Goal: Task Accomplishment & Management: Manage account settings

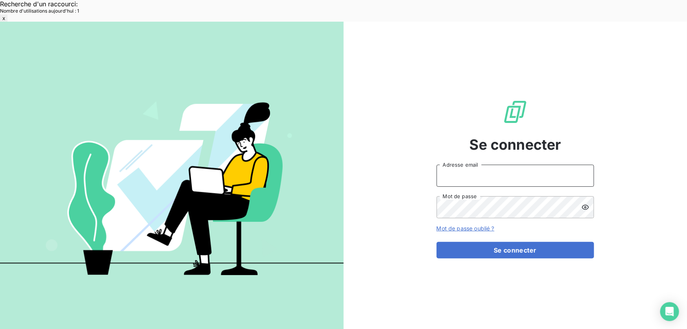
type input "[EMAIL_ADDRESS][DOMAIN_NAME]"
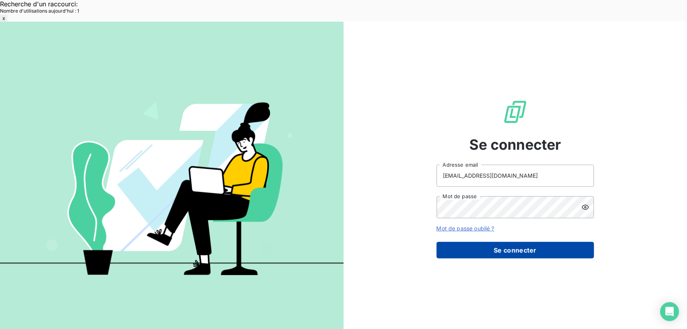
click at [484, 242] on button "Se connecter" at bounding box center [516, 250] width 158 height 17
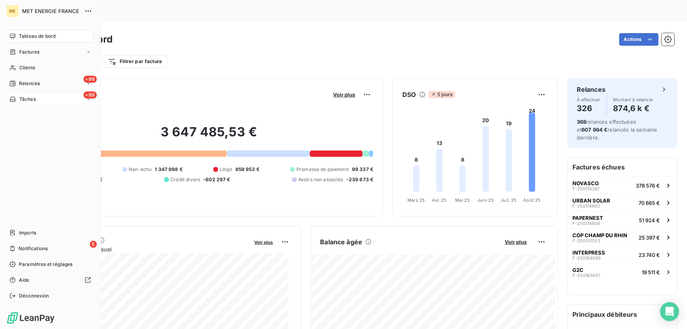
click at [26, 93] on div "+99 Tâches" at bounding box center [50, 99] width 88 height 13
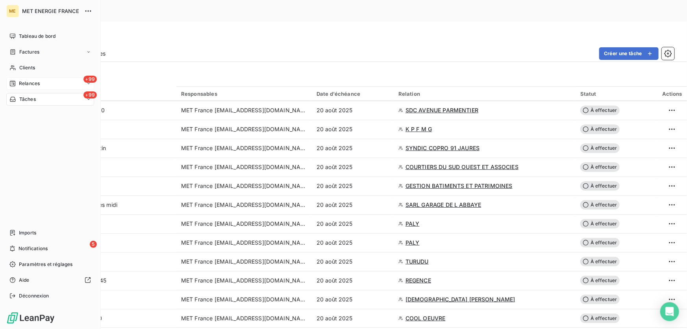
scroll to position [967, 0]
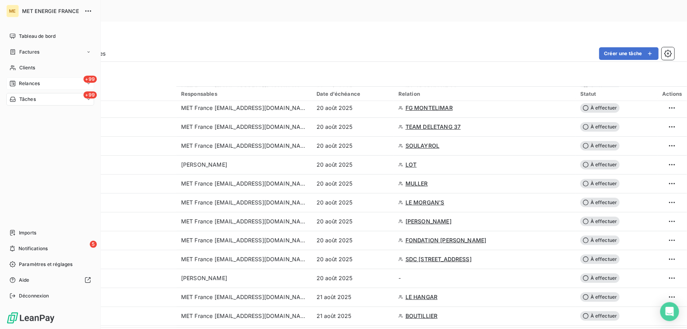
click at [20, 80] on span "Relances" at bounding box center [29, 83] width 21 height 7
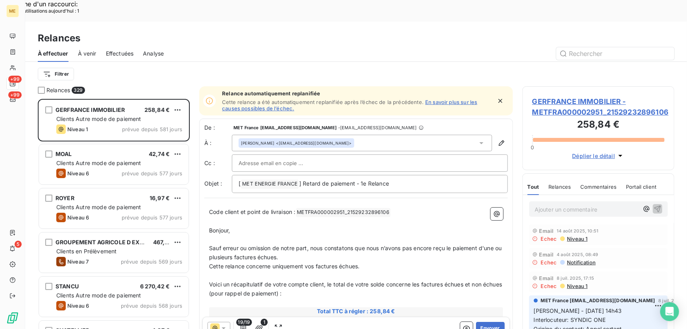
scroll to position [247, 147]
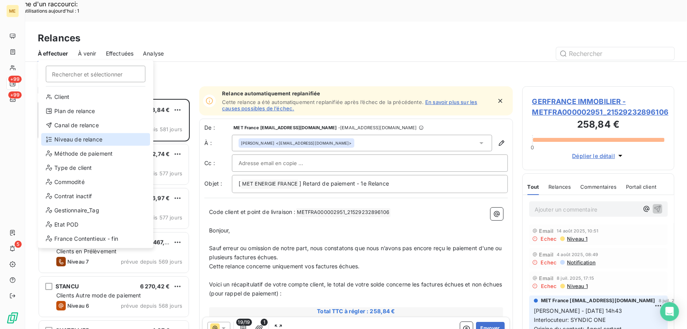
click at [90, 138] on div "Niveau de relance" at bounding box center [95, 139] width 109 height 13
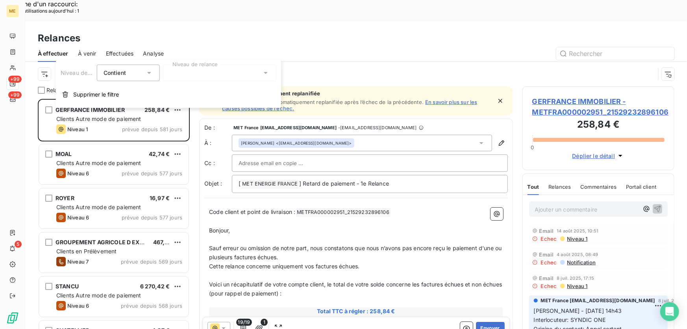
click at [211, 71] on div at bounding box center [219, 73] width 113 height 17
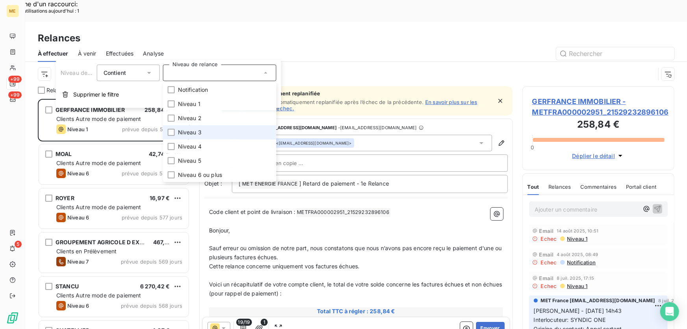
click at [205, 131] on li "Niveau 3" at bounding box center [219, 132] width 113 height 14
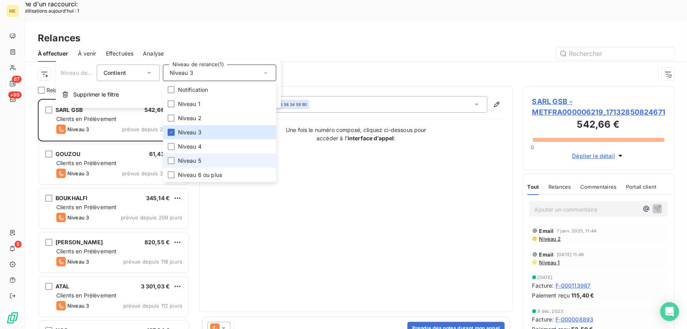
scroll to position [247, 147]
click at [202, 165] on li "Niveau 5" at bounding box center [219, 161] width 113 height 14
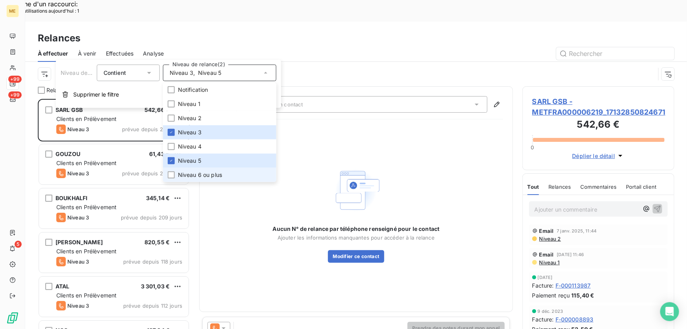
click at [201, 174] on span "Niveau 6 ou plus" at bounding box center [200, 175] width 44 height 8
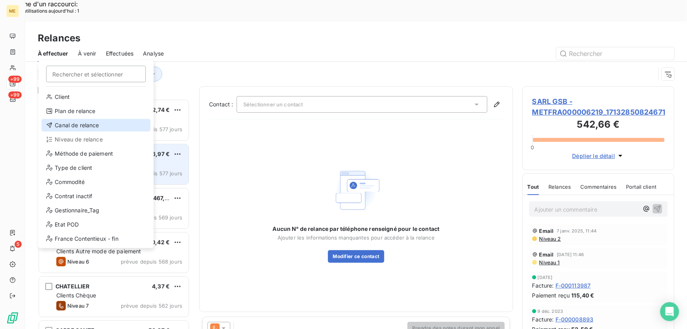
click at [92, 122] on div "Canal de relance" at bounding box center [95, 125] width 109 height 13
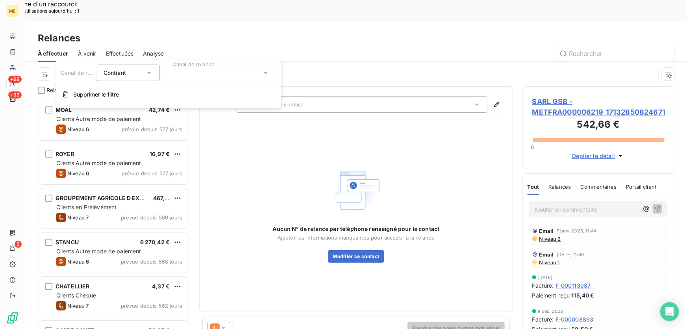
click at [228, 75] on div at bounding box center [219, 73] width 113 height 17
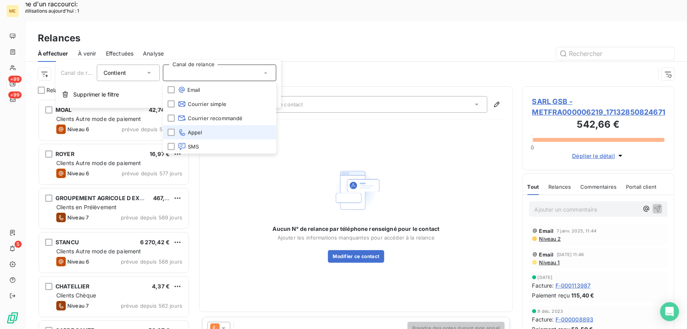
click at [211, 130] on li "Appel" at bounding box center [219, 132] width 113 height 14
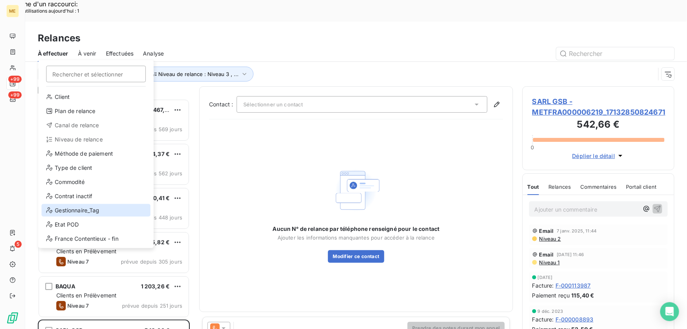
click at [89, 209] on div "Gestionnaire_Tag" at bounding box center [95, 210] width 109 height 13
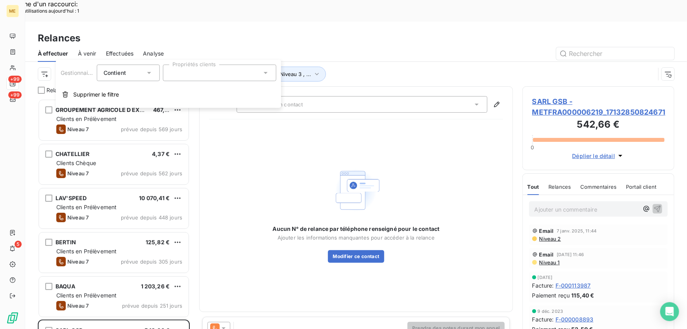
click at [242, 75] on div at bounding box center [219, 73] width 113 height 17
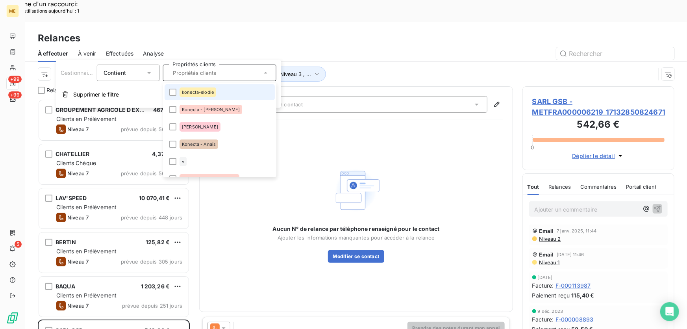
click at [226, 86] on li "konecta-elodie" at bounding box center [220, 92] width 110 height 16
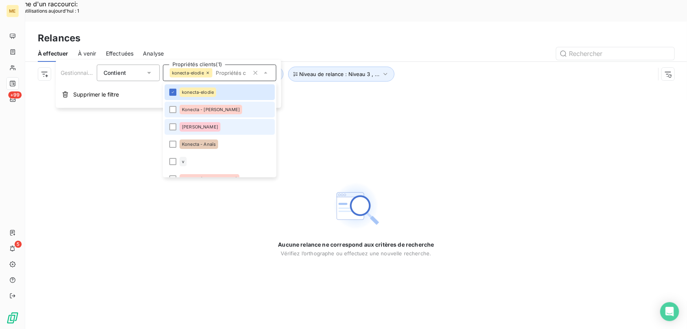
drag, startPoint x: 219, startPoint y: 106, endPoint x: 216, endPoint y: 119, distance: 13.1
click at [220, 107] on li "Konecta - Cindy" at bounding box center [220, 110] width 110 height 16
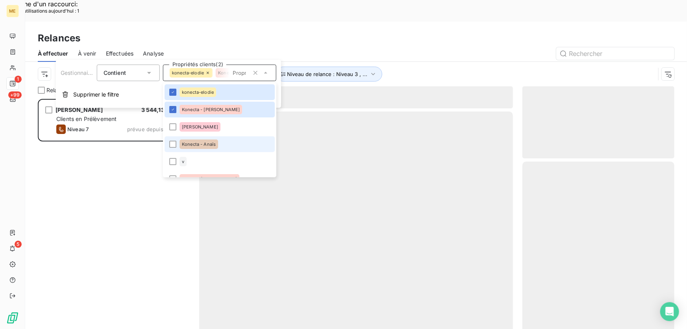
scroll to position [247, 147]
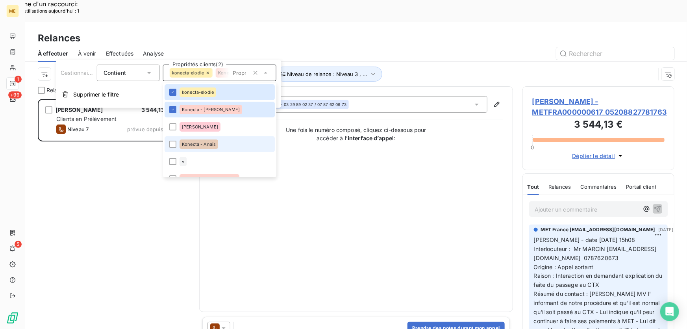
click at [202, 145] on span "Konecta - Anaïs" at bounding box center [199, 144] width 34 height 5
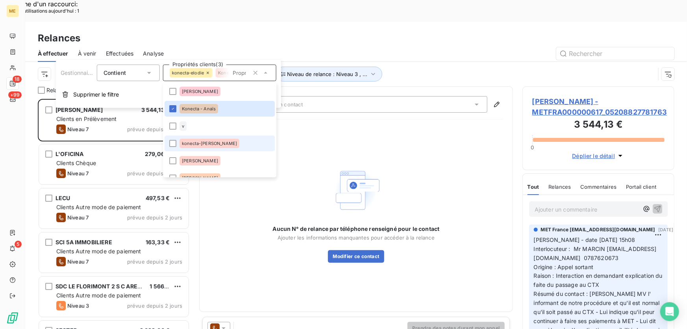
click at [204, 144] on span "konecta-valérie" at bounding box center [209, 143] width 55 height 5
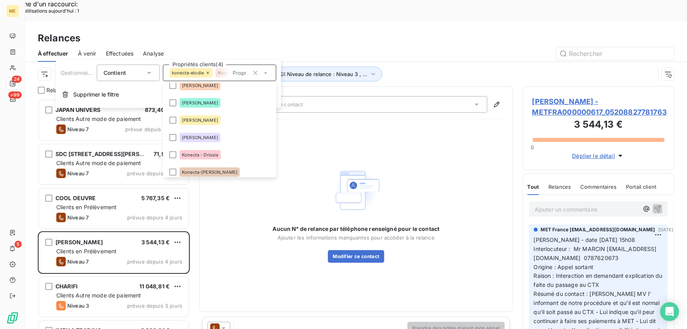
scroll to position [143, 0]
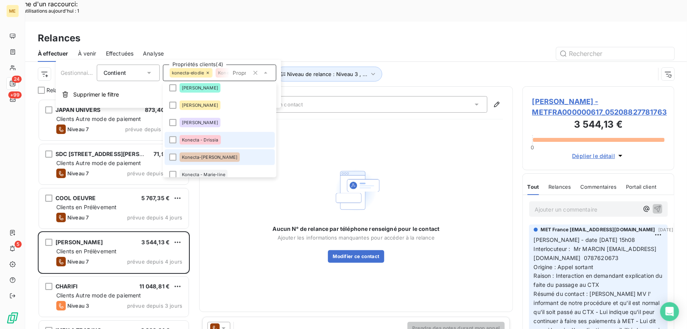
drag, startPoint x: 205, startPoint y: 141, endPoint x: 201, endPoint y: 162, distance: 21.2
click at [206, 141] on span "Konecta - Drissia" at bounding box center [200, 139] width 37 height 5
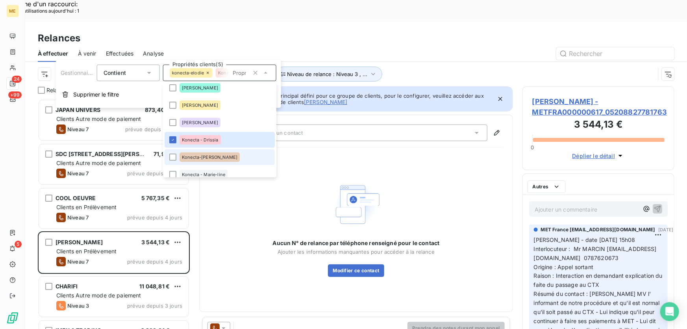
click at [201, 162] on li "Konecta-Laurine" at bounding box center [220, 157] width 110 height 16
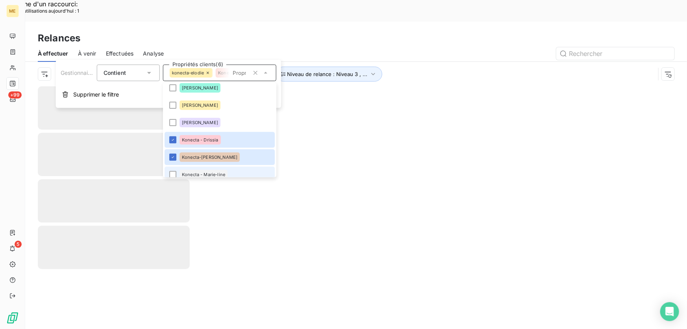
click at [201, 173] on span "Konecta - Marie-line" at bounding box center [203, 174] width 43 height 5
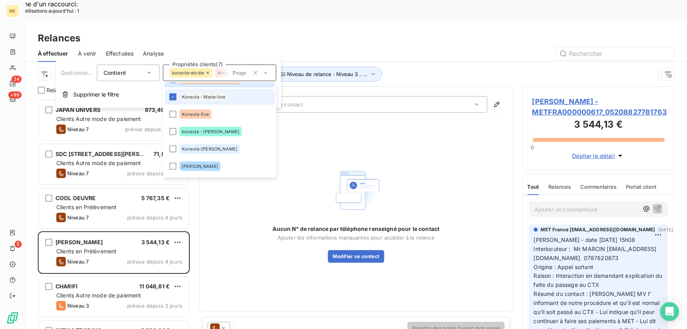
scroll to position [219, 0]
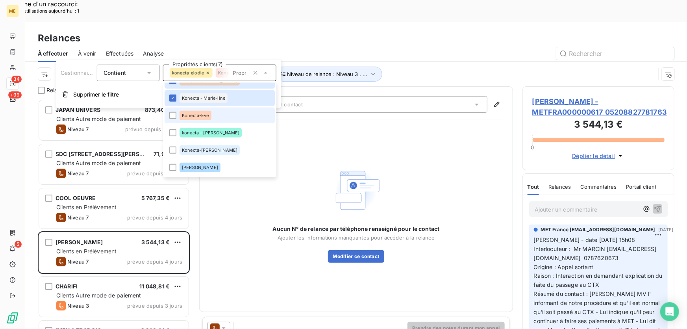
click at [211, 115] on li "Konecta-Eve" at bounding box center [220, 116] width 110 height 16
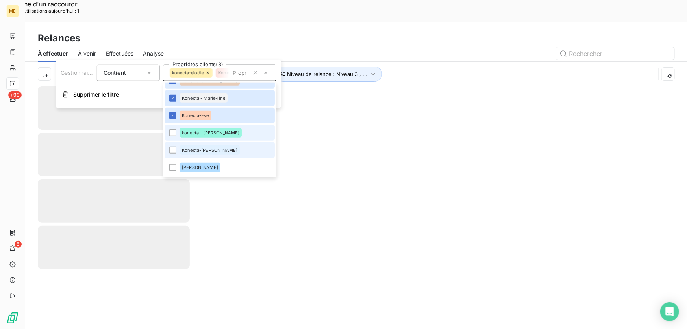
click at [202, 137] on li "konecta - lisa" at bounding box center [220, 133] width 110 height 16
click at [200, 154] on div "Konecta-Sylvain" at bounding box center [210, 149] width 60 height 9
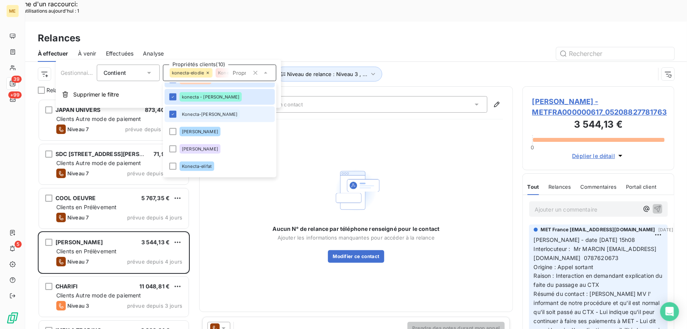
scroll to position [0, 0]
click at [207, 168] on span "Konecta-elifat" at bounding box center [197, 166] width 30 height 5
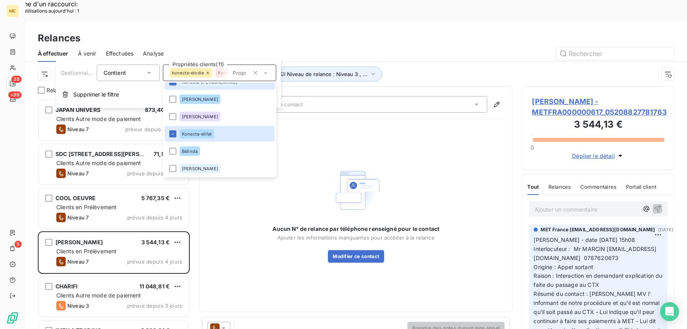
click at [455, 67] on div "Canal de relance : Appel Niveau de relance : Niveau 3 , ... Gestionnaire_Tag : …" at bounding box center [347, 74] width 618 height 15
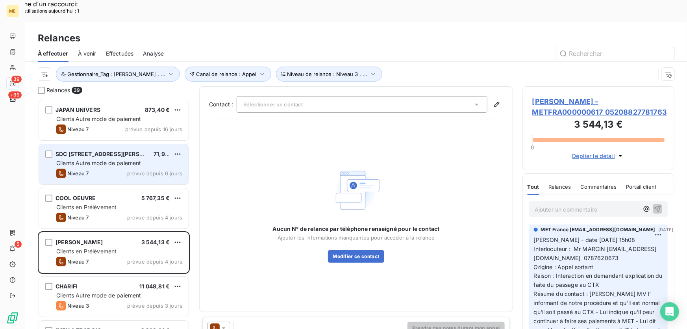
click at [156, 169] on div "Niveau 7 prévue depuis 6 jours" at bounding box center [119, 173] width 126 height 9
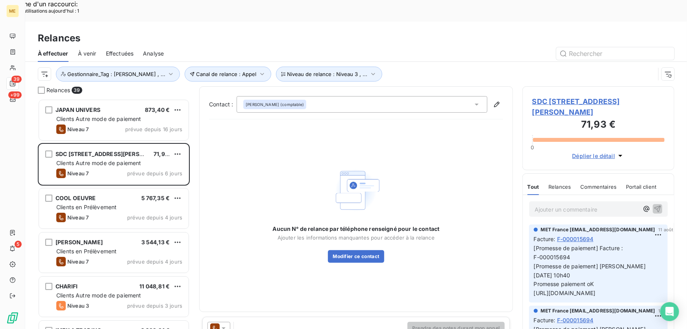
click at [224, 324] on icon at bounding box center [224, 328] width 8 height 8
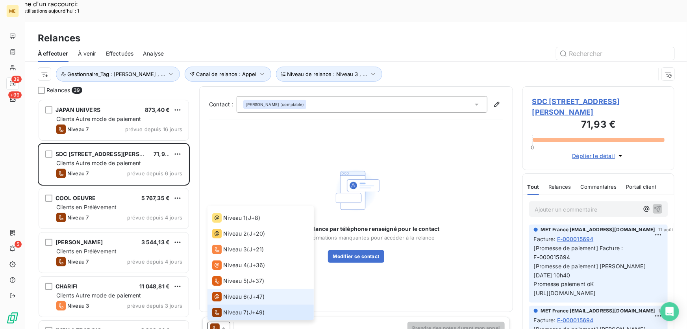
click at [238, 293] on span "Niveau 6" at bounding box center [235, 297] width 24 height 8
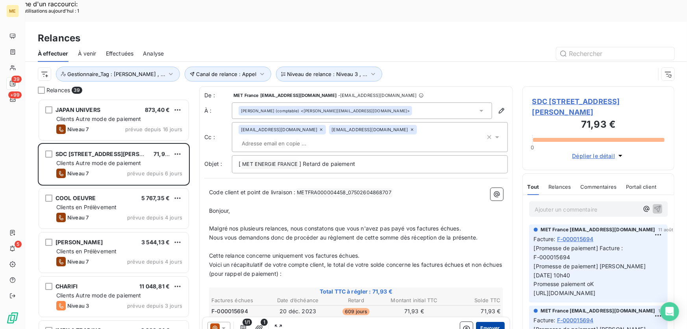
click at [485, 322] on button "Envoyer" at bounding box center [490, 328] width 29 height 13
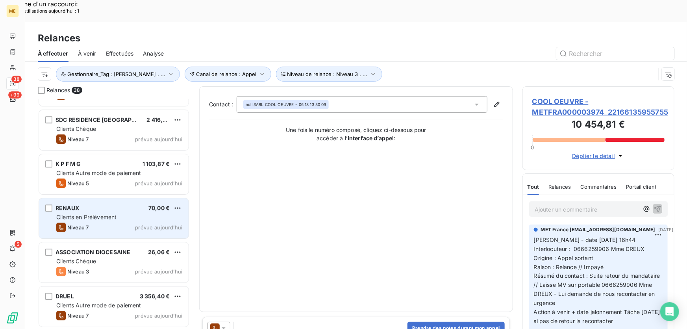
click at [130, 213] on div "Clients en Prélèvement" at bounding box center [119, 217] width 126 height 8
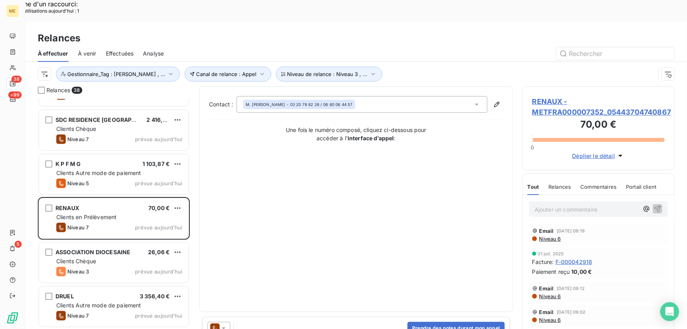
click at [225, 324] on icon at bounding box center [224, 328] width 8 height 8
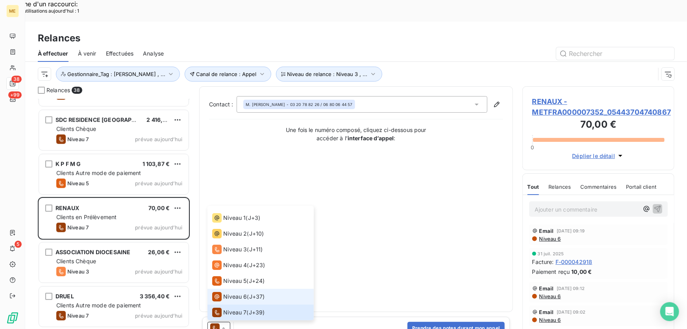
click at [228, 293] on span "Niveau 6" at bounding box center [235, 297] width 24 height 8
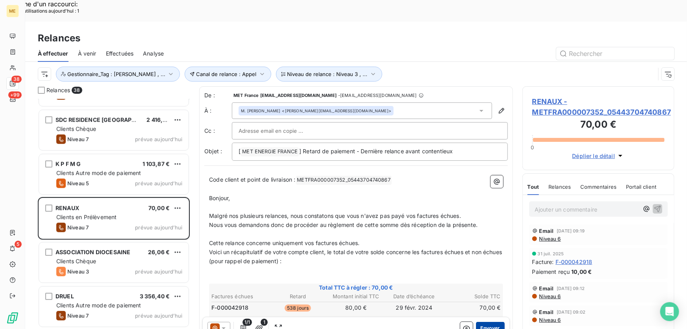
click at [484, 322] on button "Envoyer" at bounding box center [490, 328] width 29 height 13
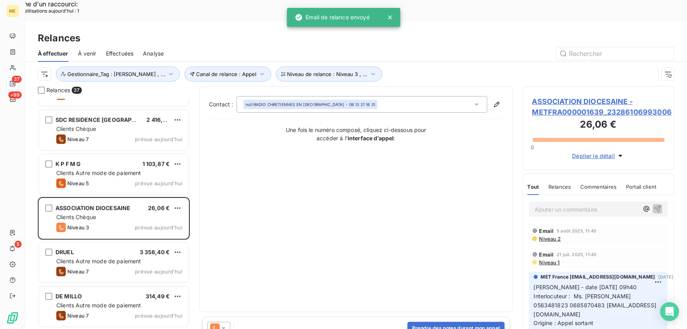
click at [226, 324] on icon at bounding box center [224, 328] width 8 height 8
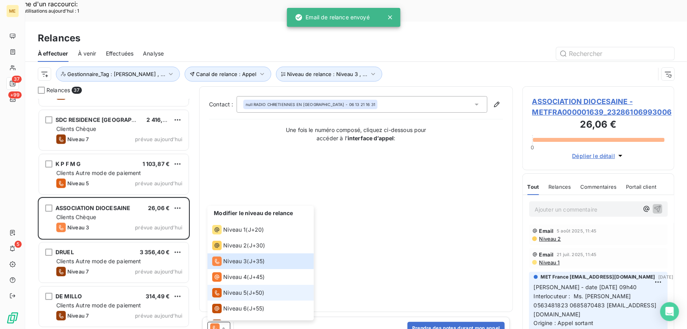
click at [242, 289] on span "Niveau 5" at bounding box center [234, 293] width 23 height 8
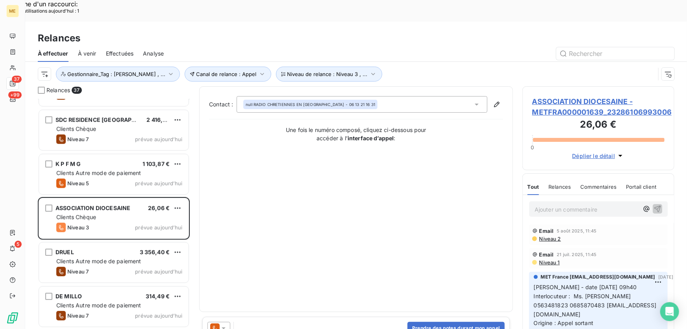
click at [225, 327] on icon at bounding box center [224, 328] width 4 height 2
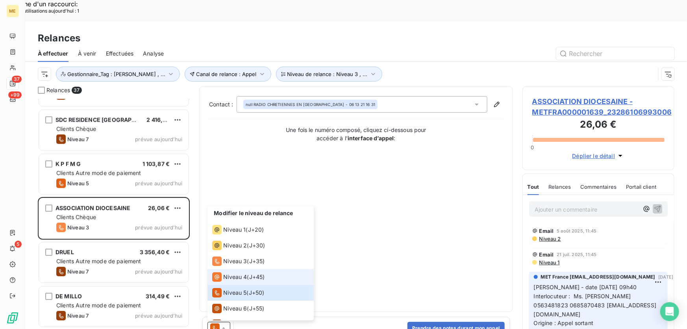
click at [235, 273] on span "Niveau 4" at bounding box center [235, 277] width 24 height 8
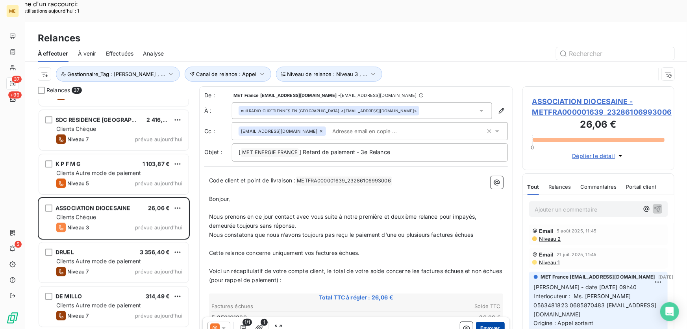
click at [487, 322] on button "Envoyer" at bounding box center [490, 328] width 29 height 13
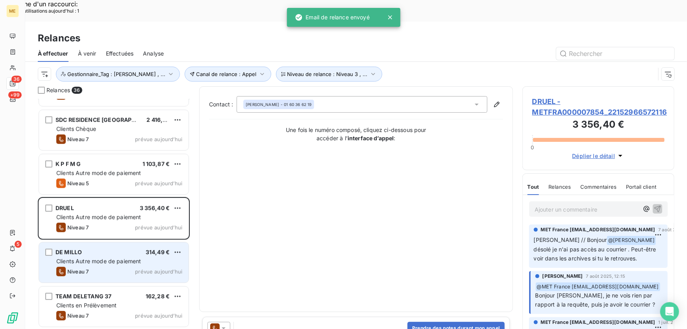
click at [159, 257] on div "Clients Autre mode de paiement" at bounding box center [119, 261] width 126 height 8
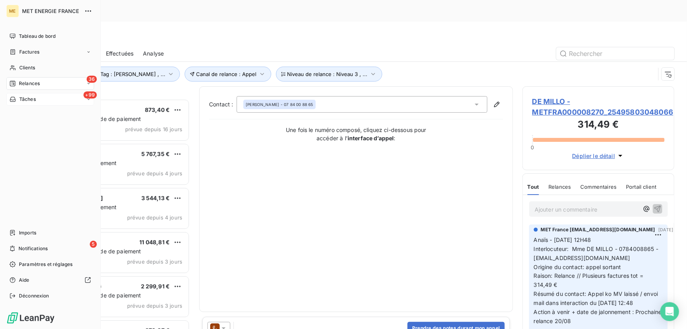
click at [13, 100] on icon at bounding box center [13, 99] width 6 height 5
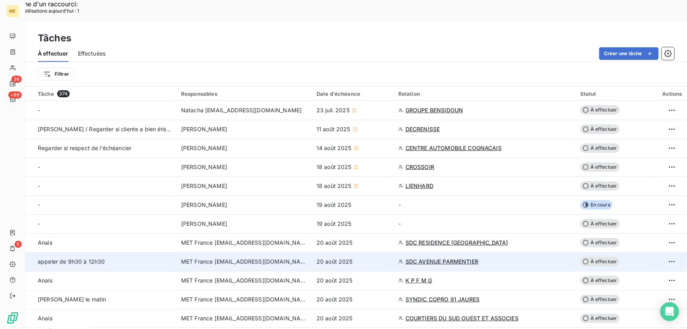
click at [365, 258] on div "20 août 2025" at bounding box center [353, 262] width 72 height 8
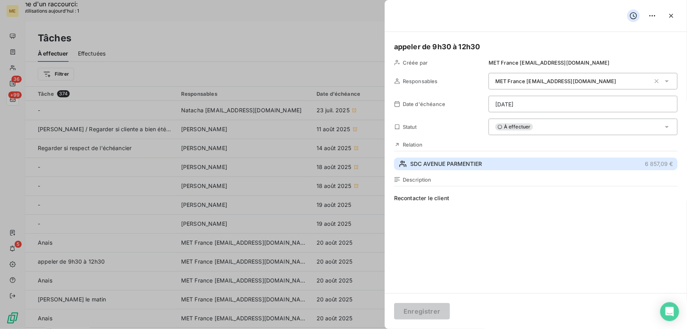
click at [500, 163] on button "SDC AVENUE PARMENTIER 6 857,09 €" at bounding box center [536, 164] width 284 height 13
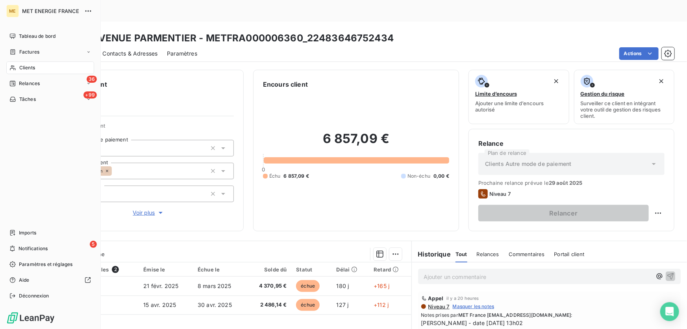
drag, startPoint x: 23, startPoint y: 102, endPoint x: 31, endPoint y: 114, distance: 13.9
click at [23, 102] on div "+99 Tâches" at bounding box center [50, 99] width 88 height 13
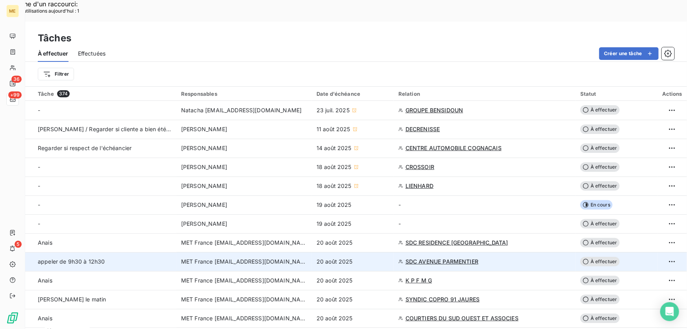
click at [361, 258] on div "20 août 2025" at bounding box center [353, 262] width 72 height 8
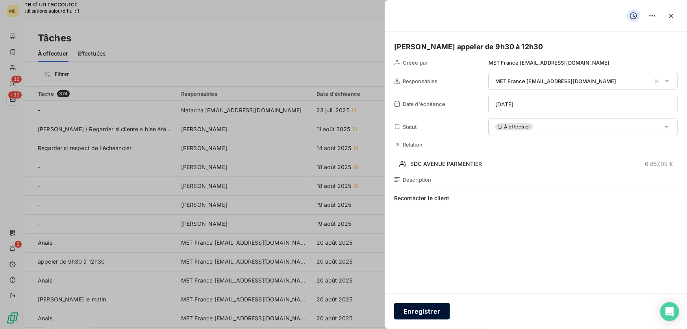
click at [409, 311] on button "Enregistrer" at bounding box center [422, 311] width 56 height 17
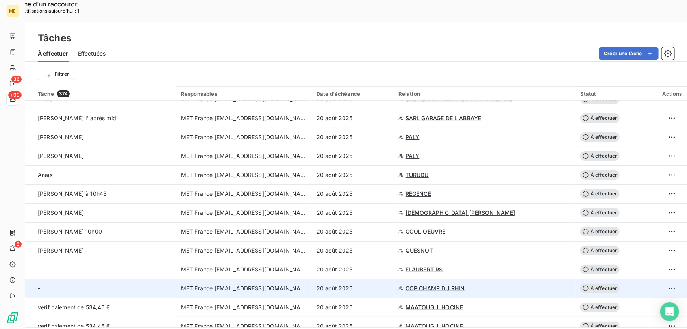
scroll to position [251, 0]
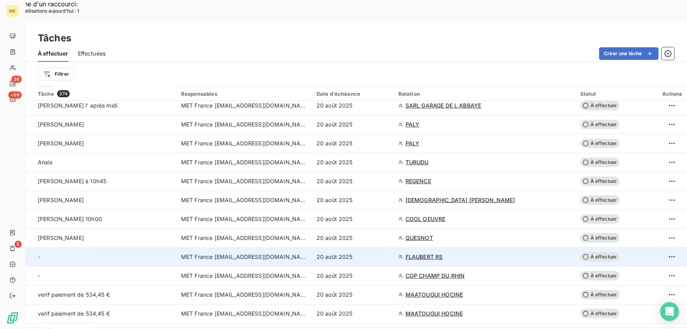
click at [381, 253] on div "20 août 2025" at bounding box center [353, 257] width 72 height 8
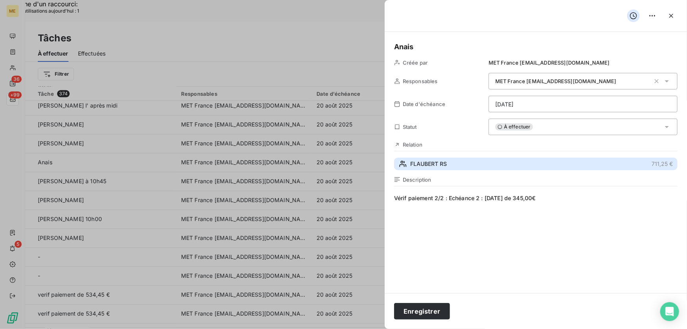
click at [511, 161] on button "FLAUBERT RS 711,25 €" at bounding box center [536, 164] width 284 height 13
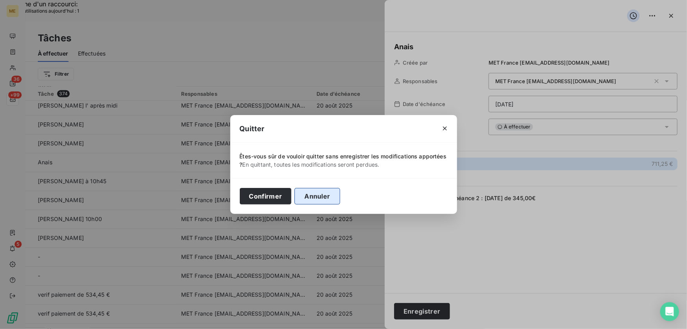
click at [318, 197] on button "Annuler" at bounding box center [317, 196] width 45 height 17
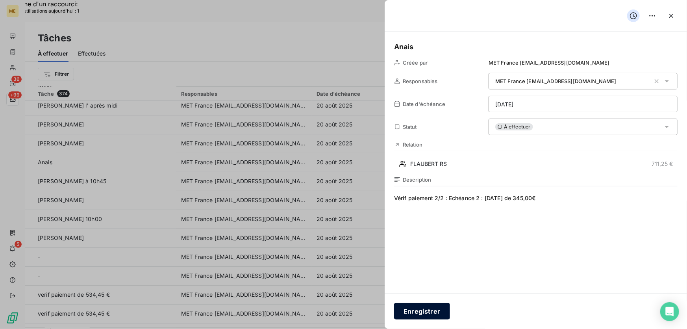
click at [426, 308] on button "Enregistrer" at bounding box center [422, 311] width 56 height 17
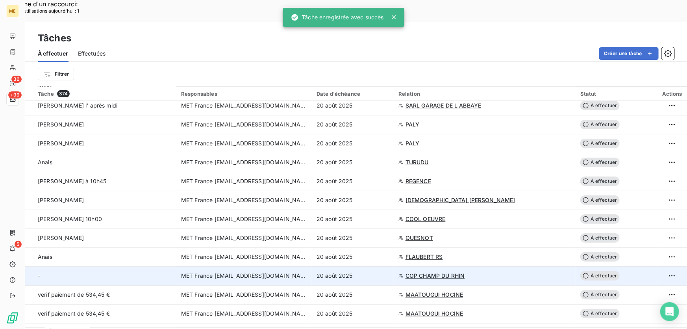
click at [377, 272] on div "20 août 2025" at bounding box center [353, 276] width 72 height 8
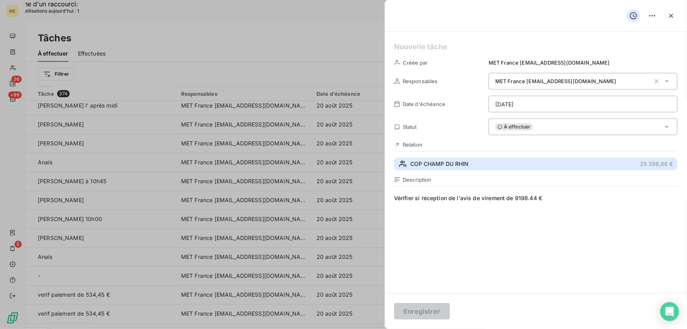
click at [476, 167] on button "COP CHAMP DU RHIN 25 396,88 €" at bounding box center [536, 164] width 284 height 13
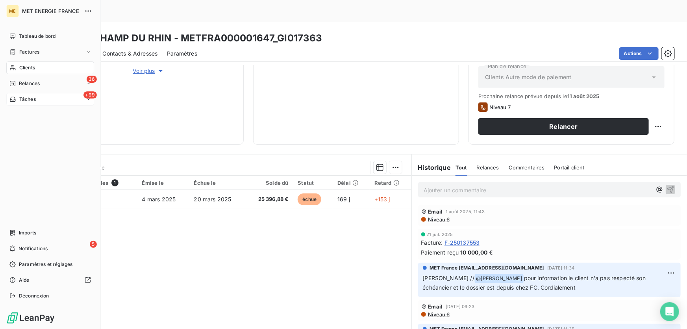
click at [26, 99] on span "Tâches" at bounding box center [27, 99] width 17 height 7
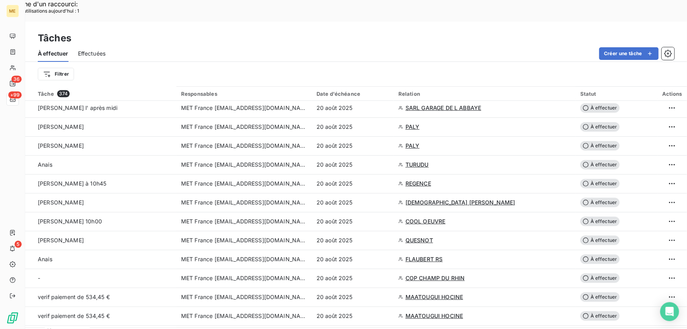
scroll to position [251, 0]
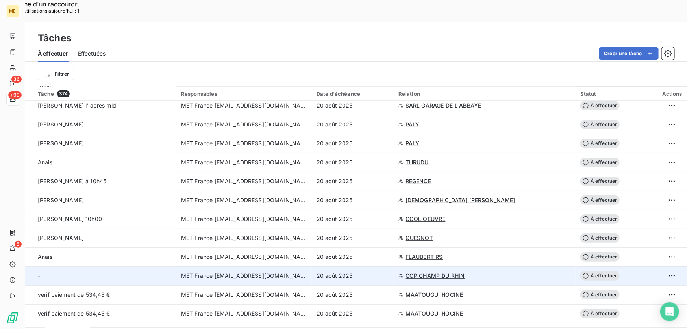
click at [372, 272] on div "20 août 2025" at bounding box center [353, 276] width 72 height 8
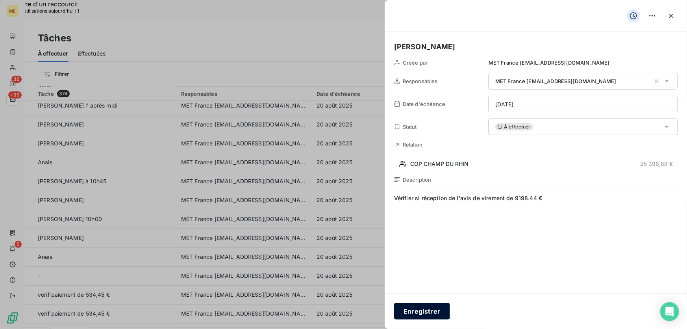
click at [408, 311] on button "Enregistrer" at bounding box center [422, 311] width 56 height 17
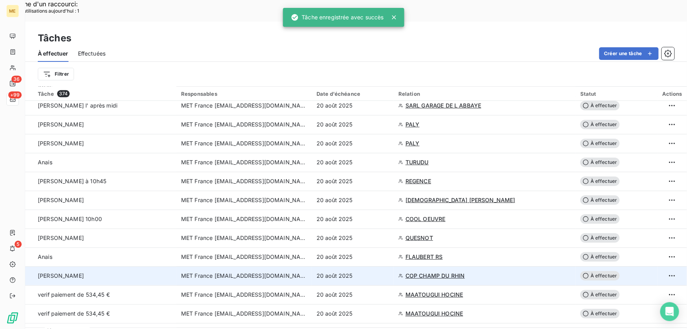
scroll to position [322, 0]
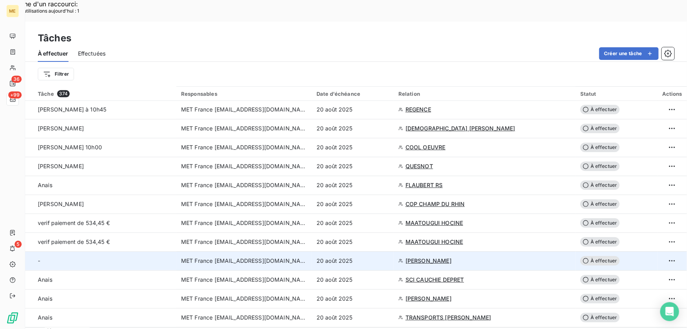
click at [377, 257] on div "20 août 2025" at bounding box center [353, 261] width 72 height 8
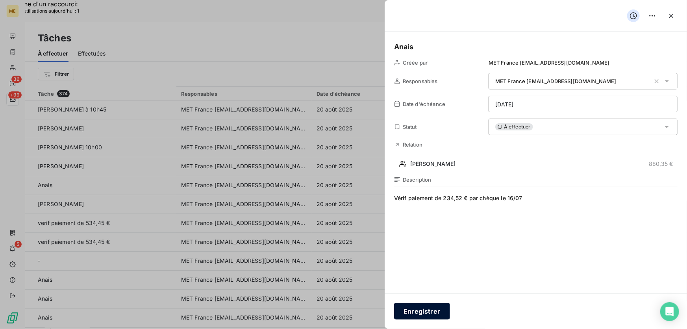
click at [410, 312] on button "Enregistrer" at bounding box center [422, 311] width 56 height 17
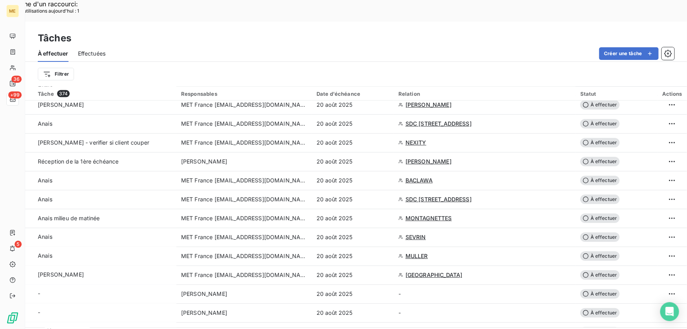
scroll to position [609, 0]
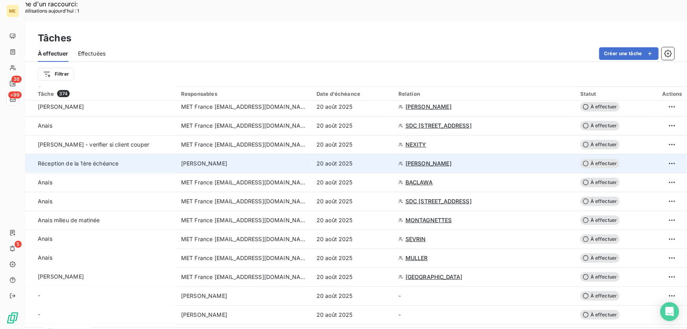
click at [368, 160] on div "20 août 2025" at bounding box center [353, 164] width 72 height 8
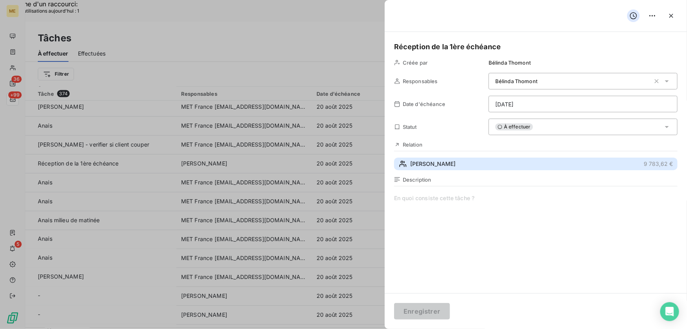
click at [474, 162] on button "OLIVIER 9 783,62 €" at bounding box center [536, 164] width 284 height 13
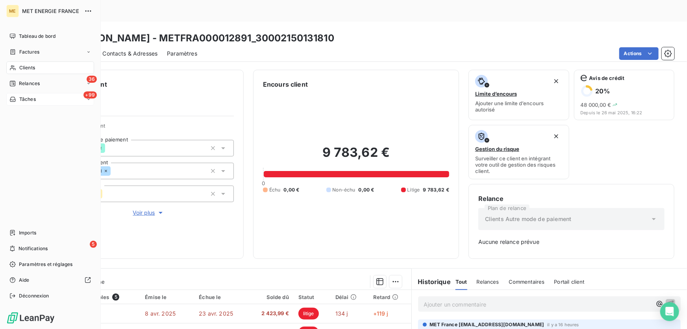
click at [29, 98] on span "Tâches" at bounding box center [27, 99] width 17 height 7
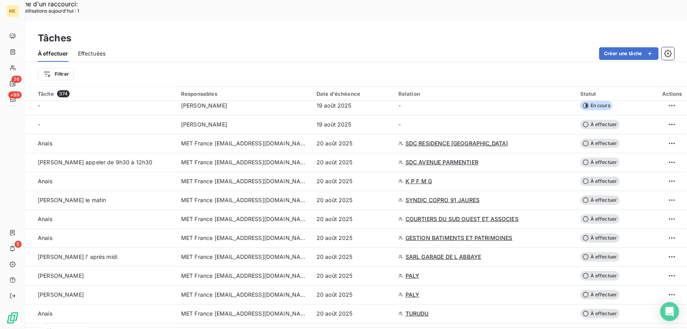
scroll to position [107, 0]
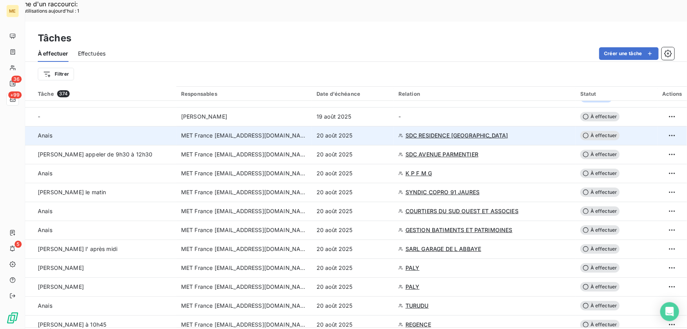
click at [373, 132] on div "20 août 2025" at bounding box center [353, 136] width 72 height 8
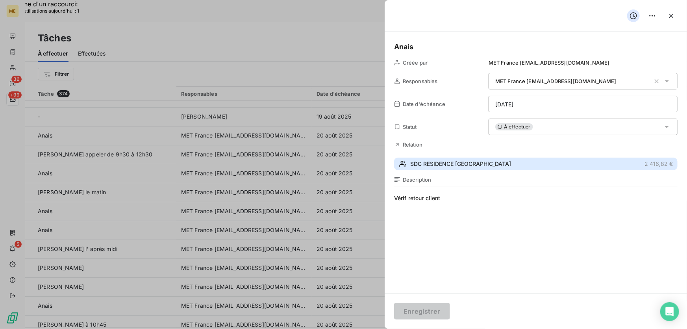
click at [445, 161] on span "SDC RESIDENCE BOURDALOUE" at bounding box center [460, 164] width 101 height 8
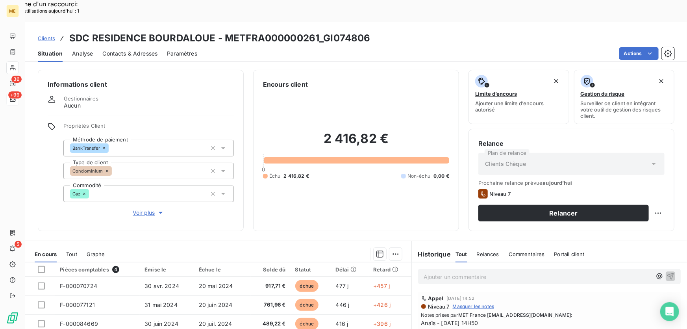
scroll to position [87, 0]
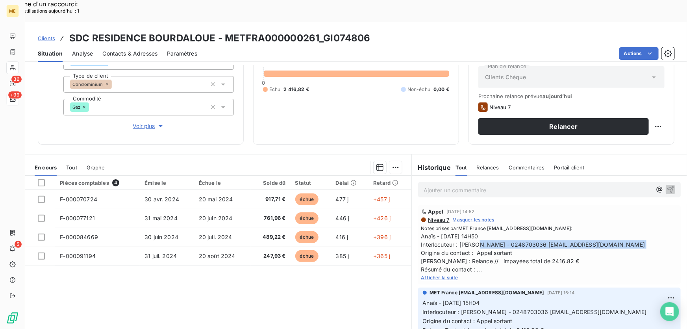
drag, startPoint x: 457, startPoint y: 221, endPoint x: 623, endPoint y: 226, distance: 166.3
click at [623, 232] on span "Anaïs - 14/08/2025 - 14H50 Interlocuteur : Mme SWIERCZ - 0248703036 compta.loge…" at bounding box center [549, 252] width 256 height 41
copy span "Mme SWIERCZ - 0248703036 compta.logessim@gmail.com"
click at [444, 275] on span "Afficher la suite" at bounding box center [439, 278] width 37 height 6
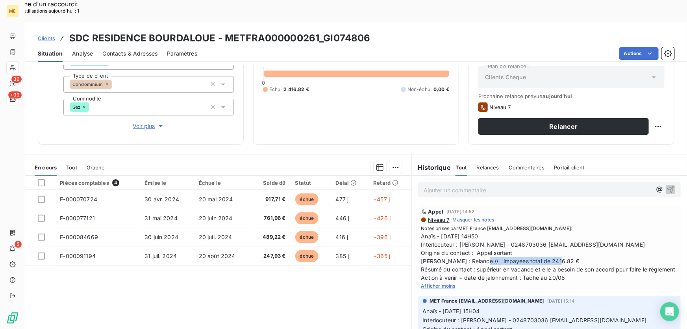
drag, startPoint x: 471, startPoint y: 240, endPoint x: 555, endPoint y: 241, distance: 83.1
click at [555, 241] on span "Anaïs - 14/08/2025 - 14H50 Interlocuteur : Mme SWIERCZ - 0248703036 compta.loge…" at bounding box center [549, 257] width 256 height 50
copy span "impayées total de 2416.82 €"
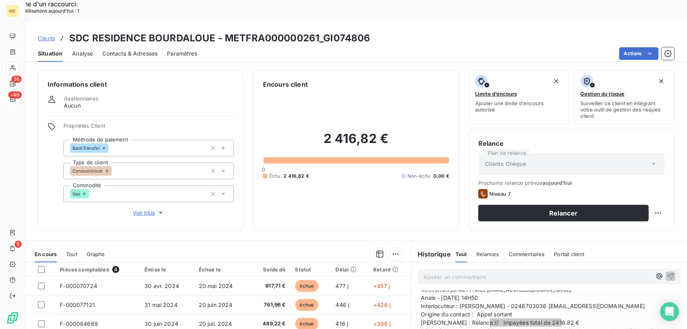
scroll to position [35, 0]
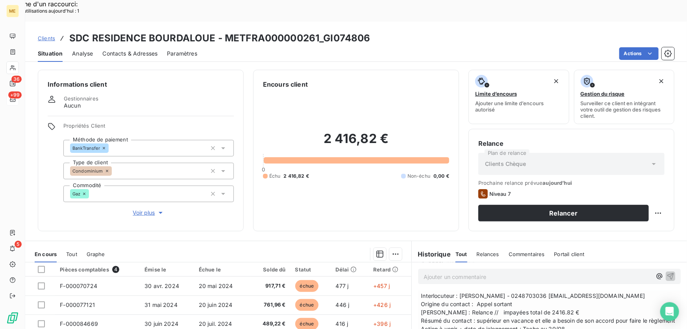
click at [542, 297] on span "Anaïs - 14/08/2025 - 14H50 Interlocuteur : Mme SWIERCZ - 0248703036 compta.loge…" at bounding box center [549, 308] width 256 height 50
drag, startPoint x: 550, startPoint y: 291, endPoint x: 473, endPoint y: 290, distance: 77.6
click at [472, 290] on span "Anaïs - 14/08/2025 - 14H50 Interlocuteur : Mme SWIERCZ - 0248703036 compta.loge…" at bounding box center [549, 308] width 256 height 50
copy span "impayées total de 2416.82 €"
click at [143, 209] on span "Voir plus" at bounding box center [149, 213] width 32 height 8
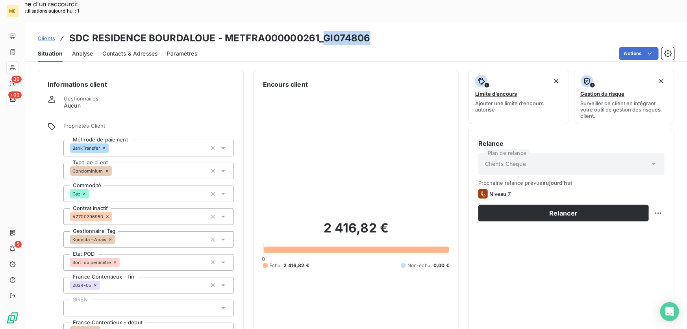
drag, startPoint x: 356, startPoint y: 15, endPoint x: 323, endPoint y: 20, distance: 32.6
click at [323, 31] on div "Clients SDC RESIDENCE BOURDALOUE - METFRA000000261_GI074806" at bounding box center [356, 38] width 662 height 14
copy h3 "GI074806"
click at [351, 154] on div "2 416,82 € 0 Échu 2 416,82 € Non-échu 0,00 €" at bounding box center [356, 244] width 186 height 311
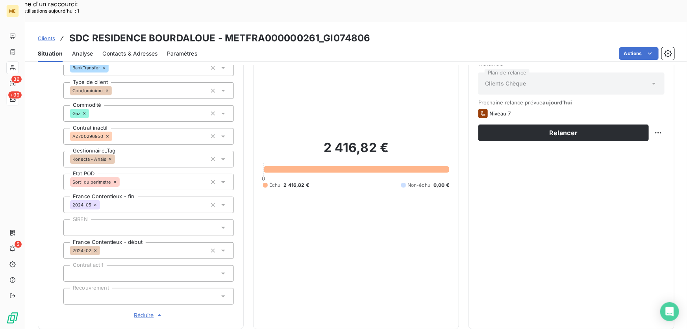
scroll to position [260, 0]
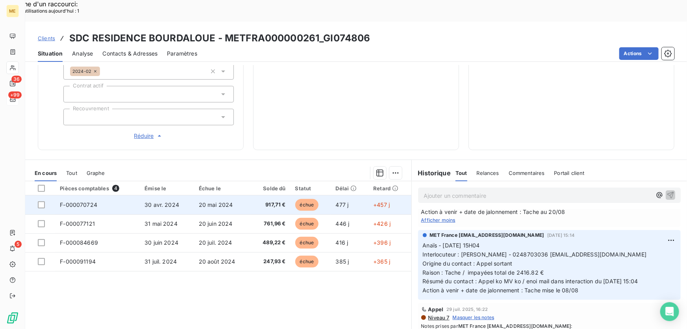
click at [254, 195] on td "917,71 €" at bounding box center [271, 204] width 40 height 19
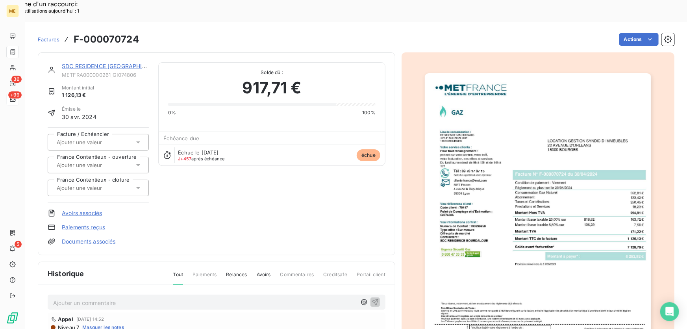
click at [537, 216] on img "button" at bounding box center [538, 233] width 226 height 321
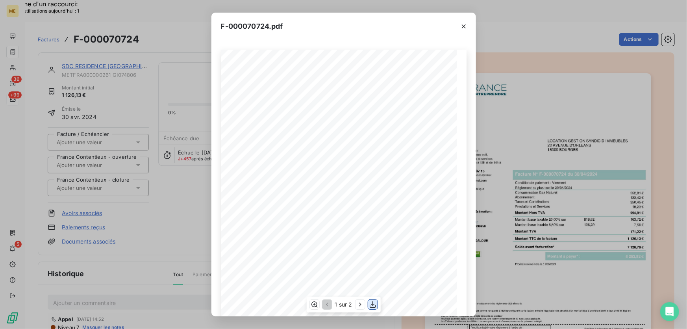
click at [371, 304] on icon "button" at bounding box center [373, 304] width 6 height 7
click at [464, 27] on icon "button" at bounding box center [464, 26] width 8 height 8
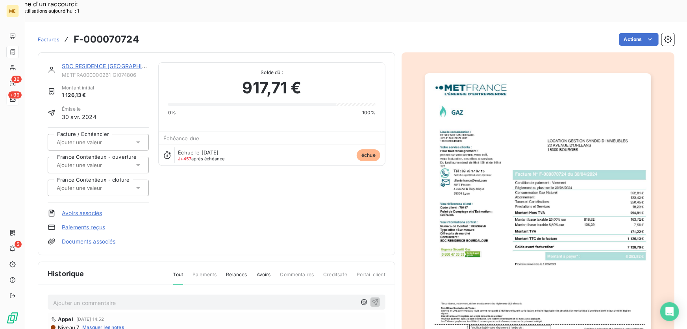
click at [132, 63] on link "SDC RESIDENCE BOURDALOUE" at bounding box center [113, 66] width 103 height 7
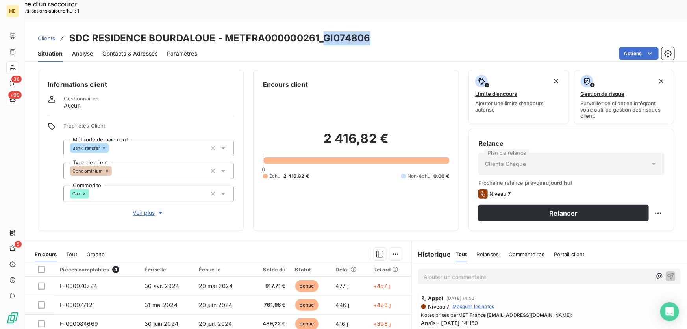
drag, startPoint x: 370, startPoint y: 13, endPoint x: 323, endPoint y: 19, distance: 47.2
click at [323, 31] on div "Clients SDC RESIDENCE BOURDALOUE - METFRA000000261_GI074806" at bounding box center [356, 38] width 662 height 14
copy h3 "GI074806"
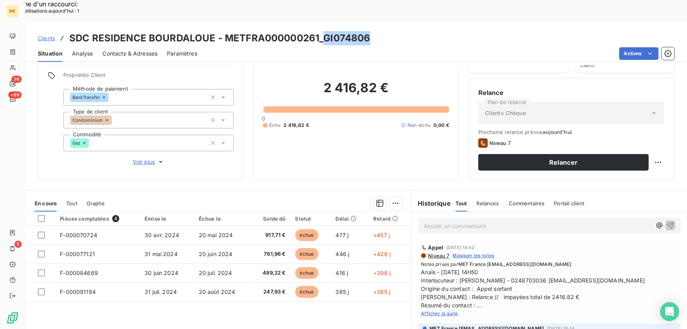
click at [441, 310] on span "Afficher la suite" at bounding box center [439, 313] width 37 height 6
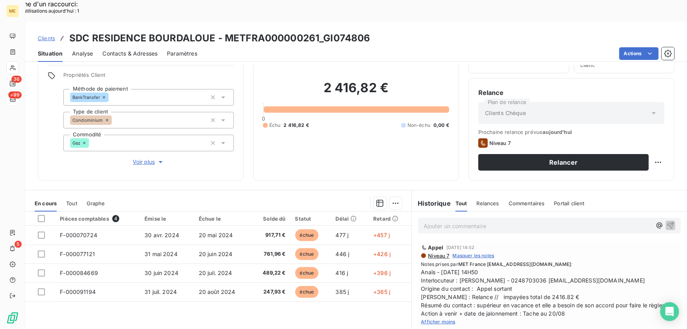
click at [371, 118] on div "2 416,82 € 0 Échu 2 416,82 € Non-échu 0,00 €" at bounding box center [356, 104] width 186 height 132
drag, startPoint x: 475, startPoint y: 284, endPoint x: 482, endPoint y: 288, distance: 7.9
click at [482, 288] on span "Anaïs - 14/08/2025 - 14H50 Interlocuteur : Mme SWIERCZ - 0248703036 compta.loge…" at bounding box center [549, 293] width 256 height 50
click at [483, 290] on span "Anaïs - 14/08/2025 - 14H50 Interlocuteur : Mme SWIERCZ - 0248703036 compta.loge…" at bounding box center [549, 293] width 256 height 50
drag, startPoint x: 475, startPoint y: 284, endPoint x: 477, endPoint y: 288, distance: 5.1
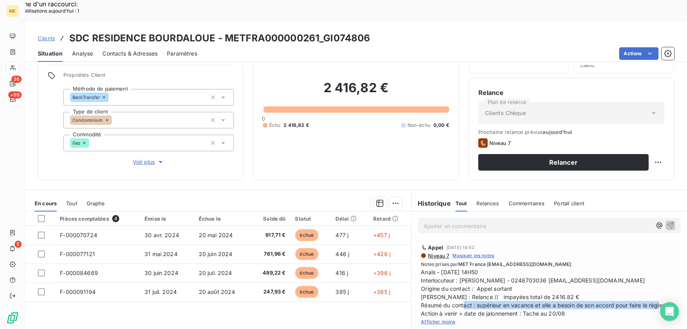
click at [477, 288] on span "Anaïs - 14/08/2025 - 14H50 Interlocuteur : Mme SWIERCZ - 0248703036 compta.loge…" at bounding box center [549, 293] width 256 height 50
click at [481, 221] on p "Ajouter un commentaire ﻿" at bounding box center [538, 226] width 228 height 10
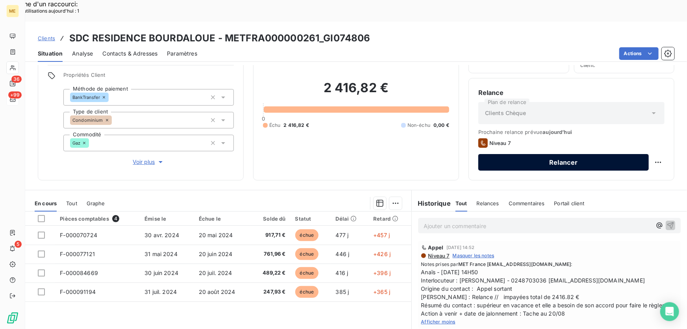
click at [540, 154] on button "Relancer" at bounding box center [564, 162] width 171 height 17
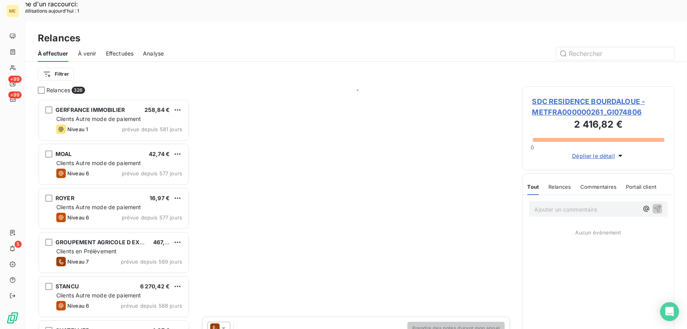
scroll to position [247, 147]
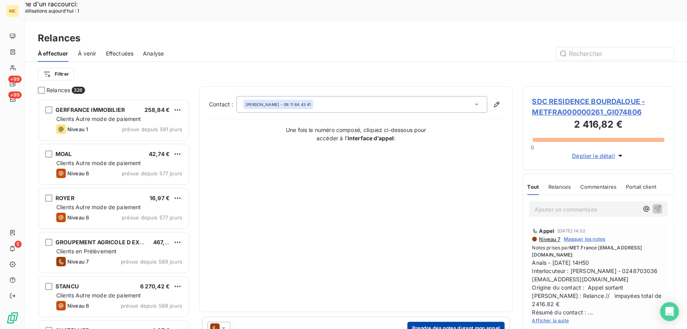
click at [433, 322] on button "Prendre des notes durant mon appel" at bounding box center [456, 328] width 97 height 13
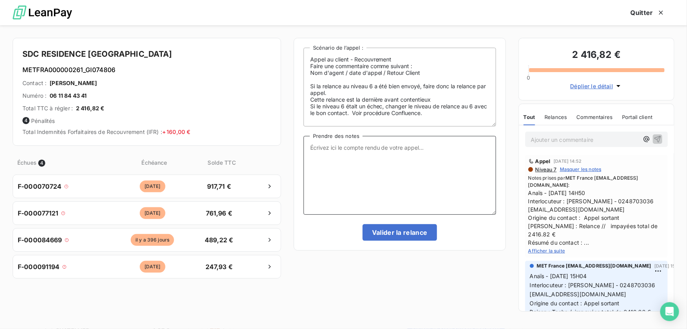
click at [394, 158] on textarea "Prendre des notes" at bounding box center [400, 175] width 193 height 79
paste textarea "Anaïs - 20/08/2025 - 9H13 Interlocuteur : Mme SWIERCZ - 0248703036 compta.loges…"
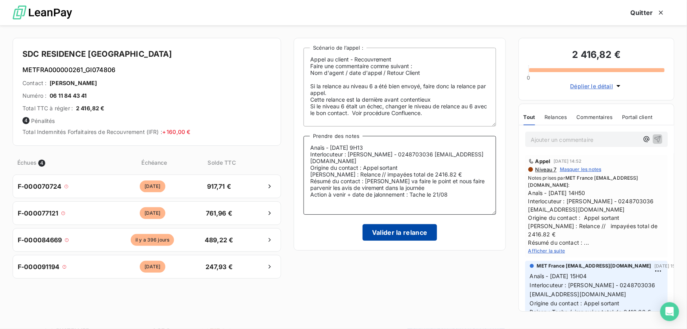
type textarea "Anaïs - 20/08/2025 - 9H13 Interlocuteur : Mme SWIERCZ - 0248703036 compta.loges…"
click at [375, 236] on button "Valider la relance" at bounding box center [400, 232] width 74 height 17
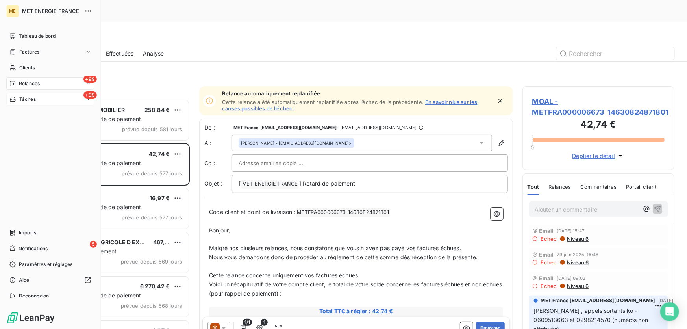
click at [47, 99] on div "+99 Tâches" at bounding box center [50, 99] width 88 height 13
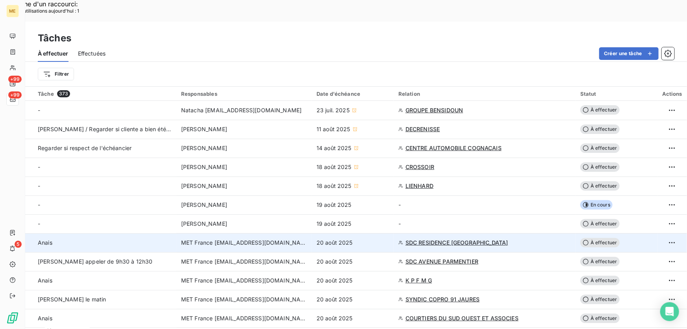
click at [379, 239] on div "20 août 2025" at bounding box center [353, 243] width 72 height 8
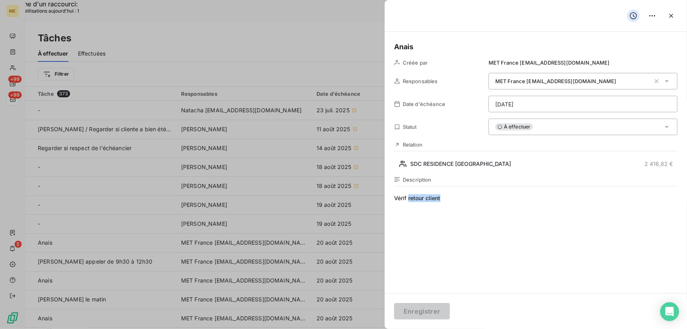
drag, startPoint x: 449, startPoint y: 199, endPoint x: 409, endPoint y: 201, distance: 40.2
click at [409, 201] on span "Vérif retour client" at bounding box center [536, 269] width 284 height 151
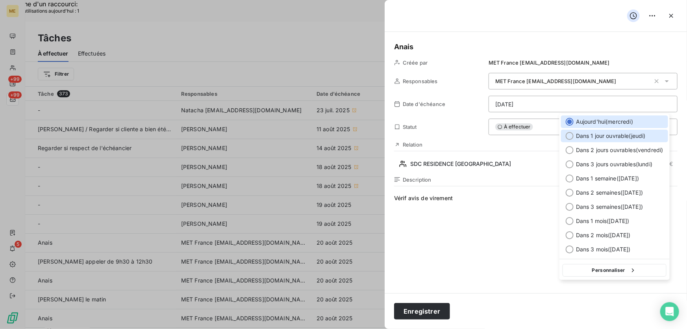
click at [576, 139] on span "Dans 1 jour ouvrable ( jeudi )" at bounding box center [611, 136] width 70 height 8
type input "21/08/2025"
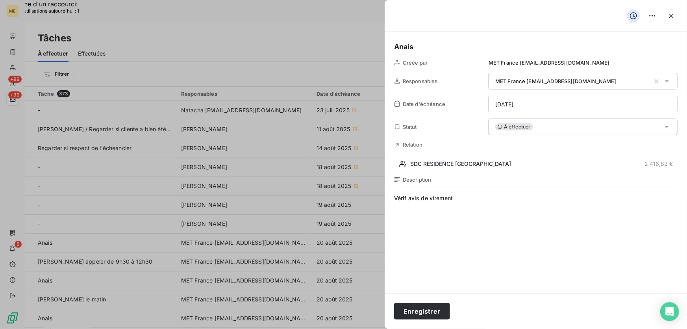
click at [511, 219] on span "Vérif avis de virement" at bounding box center [536, 269] width 284 height 151
click at [421, 314] on button "Enregistrer" at bounding box center [422, 311] width 56 height 17
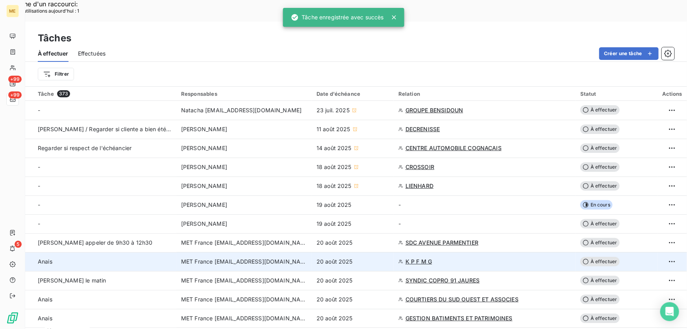
click at [368, 258] on div "20 août 2025" at bounding box center [353, 262] width 72 height 8
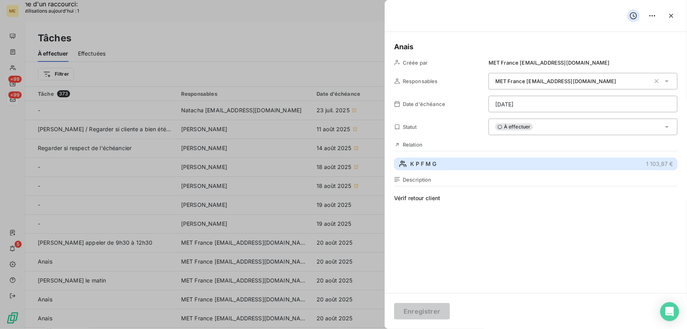
click at [460, 164] on button "K P F M G 1 103,87 €" at bounding box center [536, 164] width 284 height 13
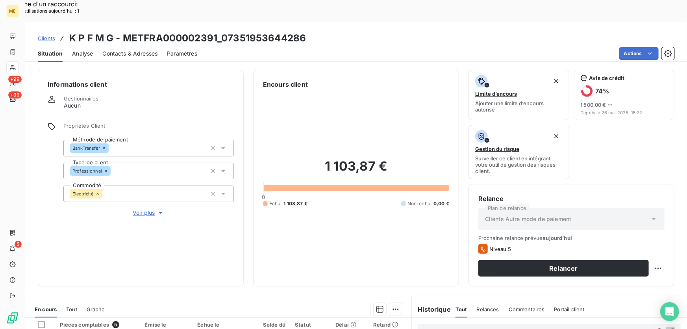
click at [160, 209] on icon "button" at bounding box center [161, 213] width 8 height 8
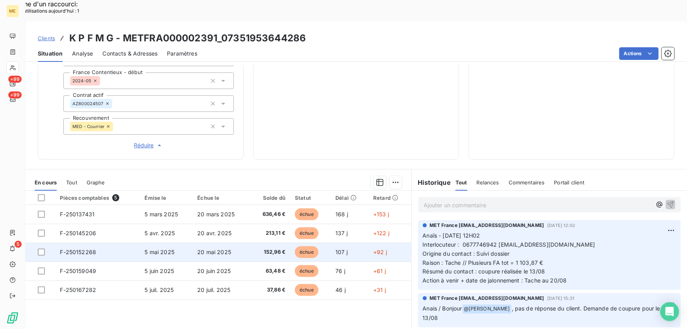
scroll to position [251, 0]
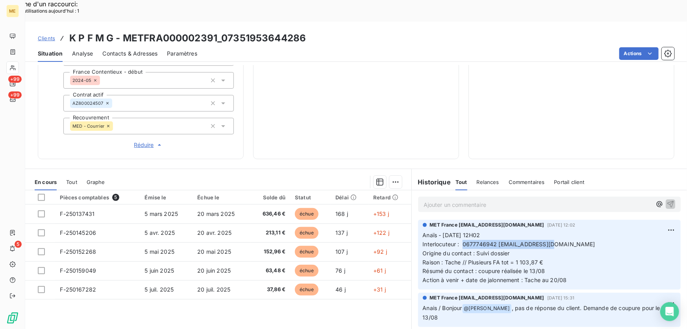
drag, startPoint x: 460, startPoint y: 217, endPoint x: 552, endPoint y: 216, distance: 92.2
click at [552, 231] on p "Anaïs - 14/08/2025 - 12H02 Interlocuteur : 0677746942 fmgkiki@gmail.com Origine…" at bounding box center [549, 258] width 253 height 54
copy span "0677746942 fmgkiki@gmail.com"
drag, startPoint x: 466, startPoint y: 234, endPoint x: 546, endPoint y: 234, distance: 80.4
click at [546, 234] on p "Anaïs - 14/08/2025 - 12H02 Interlocuteur : 0677746942 fmgkiki@gmail.com Origine…" at bounding box center [549, 258] width 253 height 54
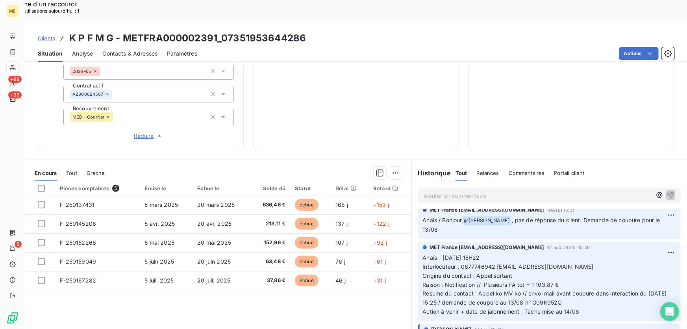
scroll to position [0, 0]
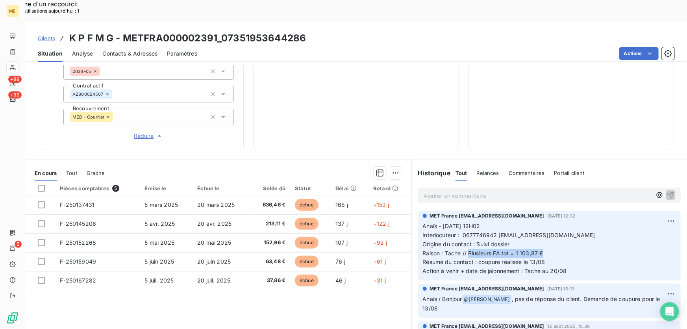
click at [552, 225] on p "Anaïs - 14/08/2025 - 12H02 Interlocuteur : 0677746942 fmgkiki@gmail.com Origine…" at bounding box center [549, 249] width 253 height 54
click at [539, 258] on span "Résumé du contact : coupure réalisée le 13/08" at bounding box center [484, 261] width 123 height 7
drag, startPoint x: 542, startPoint y: 225, endPoint x: 467, endPoint y: 224, distance: 75.6
click at [467, 224] on p "Anaïs - 14/08/2025 - 12H02 Interlocuteur : 0677746942 fmgkiki@gmail.com Origine…" at bounding box center [549, 249] width 253 height 54
copy span "Plusieurs FA tot = 1 103,87 €"
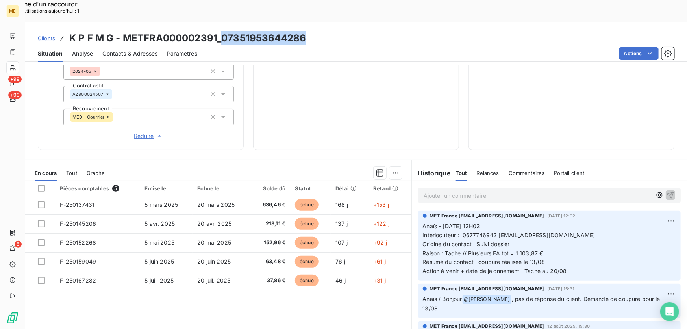
drag, startPoint x: 305, startPoint y: 13, endPoint x: 223, endPoint y: 14, distance: 81.9
click at [223, 31] on div "Clients K P F M G - METFRA000002391_07351953644286" at bounding box center [356, 38] width 662 height 14
copy h3 "07351953644286"
click at [316, 31] on div "Clients K P F M G - METFRA000002391_07351953644286" at bounding box center [356, 38] width 662 height 14
click at [310, 31] on div "Clients K P F M G - METFRA000002391_07351953644286" at bounding box center [356, 38] width 662 height 14
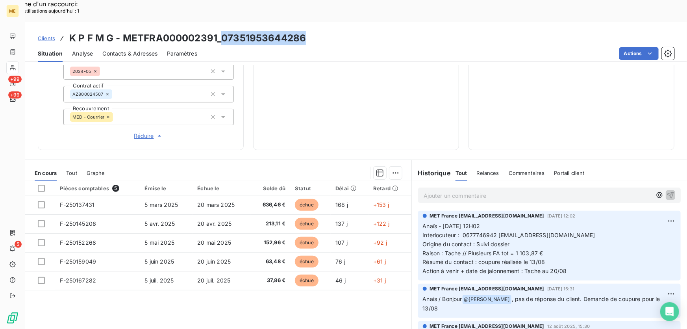
drag, startPoint x: 304, startPoint y: 17, endPoint x: 221, endPoint y: 19, distance: 83.1
click at [221, 31] on h3 "K P F M G - METFRA000002391_07351953644286" at bounding box center [187, 38] width 237 height 14
copy h3 "07351953644286"
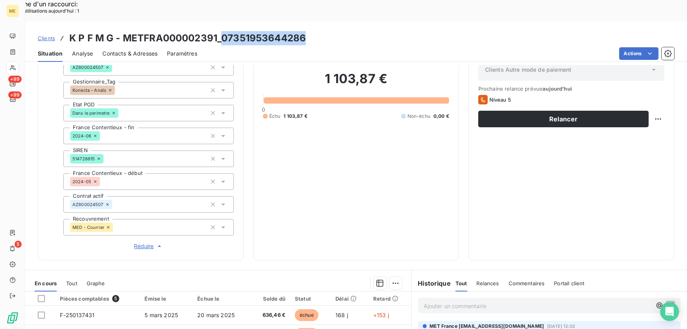
scroll to position [45, 0]
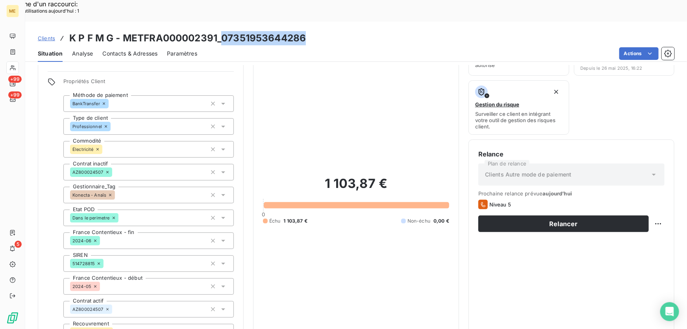
click at [134, 50] on span "Contacts & Adresses" at bounding box center [129, 54] width 55 height 8
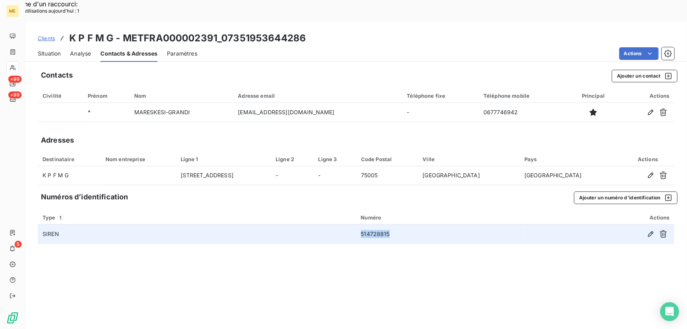
copy td "514728815"
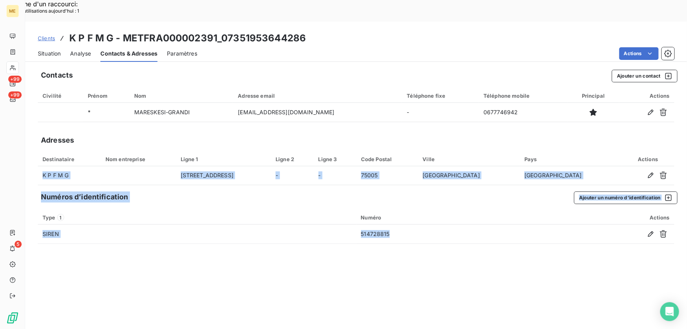
drag, startPoint x: 386, startPoint y: 212, endPoint x: 365, endPoint y: 163, distance: 52.6
click at [365, 163] on div "Contacts Ajouter un contact Civilité Prénom Nom Adresse email Téléphone fixe Té…" at bounding box center [356, 208] width 662 height 286
click at [43, 50] on span "Situation" at bounding box center [49, 54] width 23 height 8
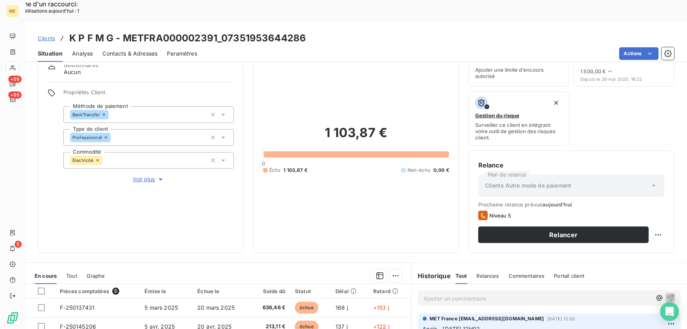
scroll to position [71, 0]
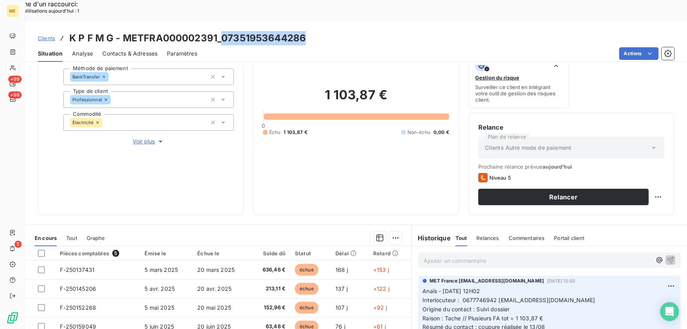
drag, startPoint x: 311, startPoint y: 16, endPoint x: 222, endPoint y: 18, distance: 89.0
click at [222, 31] on div "Clients K P F M G - METFRA000002391_07351953644286" at bounding box center [356, 38] width 662 height 14
click at [132, 45] on div "Situation Analyse Contacts & Adresses Paramètres Actions" at bounding box center [356, 53] width 662 height 17
click at [129, 50] on span "Contacts & Adresses" at bounding box center [129, 54] width 55 height 8
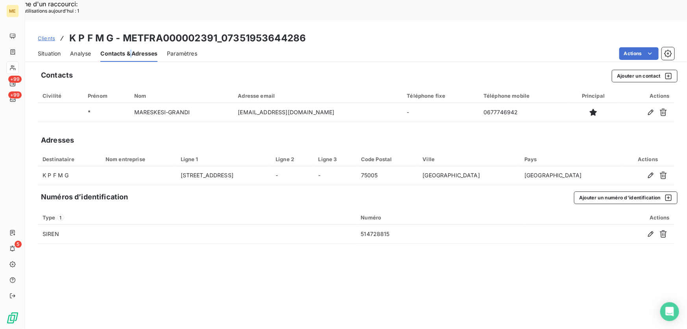
click at [43, 50] on span "Situation" at bounding box center [49, 54] width 23 height 8
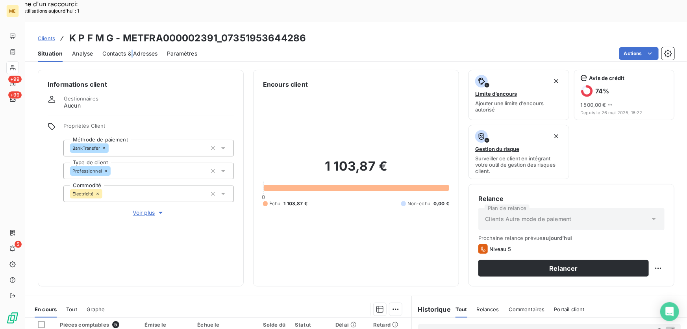
click at [145, 209] on span "Voir plus" at bounding box center [149, 213] width 32 height 8
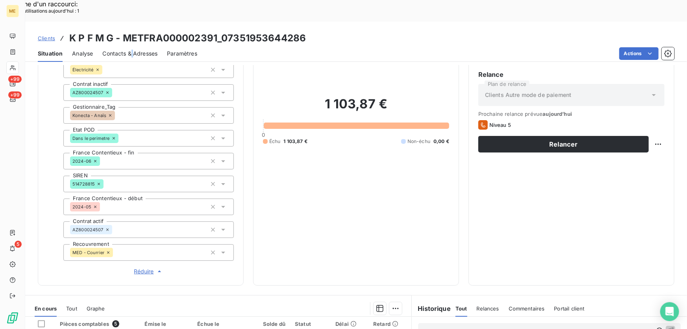
scroll to position [215, 0]
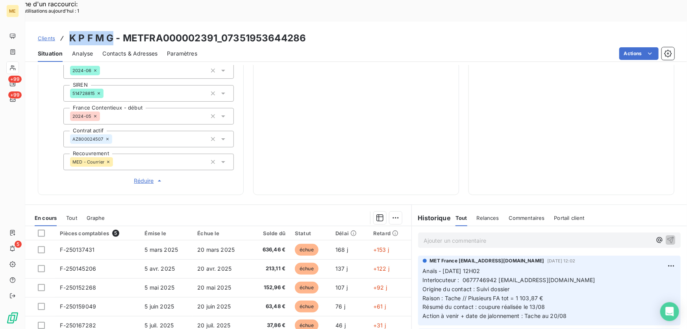
drag, startPoint x: 113, startPoint y: 17, endPoint x: 69, endPoint y: 14, distance: 45.0
click at [69, 31] on h3 "K P F M G - METFRA000002391_07351953644286" at bounding box center [187, 38] width 237 height 14
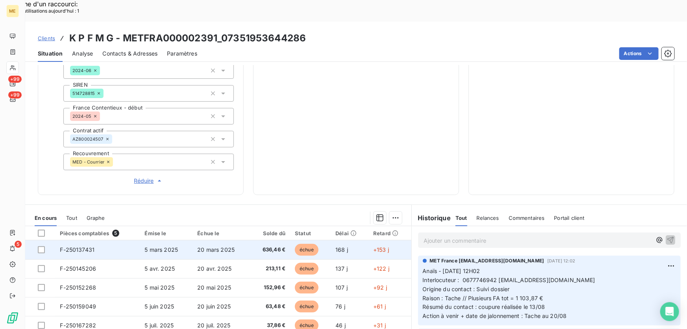
click at [246, 240] on td "20 mars 2025" at bounding box center [222, 249] width 58 height 19
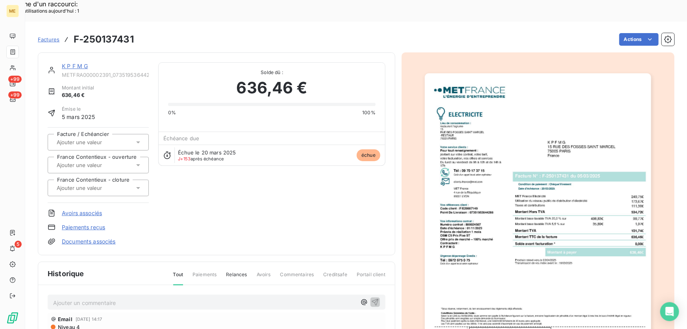
click at [66, 63] on link "K P F M G" at bounding box center [75, 66] width 26 height 7
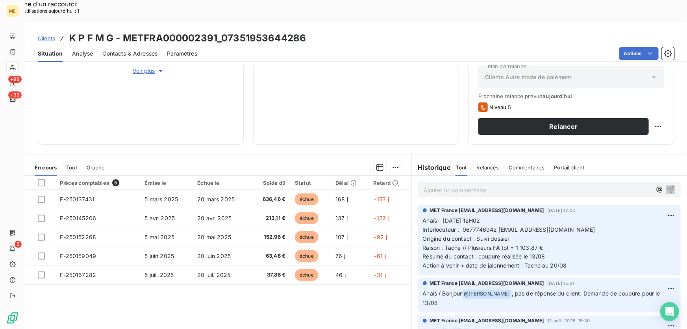
click at [485, 185] on p "Ajouter un commentaire ﻿" at bounding box center [538, 190] width 228 height 10
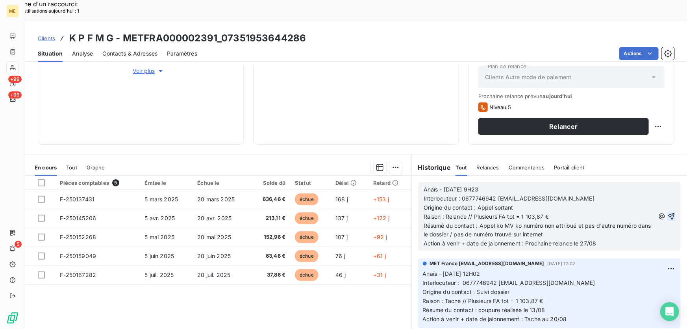
click at [668, 213] on icon "button" at bounding box center [671, 216] width 7 height 7
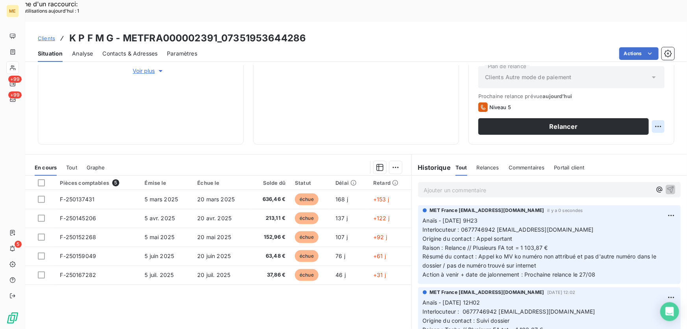
click at [648, 118] on div "Replanifier cette action" at bounding box center [621, 121] width 71 height 13
select select "7"
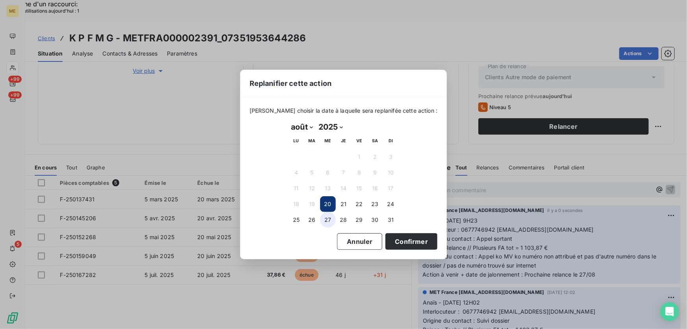
click at [329, 219] on button "27" at bounding box center [328, 220] width 16 height 16
click at [396, 239] on button "Confirmer" at bounding box center [412, 241] width 52 height 17
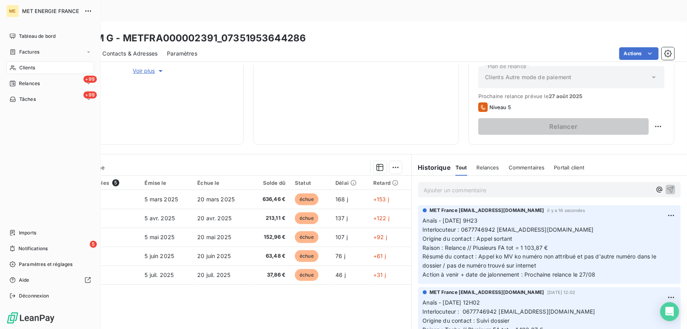
click at [16, 98] on div "Tâches" at bounding box center [22, 99] width 26 height 7
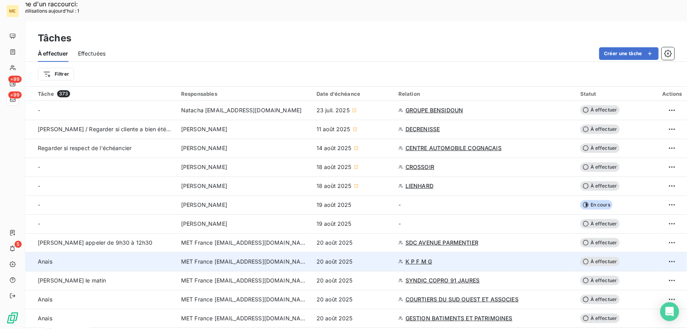
click at [305, 252] on td "MET France met-france@recouvrement.met.com" at bounding box center [244, 261] width 136 height 19
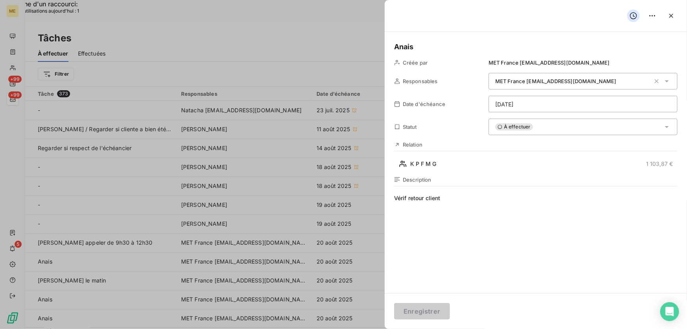
click at [539, 130] on div "À effectuer" at bounding box center [583, 127] width 189 height 17
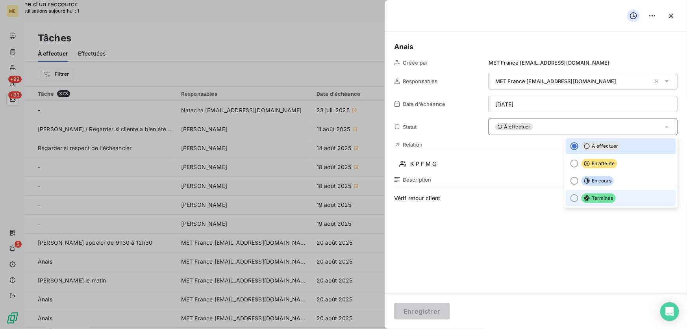
click at [586, 200] on span "Terminée" at bounding box center [599, 197] width 34 height 9
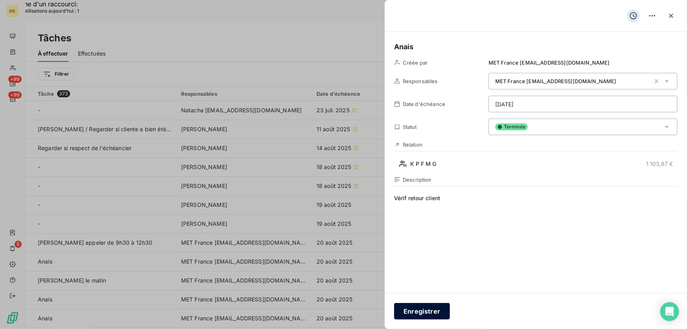
click at [441, 306] on button "Enregistrer" at bounding box center [422, 311] width 56 height 17
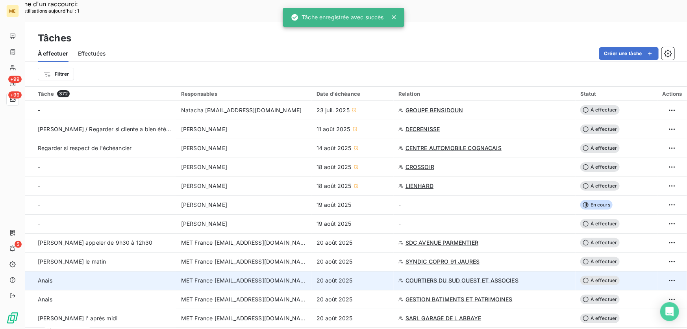
click at [366, 277] on div "20 août 2025" at bounding box center [353, 281] width 72 height 8
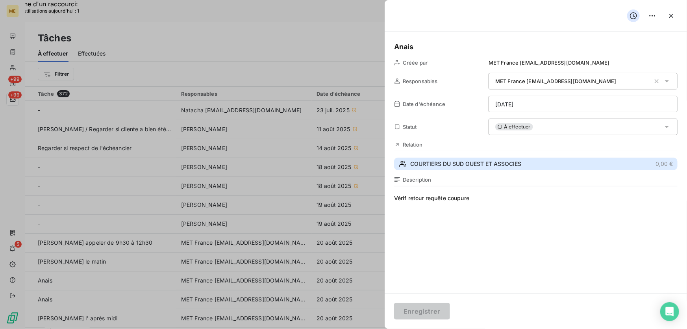
click at [535, 165] on button "COURTIERS DU SUD OUEST ET ASSOCIES 0,00 €" at bounding box center [536, 164] width 284 height 13
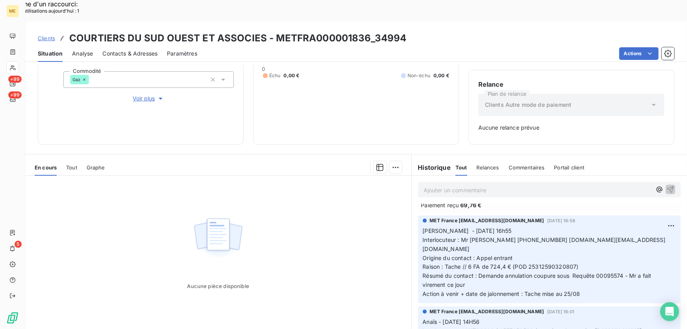
scroll to position [179, 0]
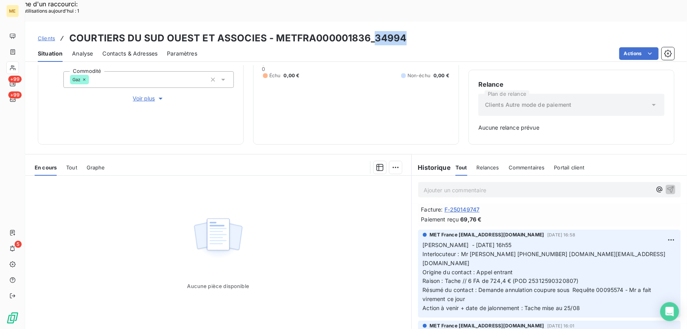
drag, startPoint x: 410, startPoint y: 17, endPoint x: 372, endPoint y: 13, distance: 38.1
click at [372, 31] on div "Clients COURTIERS DU SUD OUEST ET ASSOCIES - METFRA000001836_34994" at bounding box center [356, 38] width 662 height 14
drag, startPoint x: 622, startPoint y: 258, endPoint x: 596, endPoint y: 262, distance: 25.4
click at [596, 286] on span "Résumé du contact : Demande annulation coupure sous Requête 00095574 - Mr a fai…" at bounding box center [538, 294] width 230 height 16
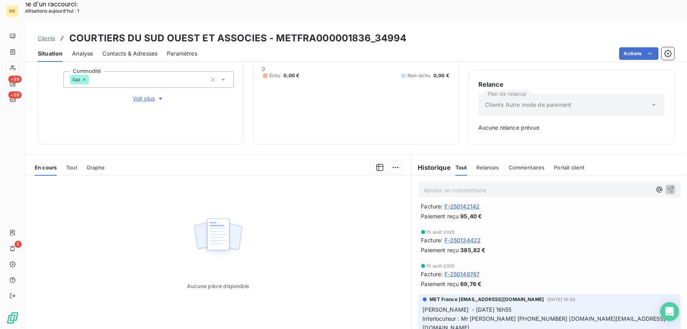
scroll to position [35, 0]
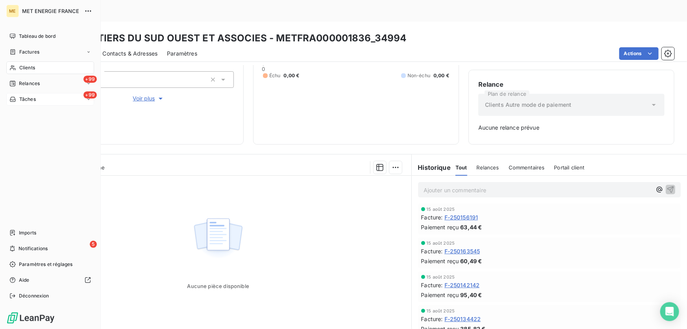
click at [28, 101] on span "Tâches" at bounding box center [27, 99] width 17 height 7
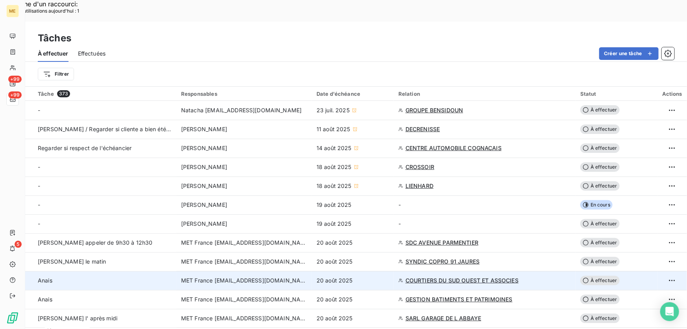
click at [373, 277] on div "20 août 2025" at bounding box center [353, 281] width 72 height 8
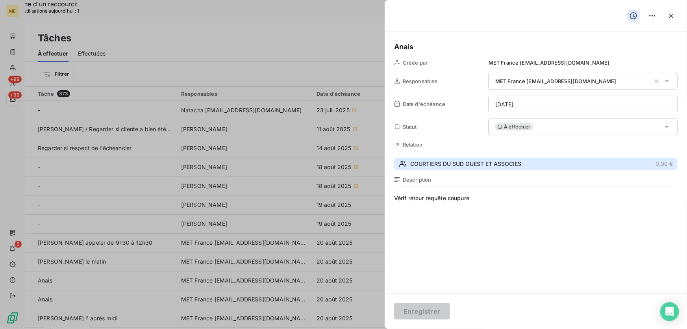
click at [473, 159] on button "COURTIERS DU SUD OUEST ET ASSOCIES 0,00 €" at bounding box center [536, 164] width 284 height 13
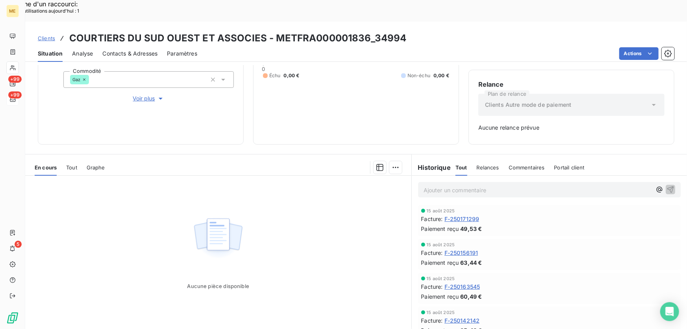
scroll to position [179, 0]
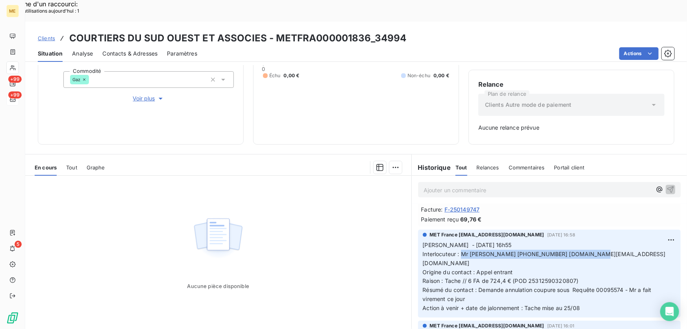
drag, startPoint x: 458, startPoint y: 232, endPoint x: 604, endPoint y: 234, distance: 145.8
click at [604, 241] on p "Valérie - 14/08/2025 16h55 Interlocuteur : Mr SIBSOL 0611738393 csoa.contact@gm…" at bounding box center [549, 277] width 253 height 72
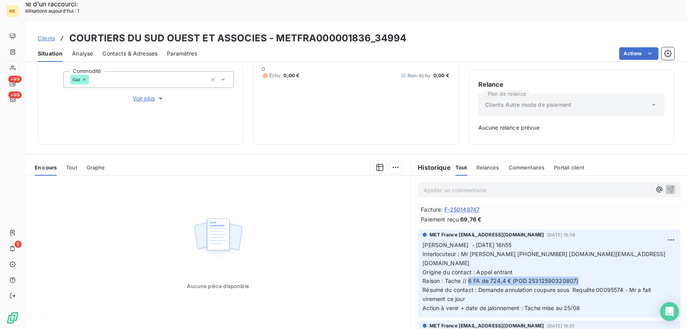
drag, startPoint x: 465, startPoint y: 251, endPoint x: 598, endPoint y: 252, distance: 133.5
click at [598, 252] on p "Valérie - 14/08/2025 16h55 Interlocuteur : Mr SIBSOL 0611738393 csoa.contact@gm…" at bounding box center [549, 277] width 253 height 72
click at [545, 286] on span "Résumé du contact : Demande annulation coupure sous Requête 00095574 - Mr a fai…" at bounding box center [538, 294] width 230 height 16
drag, startPoint x: 622, startPoint y: 258, endPoint x: 595, endPoint y: 258, distance: 27.2
click at [595, 286] on span "Résumé du contact : Demande annulation coupure sous Requête 00095574 - Mr a fai…" at bounding box center [538, 294] width 230 height 16
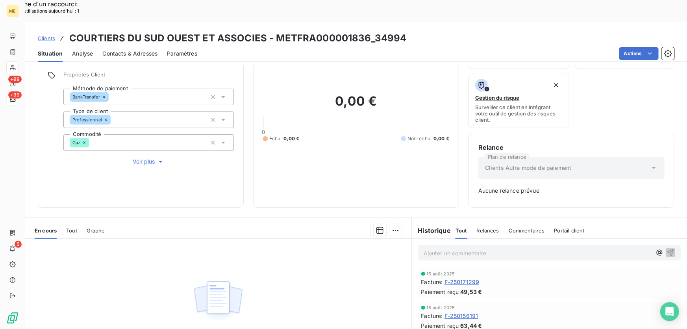
scroll to position [0, 0]
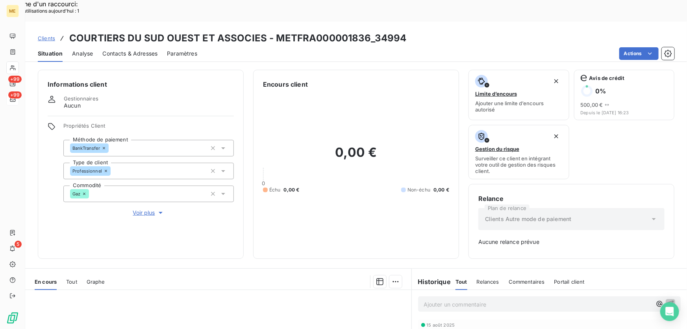
click at [431, 299] on p "Ajouter un commentaire ﻿" at bounding box center [538, 304] width 228 height 10
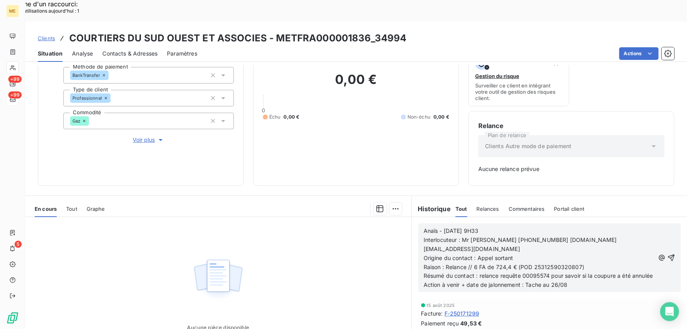
scroll to position [114, 0]
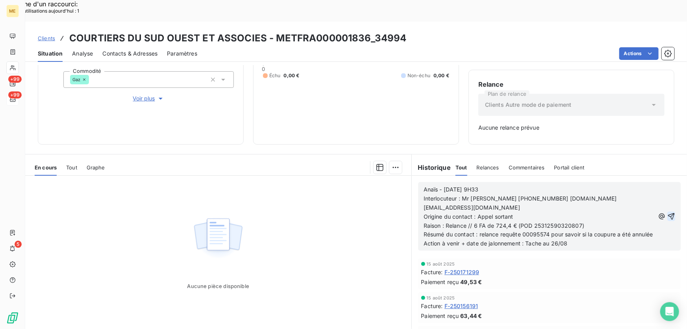
click at [668, 213] on icon "button" at bounding box center [671, 216] width 7 height 7
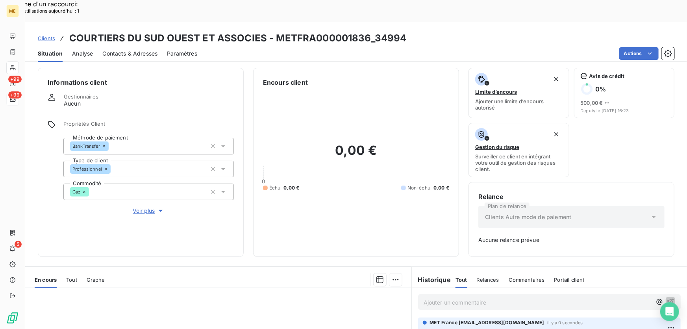
scroll to position [0, 0]
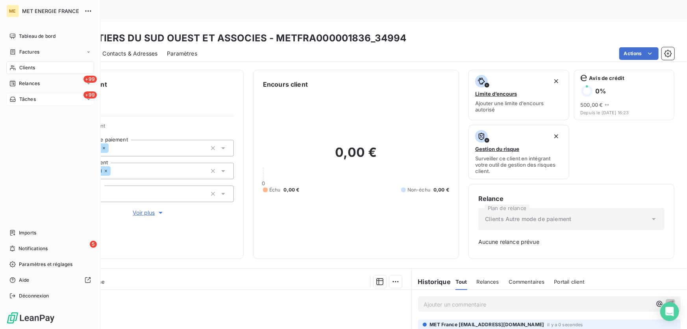
click at [10, 99] on icon at bounding box center [13, 99] width 6 height 5
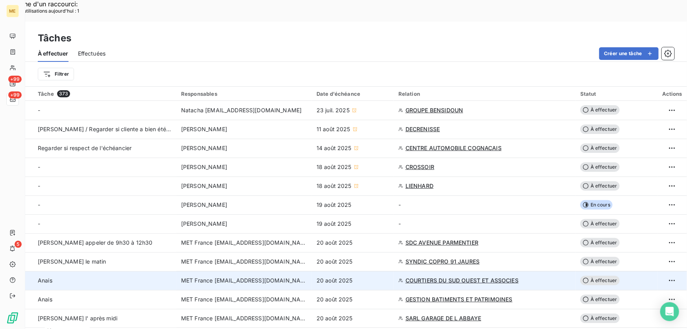
click at [360, 277] on div "20 août 2025" at bounding box center [353, 281] width 72 height 8
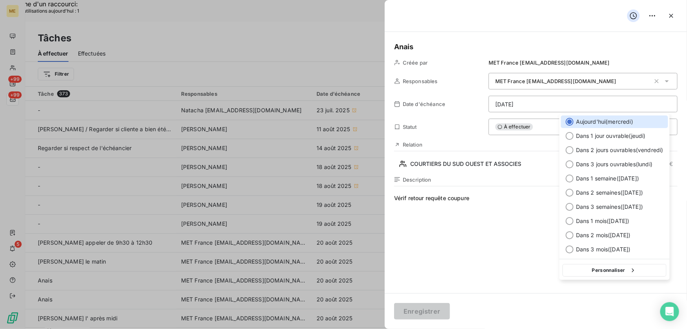
click at [618, 273] on button "Personnaliser" at bounding box center [615, 270] width 104 height 13
select select "7"
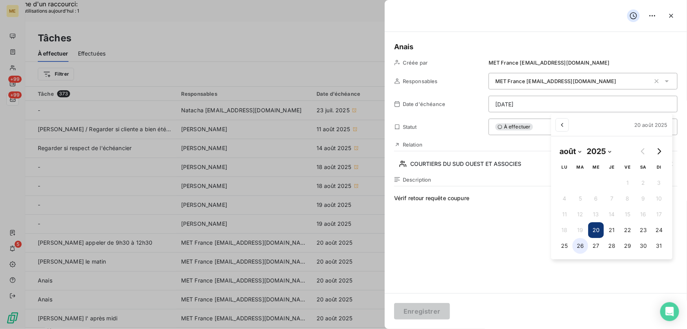
click at [579, 247] on button "26" at bounding box center [581, 246] width 16 height 16
type input "26/08/2025"
drag, startPoint x: 503, startPoint y: 246, endPoint x: 474, endPoint y: 275, distance: 40.7
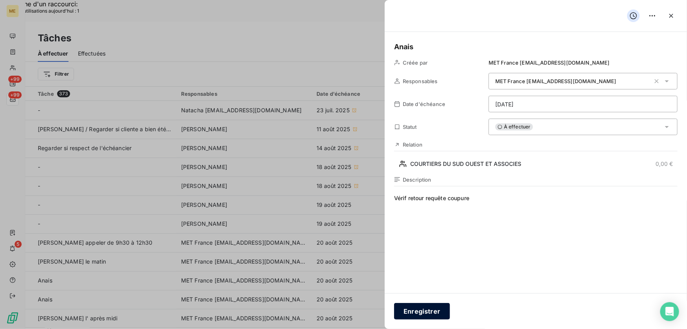
click at [424, 313] on button "Enregistrer" at bounding box center [422, 311] width 56 height 17
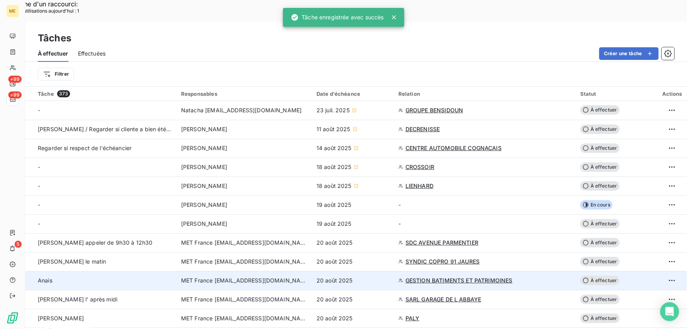
click at [358, 277] on div "20 août 2025" at bounding box center [353, 281] width 72 height 8
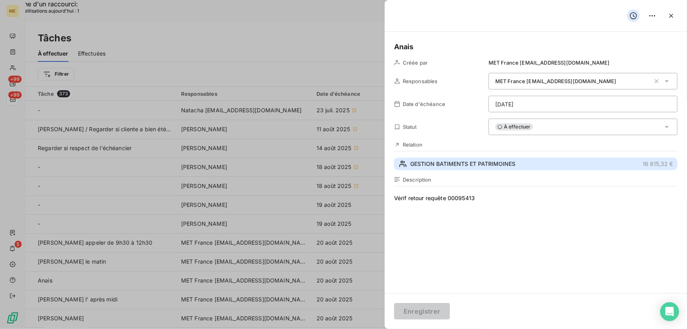
click at [477, 160] on span "GESTION BATIMENTS ET PATRIMOINES" at bounding box center [462, 164] width 105 height 8
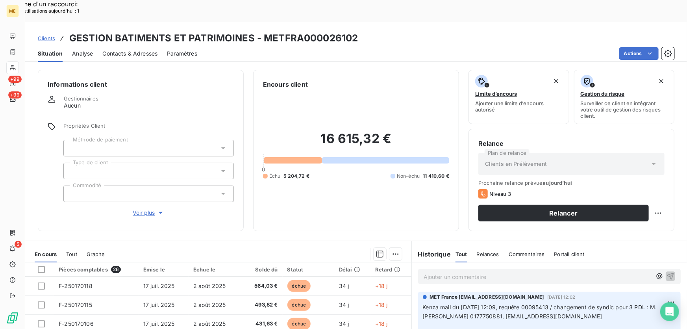
scroll to position [87, 0]
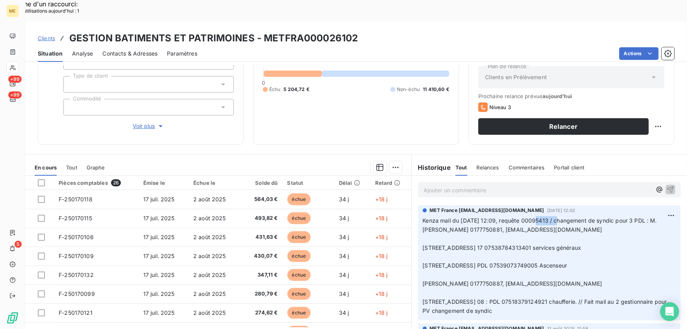
drag, startPoint x: 557, startPoint y: 199, endPoint x: 531, endPoint y: 197, distance: 26.1
click at [531, 217] on span "Kenza mail du 07/08/2025 12:09, requête 00095413 / changement de syndic pour 3 …" at bounding box center [541, 225] width 236 height 16
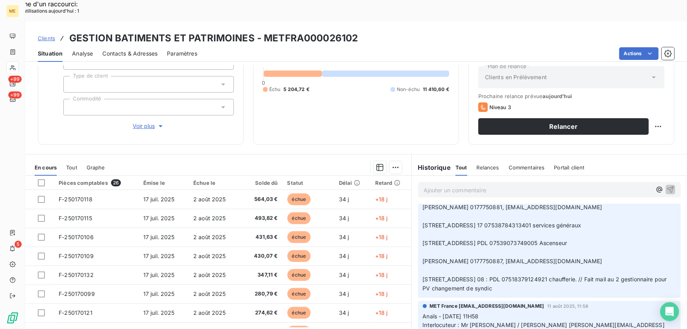
scroll to position [0, 0]
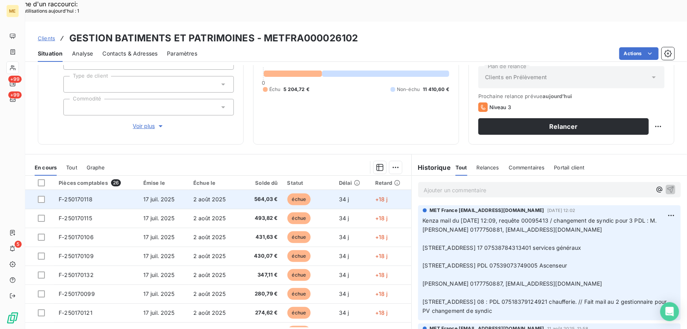
click at [232, 190] on td "2 août 2025" at bounding box center [214, 199] width 50 height 19
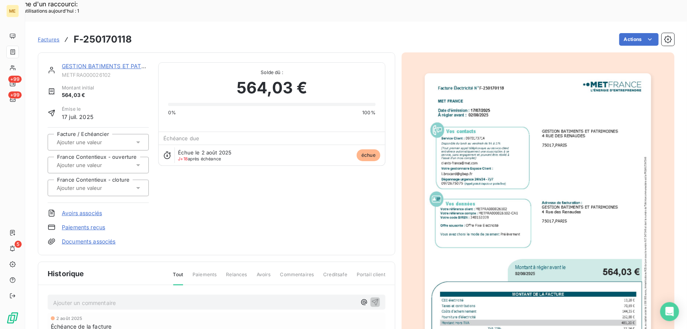
click at [120, 63] on link "GESTION BATIMENTS ET PATRIMOINES" at bounding box center [115, 66] width 107 height 7
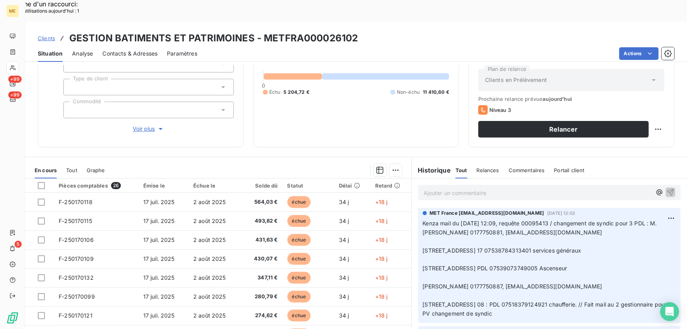
scroll to position [87, 0]
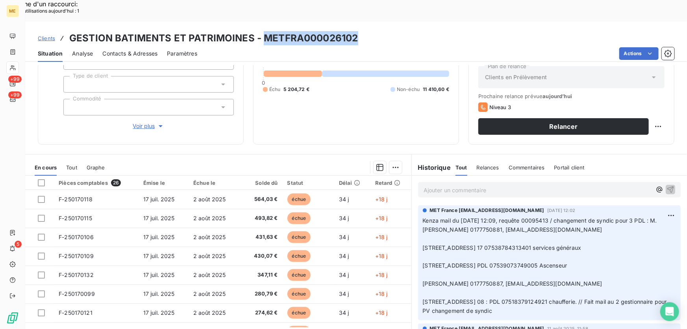
drag, startPoint x: 260, startPoint y: 15, endPoint x: 378, endPoint y: 19, distance: 117.4
click at [378, 31] on div "Clients GESTION BATIMENTS ET PATRIMOINES - METFRA000026102" at bounding box center [356, 38] width 662 height 14
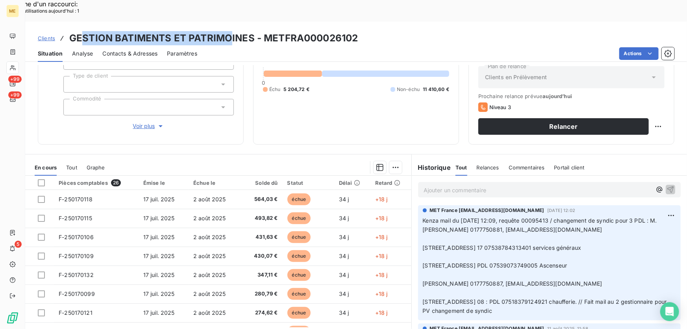
drag, startPoint x: 83, startPoint y: 15, endPoint x: 228, endPoint y: 13, distance: 145.8
click at [228, 31] on h3 "GESTION BATIMENTS ET PATRIMOINES - METFRA000026102" at bounding box center [213, 38] width 289 height 14
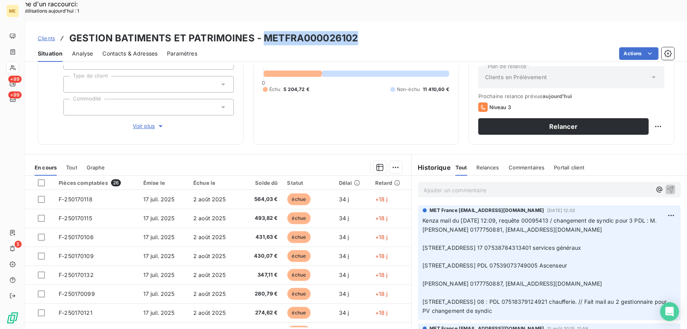
drag, startPoint x: 264, startPoint y: 16, endPoint x: 384, endPoint y: 16, distance: 120.5
click at [384, 31] on div "Clients GESTION BATIMENTS ET PATRIMOINES - METFRA000026102" at bounding box center [356, 38] width 662 height 14
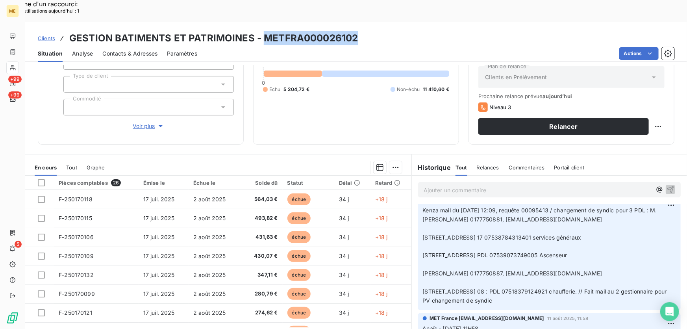
scroll to position [0, 0]
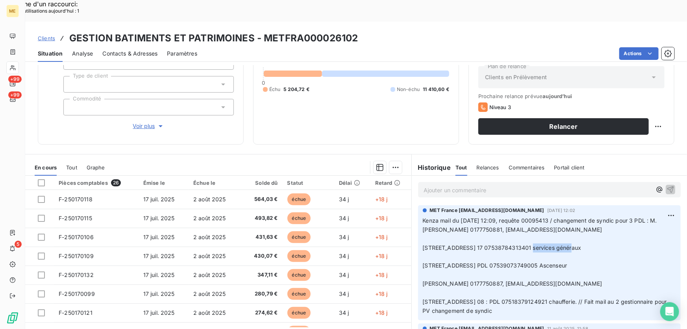
drag, startPoint x: 562, startPoint y: 226, endPoint x: 524, endPoint y: 223, distance: 37.6
click at [517, 244] on span "15 Rue Cardinet 75017,PARIS PDL 17 07538784313401 services généraux" at bounding box center [502, 247] width 159 height 7
click at [538, 244] on span "15 Rue Cardinet 75017,PARIS PDL 17 07538784313401 services généraux" at bounding box center [502, 247] width 159 height 7
click at [591, 221] on p "Kenza mail du 07/08/2025 12:09, requête 00095413 / changement de syndic pour 3 …" at bounding box center [549, 265] width 253 height 99
drag, startPoint x: 563, startPoint y: 226, endPoint x: 608, endPoint y: 236, distance: 46.0
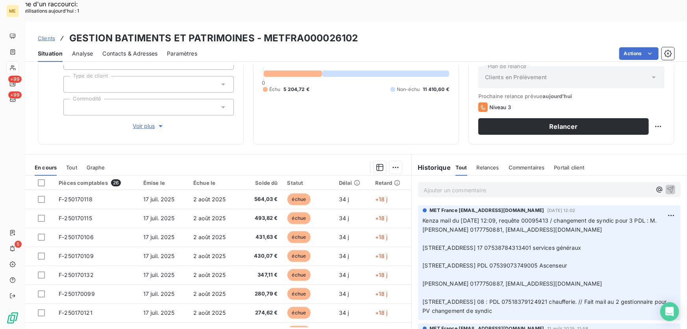
click at [614, 226] on p "Kenza mail du 07/08/2025 12:09, requête 00095413 / changement de syndic pour 3 …" at bounding box center [549, 265] width 253 height 99
click at [568, 262] on span "15 Rue Cardinet 75017,PARIS 17 PDL 07539073749005 Ascenseur​​​​​​​" at bounding box center [495, 265] width 145 height 7
drag, startPoint x: 516, startPoint y: 244, endPoint x: 602, endPoint y: 247, distance: 86.7
click at [602, 247] on p "Kenza mail du 07/08/2025 12:09, requête 00095413 / changement de syndic pour 3 …" at bounding box center [549, 265] width 253 height 99
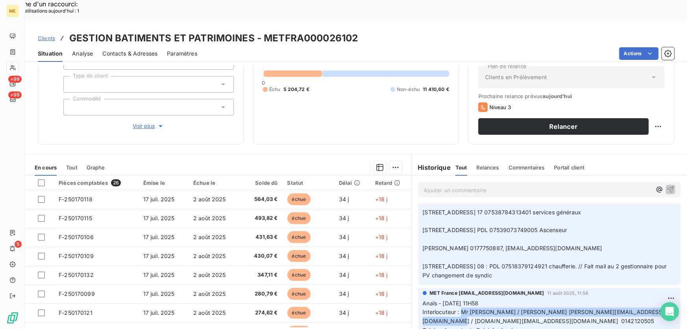
drag, startPoint x: 459, startPoint y: 289, endPoint x: 499, endPoint y: 299, distance: 41.4
click at [499, 299] on p "Anaïs - 11/08/2025 - 11H58 Interlocuteur : Mr BROCARD / Mme BESSON l.brocard@gb…" at bounding box center [549, 335] width 253 height 72
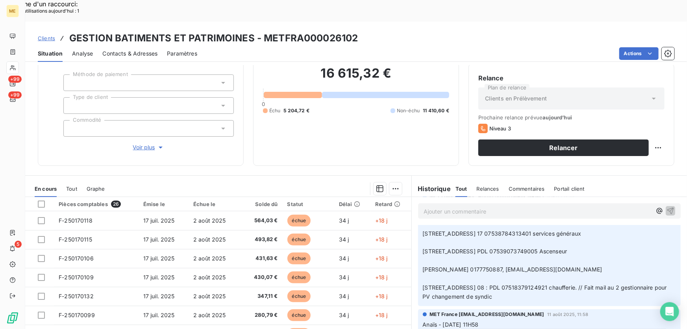
scroll to position [51, 0]
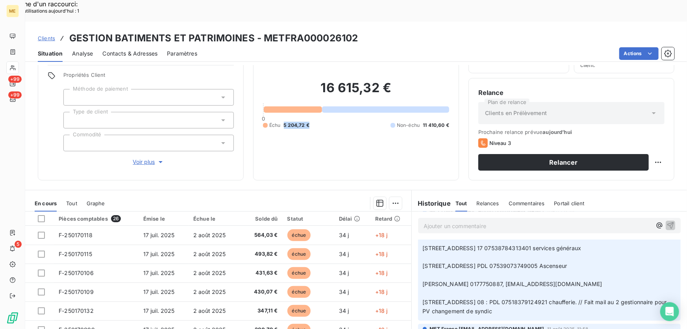
drag, startPoint x: 308, startPoint y: 97, endPoint x: 286, endPoint y: 102, distance: 22.3
click at [282, 122] on div "Échu 5 204,72 € Non-échu 11 410,60 €" at bounding box center [356, 125] width 186 height 7
drag, startPoint x: 359, startPoint y: 15, endPoint x: 261, endPoint y: 19, distance: 98.1
click at [261, 31] on div "Clients GESTION BATIMENTS ET PATRIMOINES - METFRA000026102" at bounding box center [356, 38] width 662 height 14
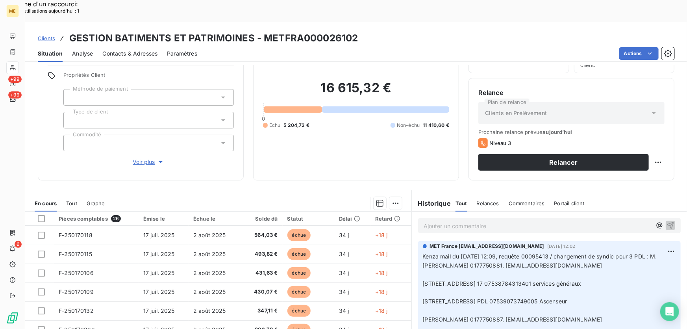
click at [466, 221] on p "Ajouter un commentaire ﻿" at bounding box center [538, 226] width 228 height 10
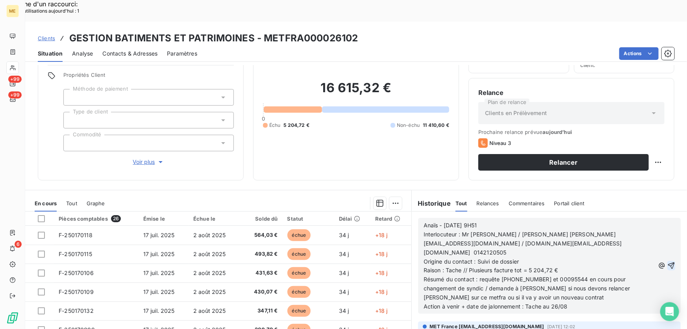
click at [668, 262] on icon "button" at bounding box center [672, 266] width 8 height 8
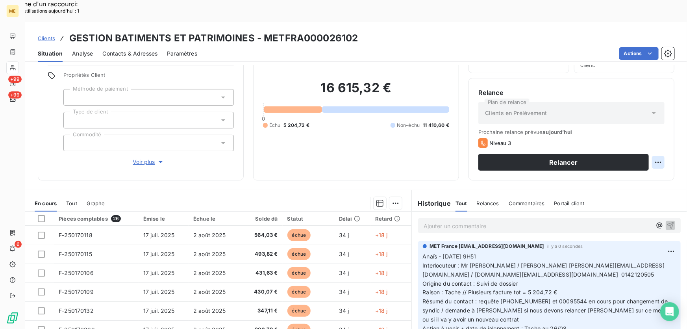
click at [644, 165] on div "Replanifier cette action" at bounding box center [621, 157] width 77 height 19
click at [643, 159] on div "Replanifier cette action" at bounding box center [621, 157] width 71 height 13
select select "7"
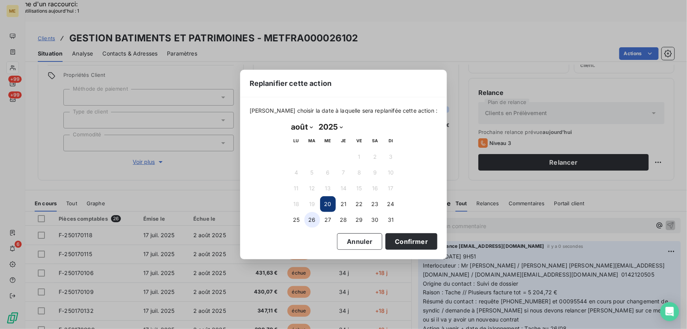
click at [315, 221] on button "26" at bounding box center [312, 220] width 16 height 16
click at [394, 236] on button "Confirmer" at bounding box center [412, 241] width 52 height 17
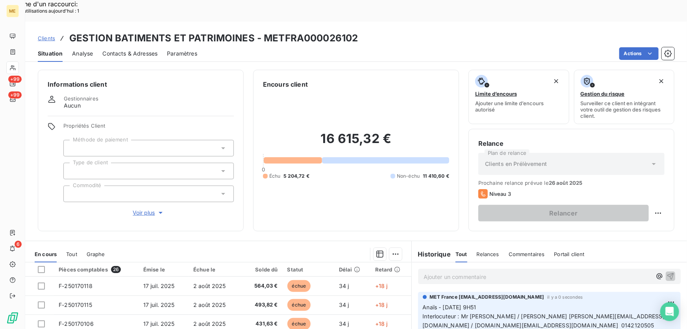
click at [146, 209] on span "Voir plus" at bounding box center [149, 213] width 32 height 8
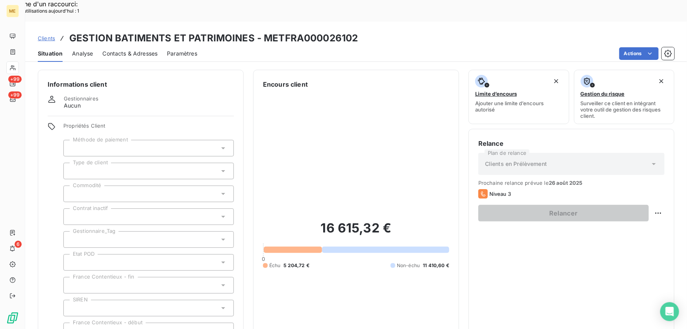
click at [125, 231] on div at bounding box center [148, 239] width 171 height 17
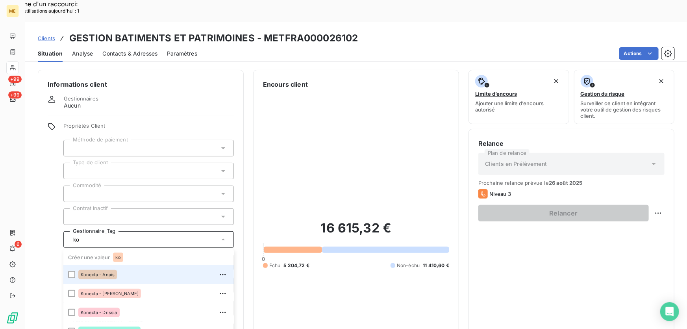
click at [122, 268] on div "Konecta - Anaïs" at bounding box center [153, 274] width 151 height 13
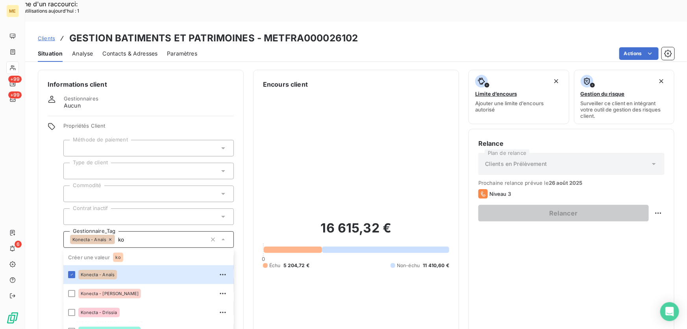
click at [136, 236] on input "ko" at bounding box center [161, 239] width 92 height 7
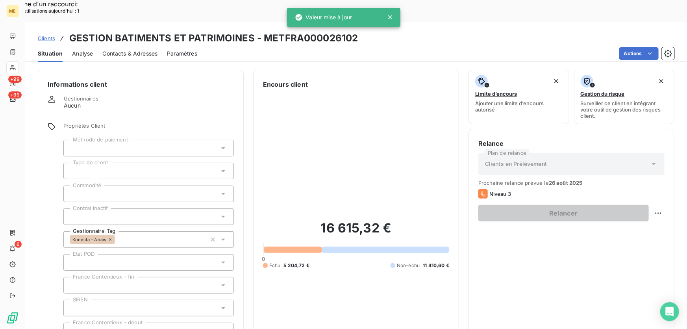
type input "ko"
click at [366, 260] on div "16 615,32 € 0 Échu 5 204,72 € Non-échu 11 410,60 €" at bounding box center [356, 244] width 186 height 311
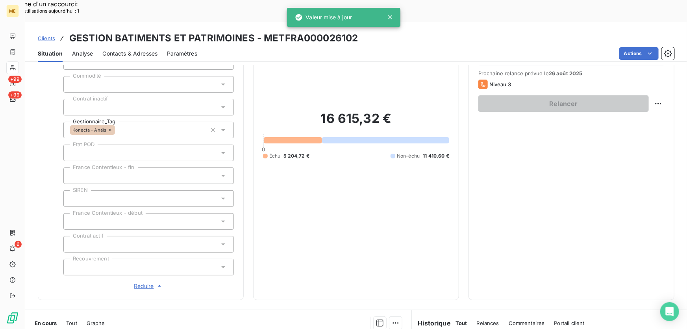
scroll to position [260, 0]
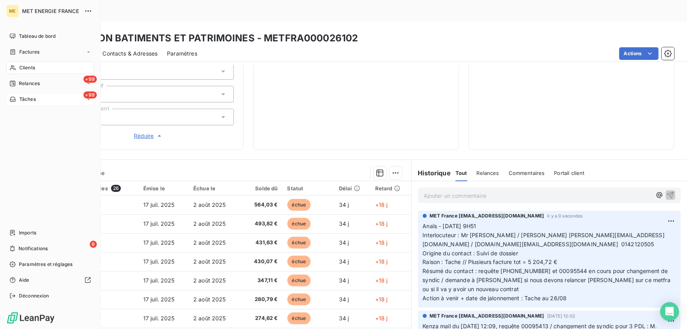
click at [43, 96] on div "+99 Tâches" at bounding box center [50, 99] width 88 height 13
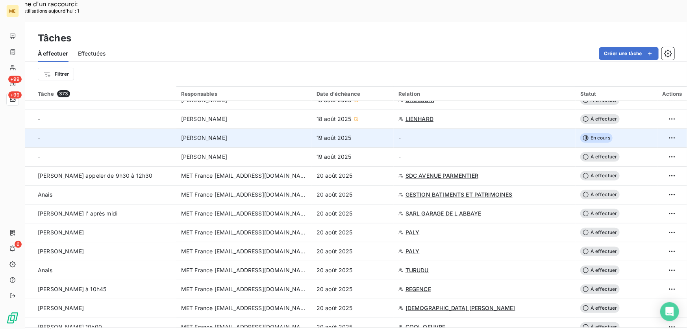
scroll to position [107, 0]
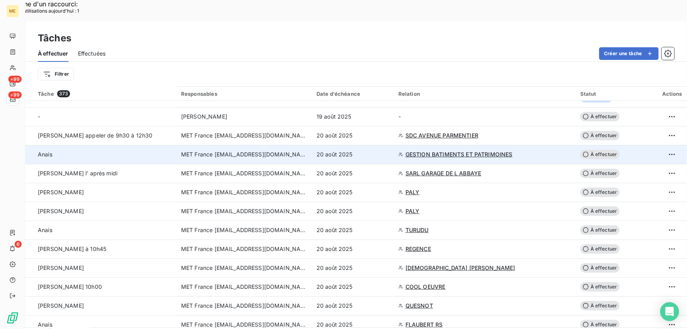
click at [357, 150] on div "20 août 2025" at bounding box center [353, 154] width 72 height 8
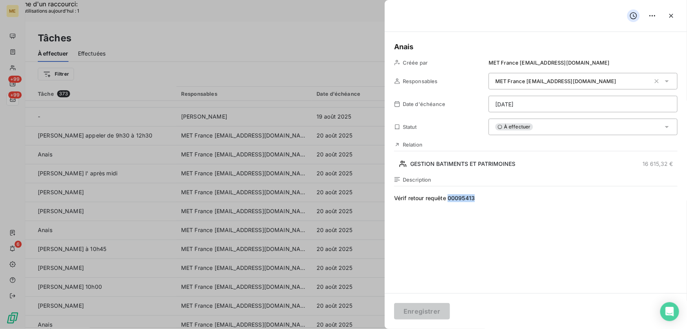
drag, startPoint x: 477, startPoint y: 199, endPoint x: 449, endPoint y: 198, distance: 27.6
click at [449, 198] on span "Vérif retour requête 00095413" at bounding box center [536, 269] width 284 height 151
click at [457, 215] on span "Vérif retour requête 00095413" at bounding box center [536, 269] width 284 height 151
drag, startPoint x: 475, startPoint y: 199, endPoint x: 448, endPoint y: 200, distance: 26.4
click at [448, 200] on span "Vérif retour requête 00095413" at bounding box center [536, 269] width 284 height 151
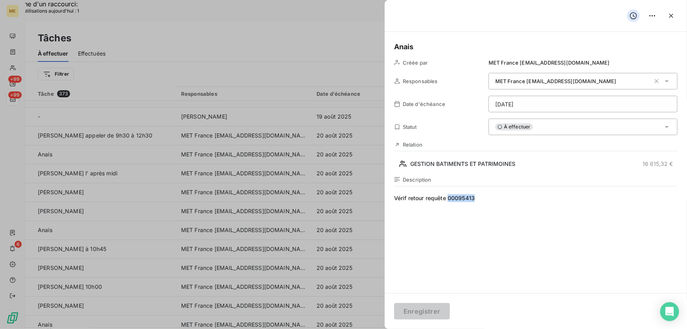
paste span
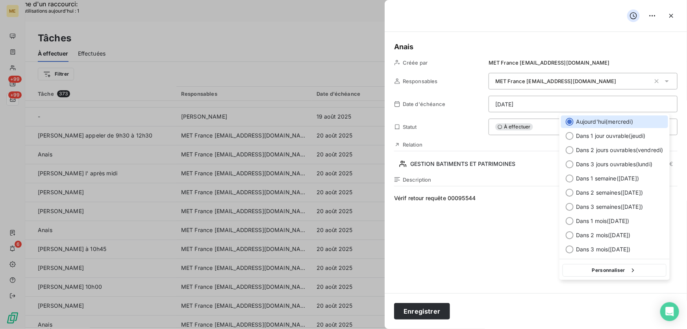
click at [596, 270] on button "Personnaliser" at bounding box center [615, 270] width 104 height 13
select select "7"
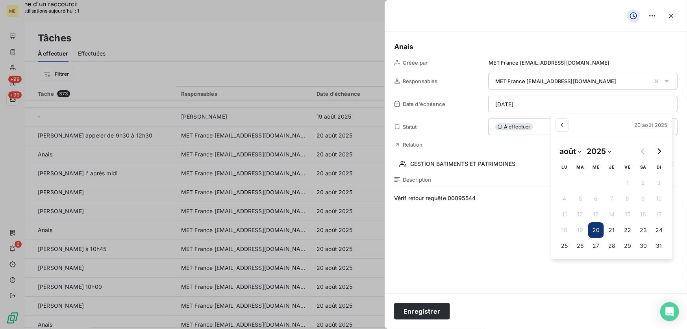
drag, startPoint x: 576, startPoint y: 245, endPoint x: 523, endPoint y: 249, distance: 53.3
click at [577, 245] on button "26" at bounding box center [581, 246] width 16 height 16
type input "26/08/2025"
drag, startPoint x: 475, startPoint y: 236, endPoint x: 475, endPoint y: 241, distance: 4.7
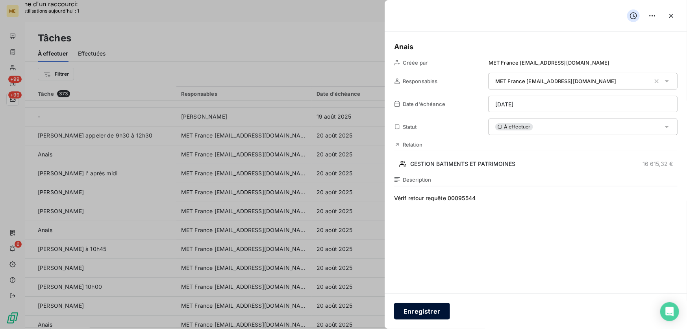
click at [428, 313] on button "Enregistrer" at bounding box center [422, 311] width 56 height 17
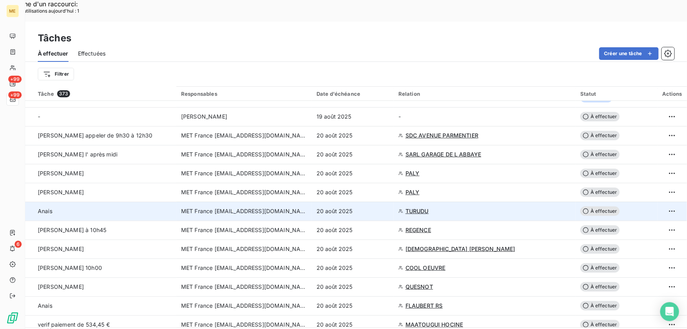
click at [370, 207] on div "20 août 2025" at bounding box center [353, 211] width 72 height 8
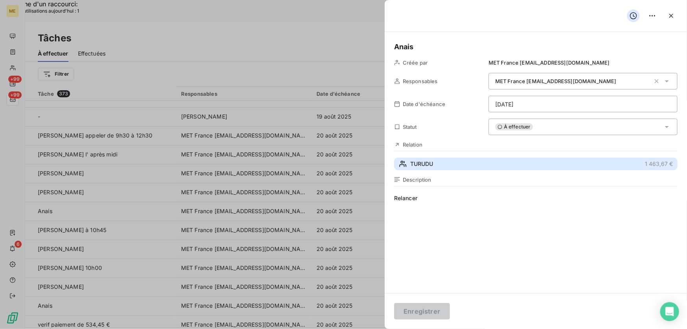
click at [541, 166] on button "TURUDU 1 463,67 €" at bounding box center [536, 164] width 284 height 13
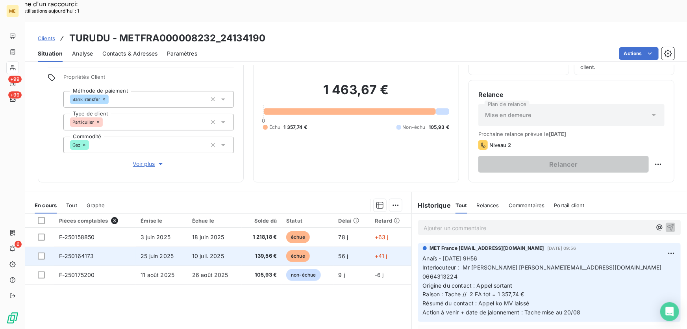
scroll to position [87, 0]
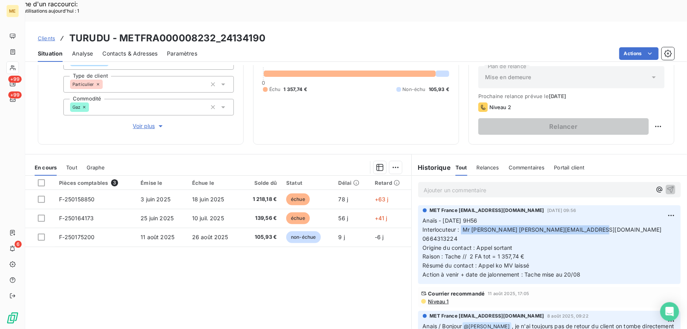
drag, startPoint x: 459, startPoint y: 208, endPoint x: 603, endPoint y: 204, distance: 144.2
click at [603, 216] on p "Anaïs - 12/08/2025 - 9H56 Interlocuteur : Mr TURUDU omerturudu@outlook.fr 06643…" at bounding box center [549, 247] width 253 height 63
drag, startPoint x: 468, startPoint y: 226, endPoint x: 535, endPoint y: 224, distance: 67.8
click at [535, 224] on p "Anaïs - 12/08/2025 - 9H56 Interlocuteur : Mr TURUDU omerturudu@outlook.fr 06643…" at bounding box center [549, 247] width 253 height 63
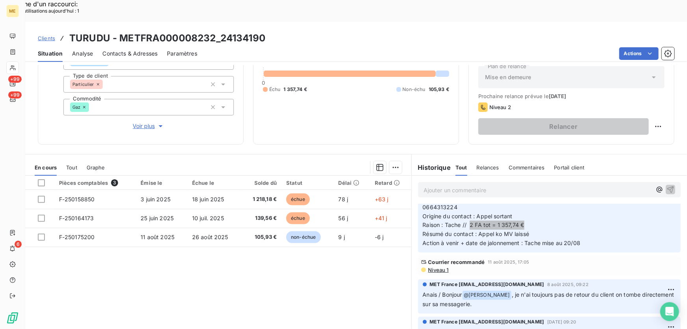
scroll to position [0, 0]
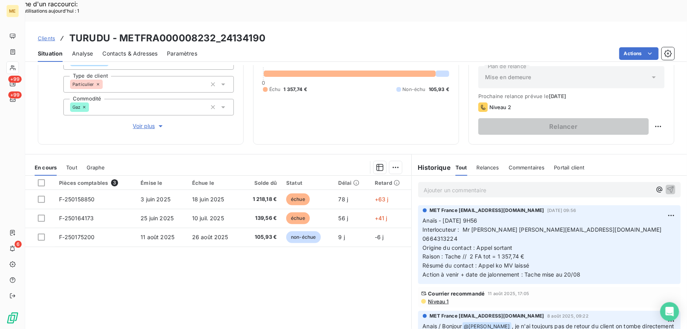
click at [529, 236] on p "Anaïs - 12/08/2025 - 9H56 Interlocuteur : Mr TURUDU omerturudu@outlook.fr 06643…" at bounding box center [549, 247] width 253 height 63
drag, startPoint x: 260, startPoint y: 15, endPoint x: 220, endPoint y: 17, distance: 39.5
click at [220, 31] on div "Clients TURUDU - METFRA000008232_24134190" at bounding box center [356, 38] width 662 height 14
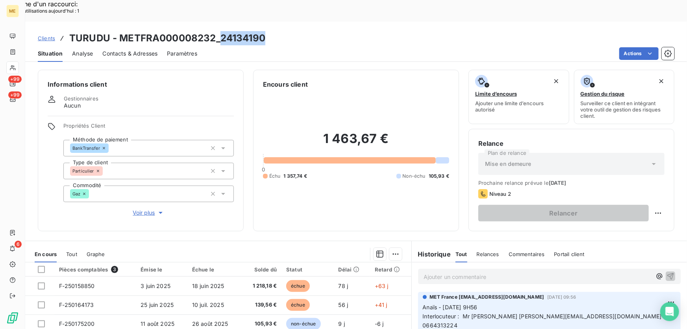
click at [154, 209] on span "Voir plus" at bounding box center [149, 213] width 32 height 8
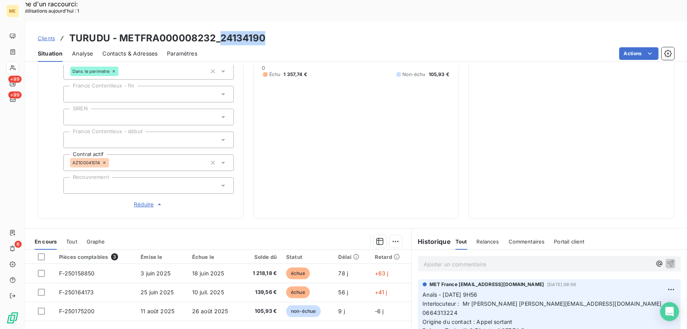
scroll to position [224, 0]
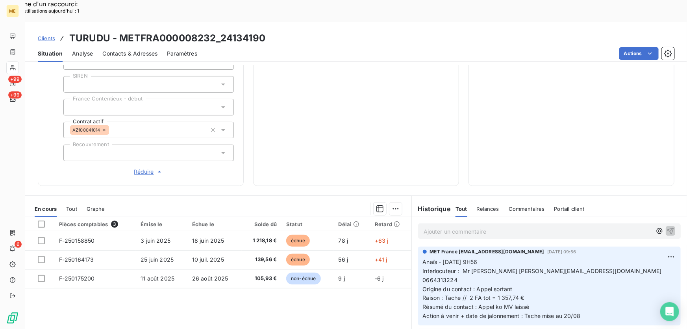
click at [465, 226] on p "Ajouter un commentaire ﻿" at bounding box center [538, 231] width 228 height 10
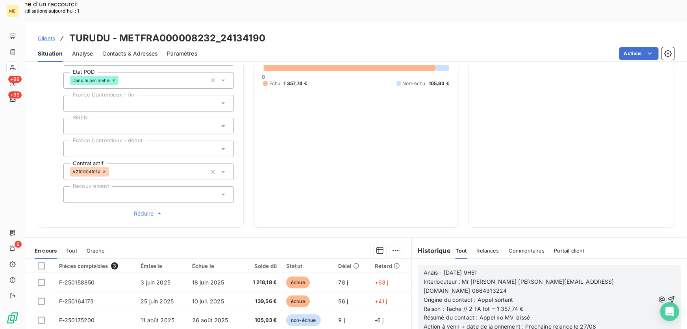
scroll to position [80, 0]
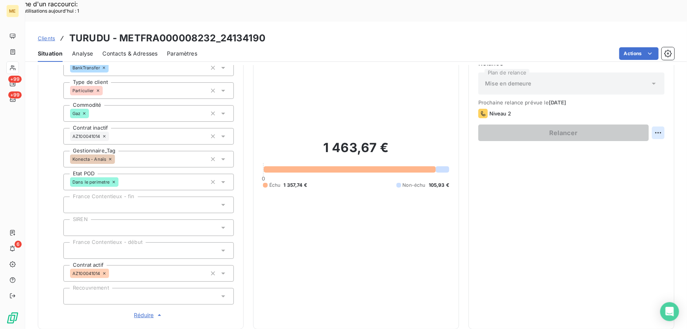
click at [633, 128] on div "Replanifier cette action" at bounding box center [621, 128] width 71 height 13
select select "7"
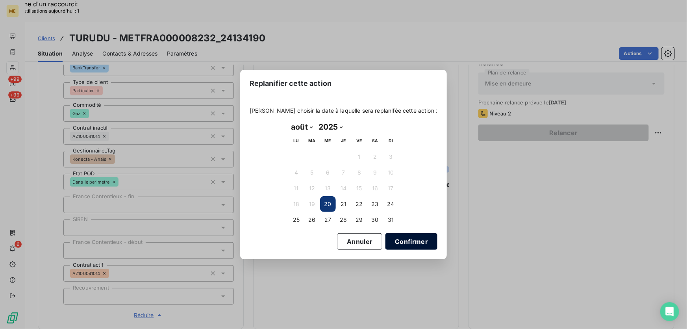
click at [409, 242] on button "Confirmer" at bounding box center [412, 241] width 52 height 17
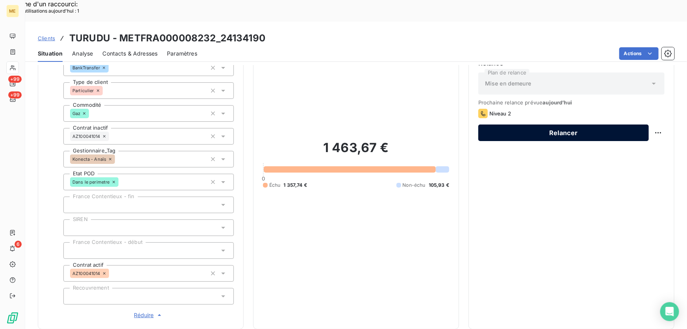
click at [598, 124] on button "Relancer" at bounding box center [564, 132] width 171 height 17
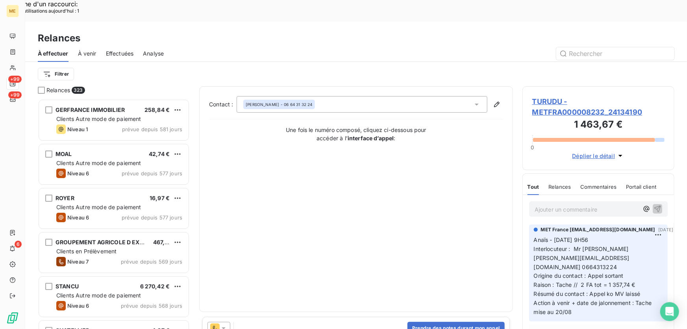
scroll to position [247, 147]
click at [540, 96] on span "TURUDU - METFRA000008232_24134190" at bounding box center [599, 106] width 132 height 21
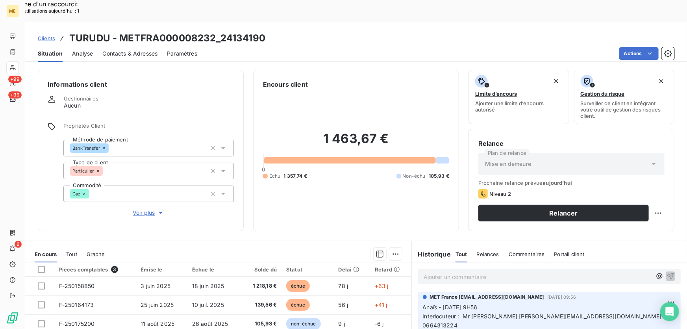
scroll to position [87, 0]
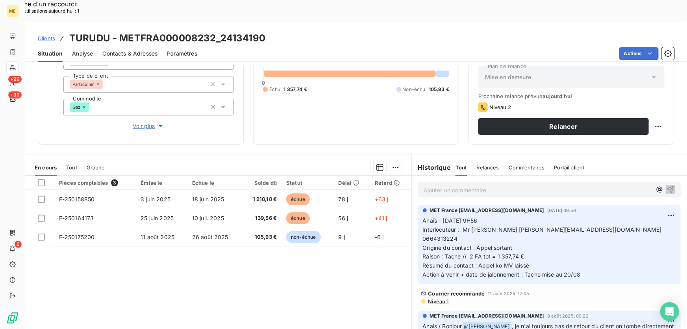
click at [445, 185] on p "Ajouter un commentaire ﻿" at bounding box center [538, 190] width 228 height 10
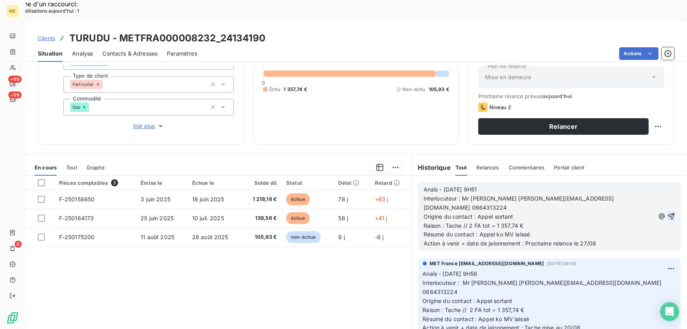
click at [668, 212] on icon "button" at bounding box center [672, 216] width 8 height 8
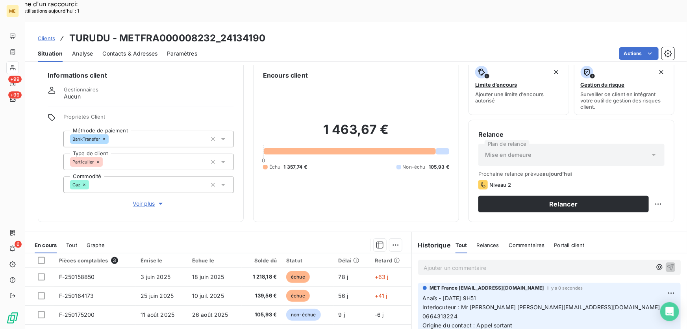
scroll to position [0, 0]
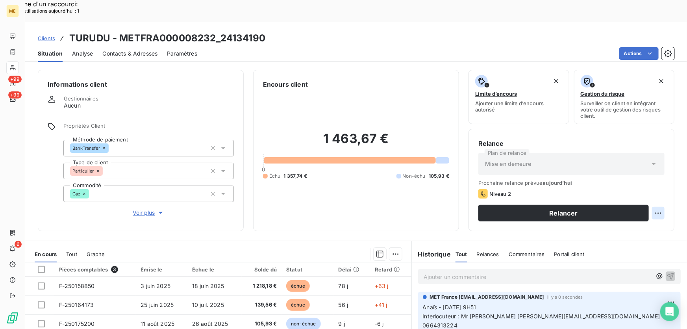
click at [648, 205] on div "Replanifier cette action" at bounding box center [621, 208] width 71 height 13
select select "7"
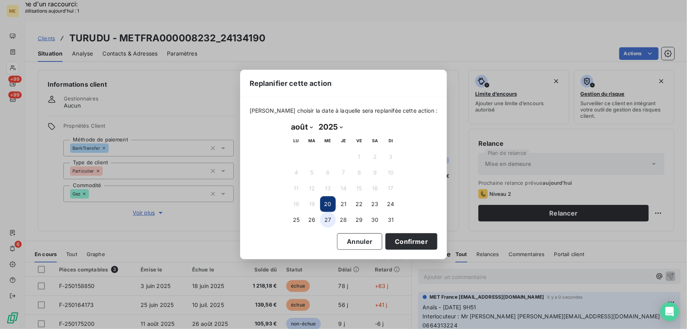
click at [330, 220] on button "27" at bounding box center [328, 220] width 16 height 16
click at [413, 244] on button "Confirmer" at bounding box center [412, 241] width 52 height 17
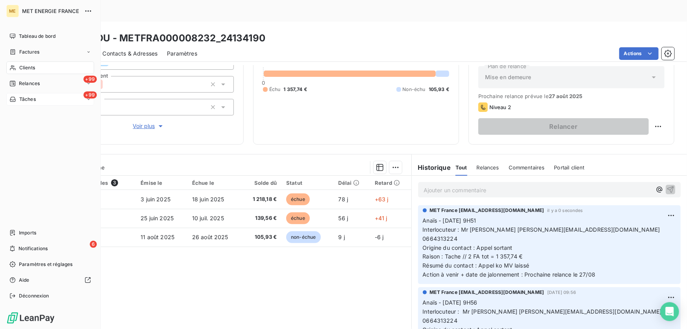
click at [15, 100] on icon at bounding box center [13, 99] width 6 height 5
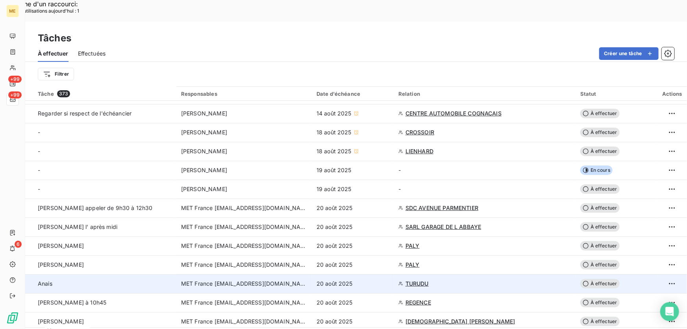
scroll to position [35, 0]
click at [366, 279] on div "20 août 2025" at bounding box center [353, 283] width 72 height 8
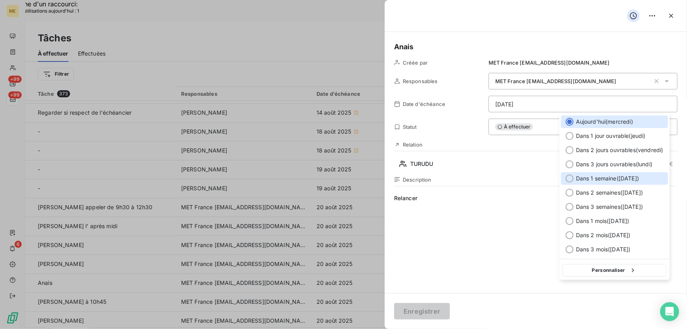
click at [618, 173] on div "Dans 1 semaine ( 27 août )" at bounding box center [614, 178] width 107 height 13
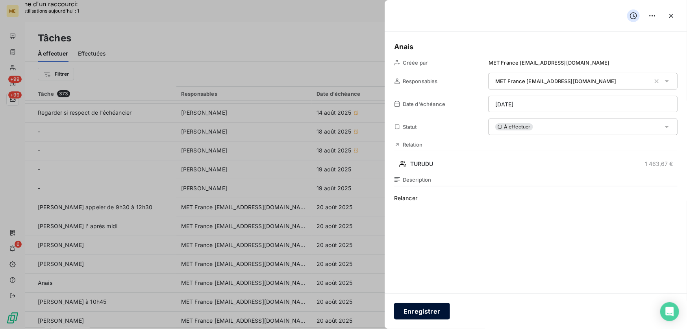
click at [435, 312] on button "Enregistrer" at bounding box center [422, 311] width 56 height 17
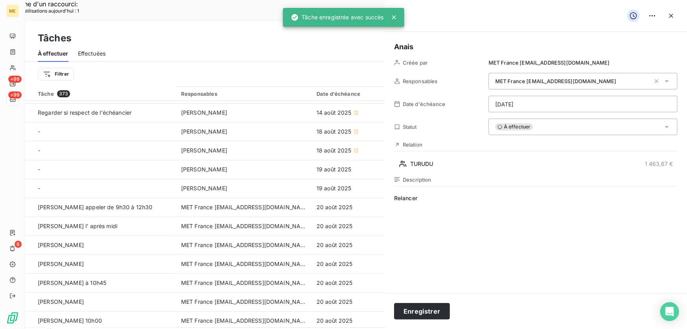
type input "20/08/2025"
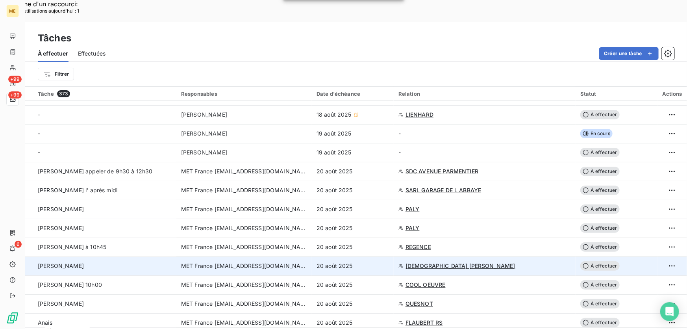
scroll to position [107, 0]
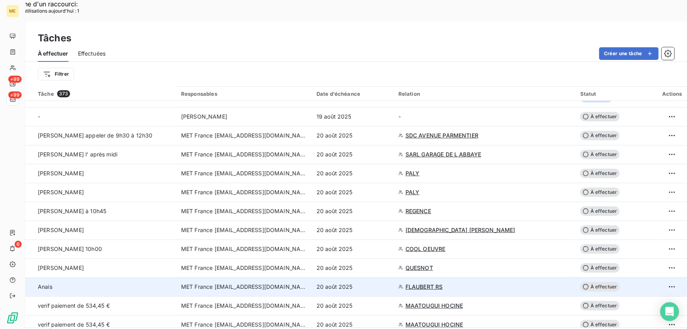
click at [364, 283] on div "20 août 2025" at bounding box center [353, 287] width 72 height 8
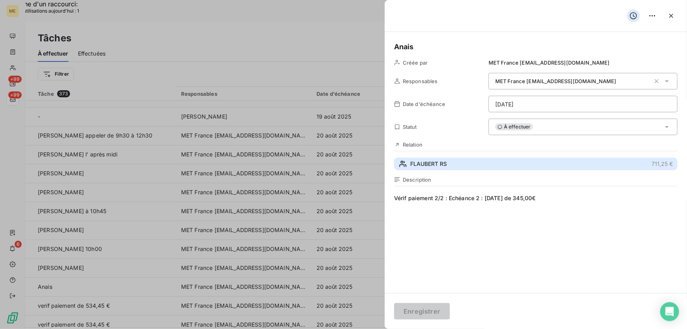
click at [475, 169] on button "FLAUBERT RS 711,25 €" at bounding box center [536, 164] width 284 height 13
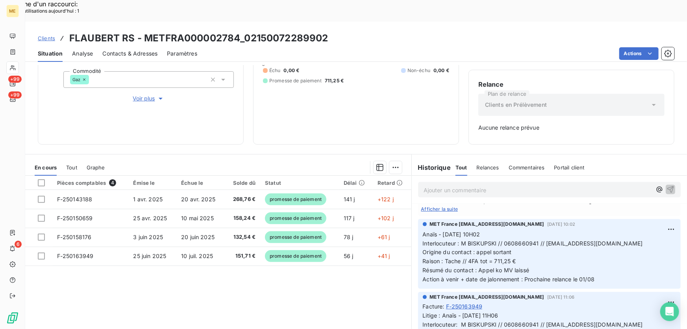
scroll to position [465, 0]
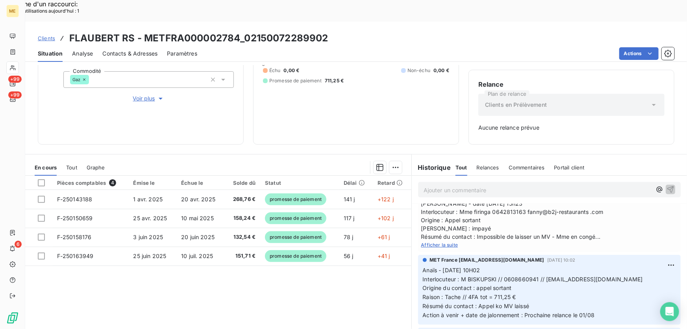
click at [444, 242] on span "Afficher la suite" at bounding box center [439, 245] width 37 height 6
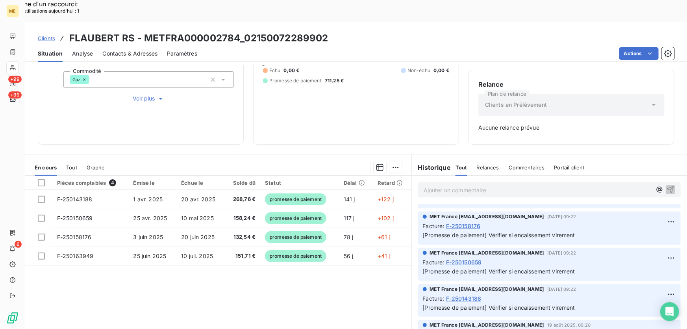
scroll to position [0, 0]
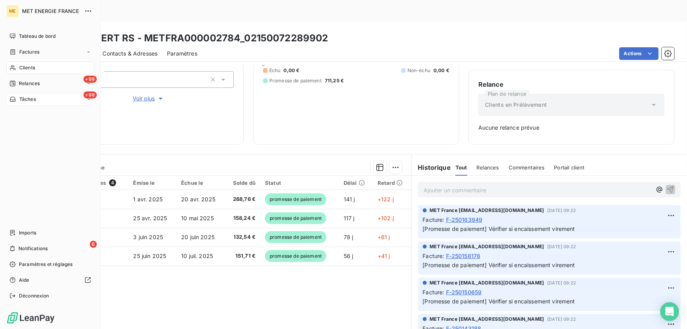
click at [27, 99] on span "Tâches" at bounding box center [27, 99] width 17 height 7
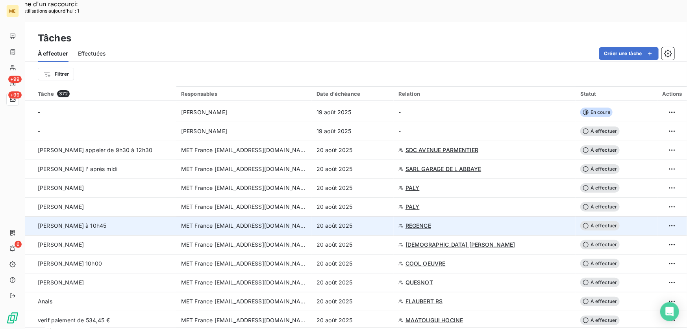
scroll to position [107, 0]
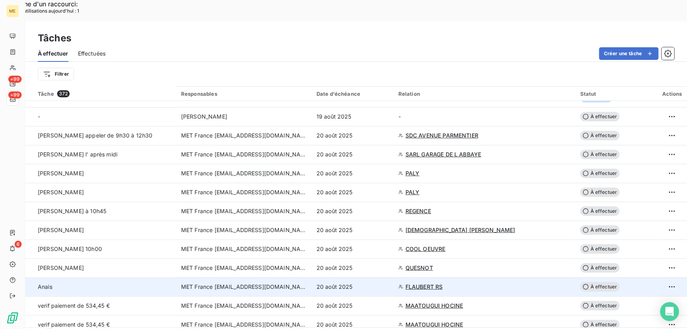
click at [383, 283] on div "20 août 2025" at bounding box center [353, 287] width 72 height 8
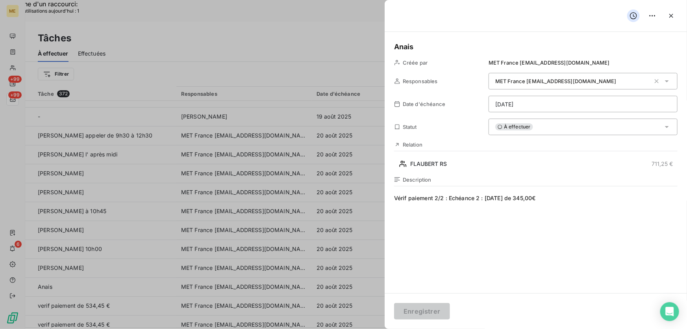
click at [562, 128] on div "À effectuer" at bounding box center [583, 127] width 189 height 17
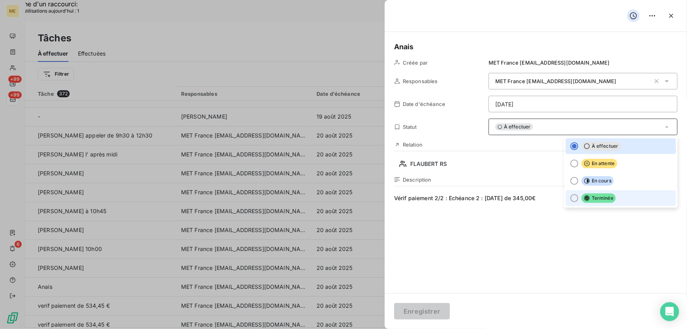
click at [585, 199] on icon at bounding box center [588, 198] width 6 height 6
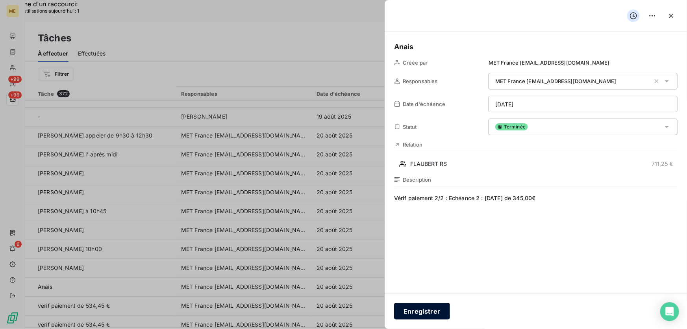
click at [422, 319] on button "Enregistrer" at bounding box center [422, 311] width 56 height 17
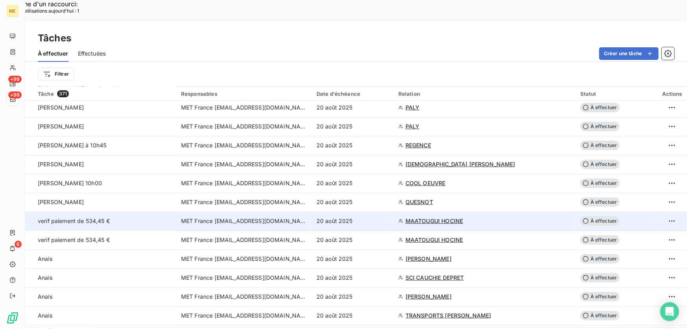
scroll to position [179, 0]
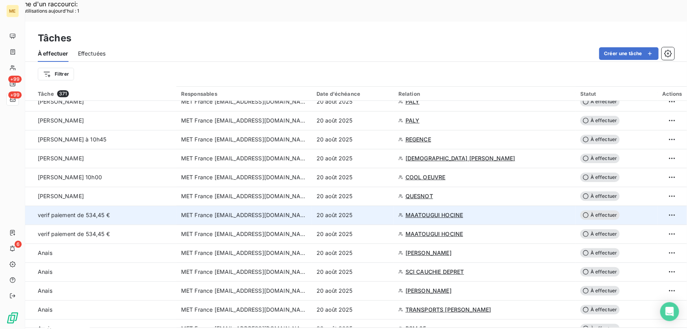
click at [369, 206] on td "20 août 2025" at bounding box center [353, 215] width 82 height 19
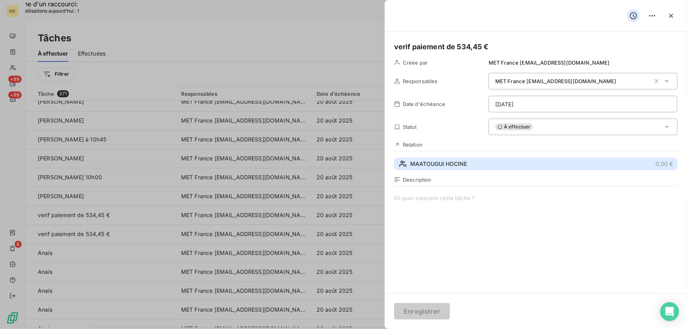
click at [511, 158] on button "MAATOUGUI HOCINE 0,00 €" at bounding box center [536, 164] width 284 height 13
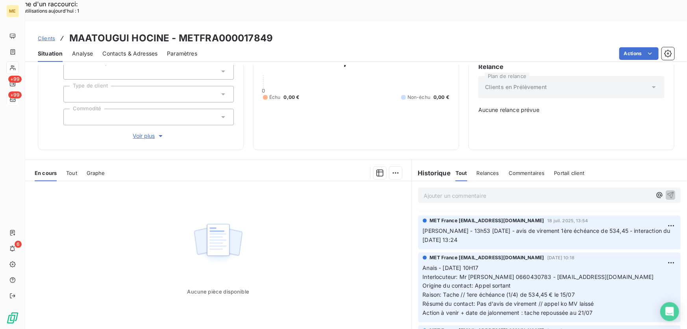
scroll to position [71, 0]
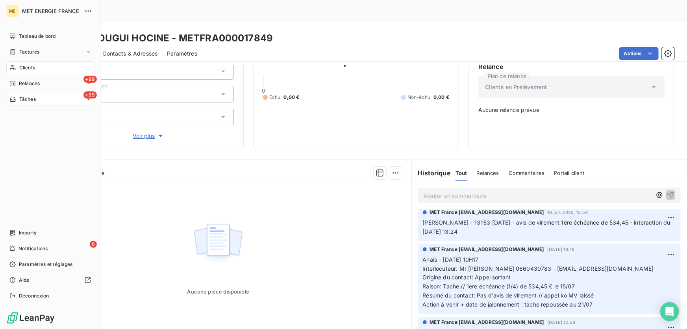
click at [19, 98] on div "Tâches" at bounding box center [22, 99] width 26 height 7
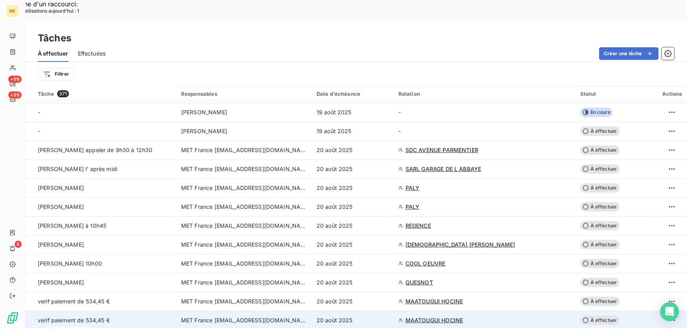
scroll to position [107, 0]
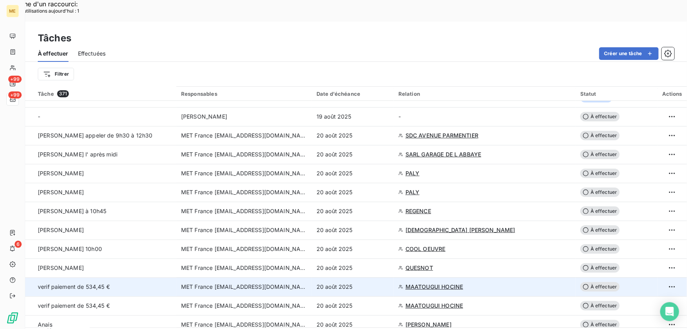
click at [445, 283] on span "MAATOUGUI HOCINE" at bounding box center [435, 287] width 58 height 8
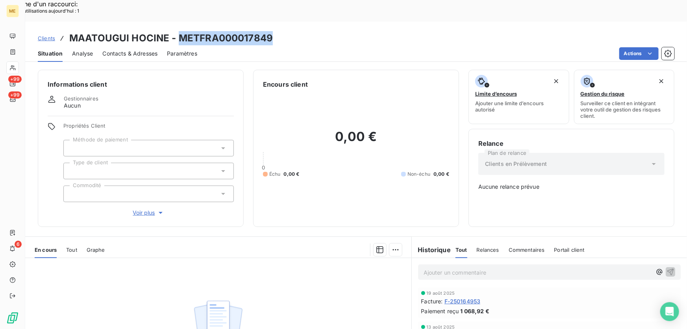
drag, startPoint x: 279, startPoint y: 15, endPoint x: 179, endPoint y: 20, distance: 99.8
click at [179, 31] on div "Clients MAATOUGUI HOCINE - METFRA000017849" at bounding box center [356, 38] width 662 height 14
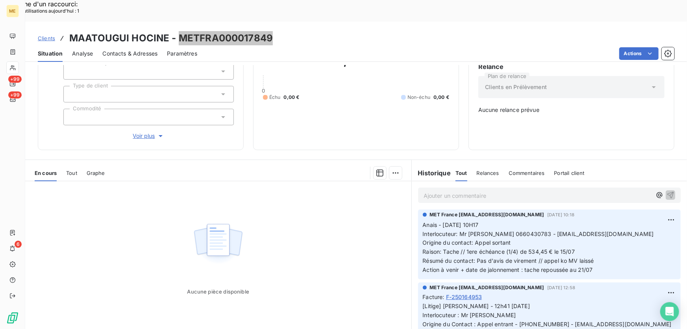
scroll to position [107, 0]
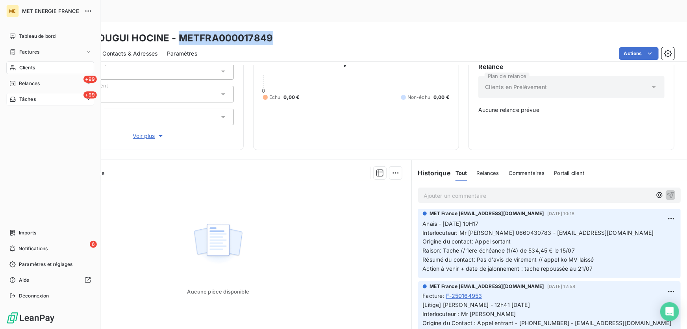
click at [17, 98] on div "Tâches" at bounding box center [22, 99] width 26 height 7
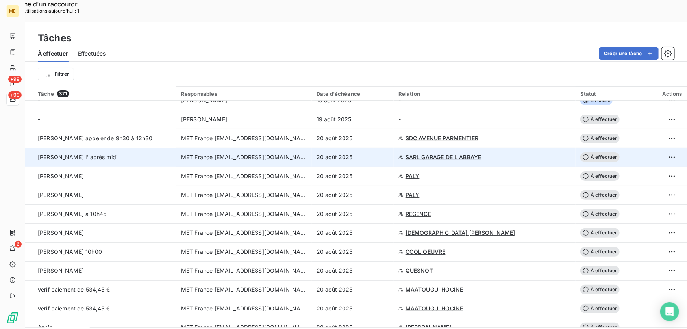
scroll to position [107, 0]
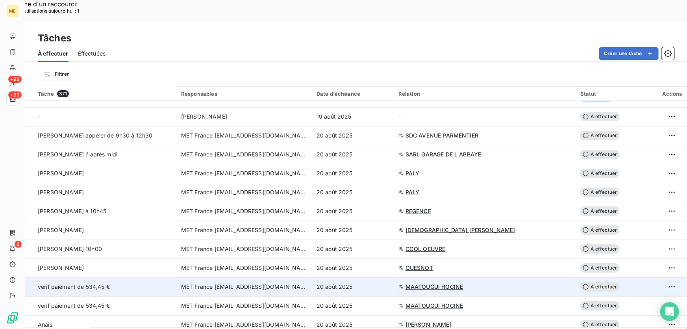
click at [362, 283] on div "20 août 2025" at bounding box center [353, 287] width 72 height 8
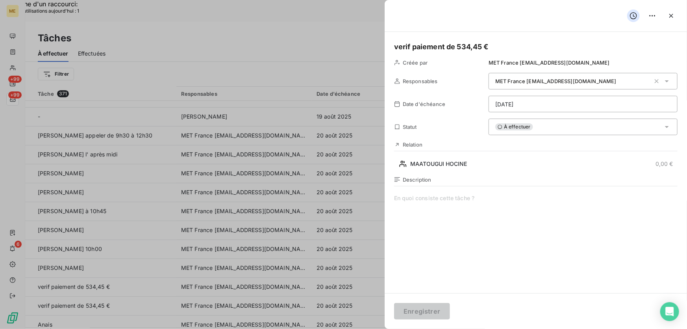
click at [571, 126] on div "À effectuer" at bounding box center [583, 127] width 189 height 17
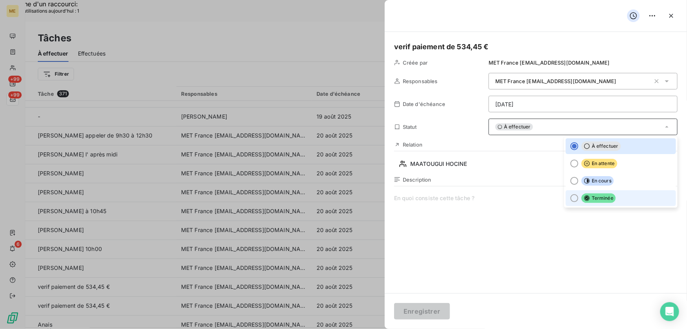
click at [591, 197] on span "Terminée" at bounding box center [599, 197] width 34 height 9
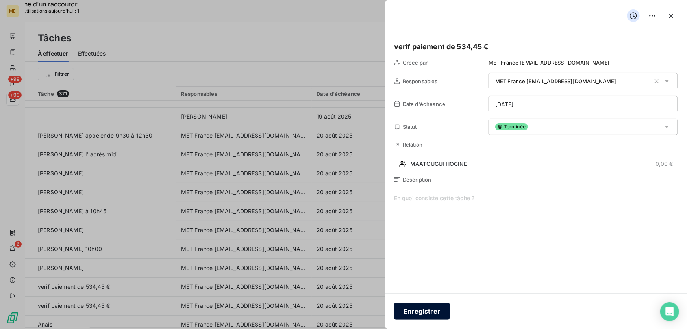
click at [429, 310] on button "Enregistrer" at bounding box center [422, 311] width 56 height 17
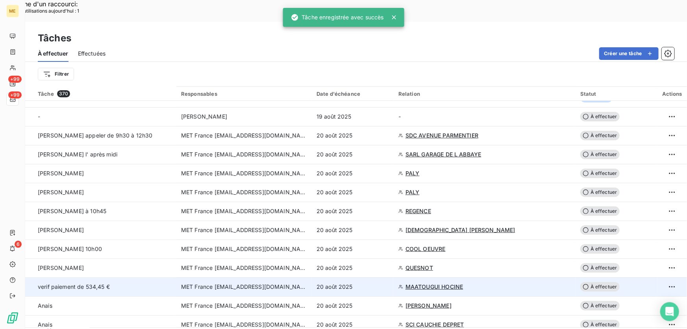
click at [378, 283] on div "20 août 2025" at bounding box center [353, 287] width 72 height 8
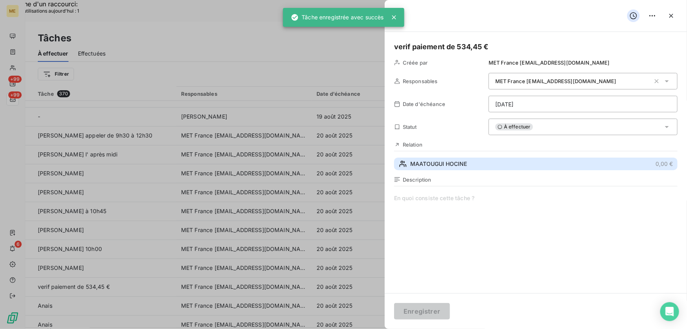
click at [517, 166] on button "MAATOUGUI HOCINE 0,00 €" at bounding box center [536, 164] width 284 height 13
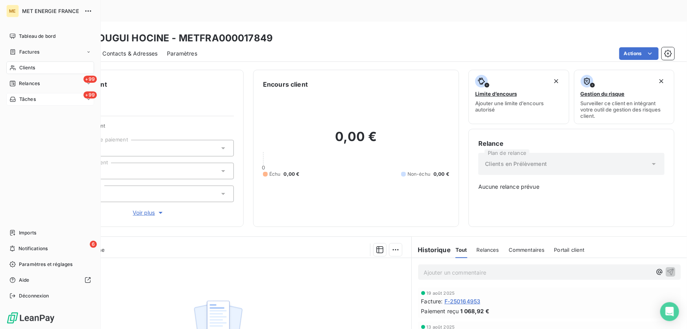
click at [14, 96] on icon at bounding box center [12, 99] width 7 height 6
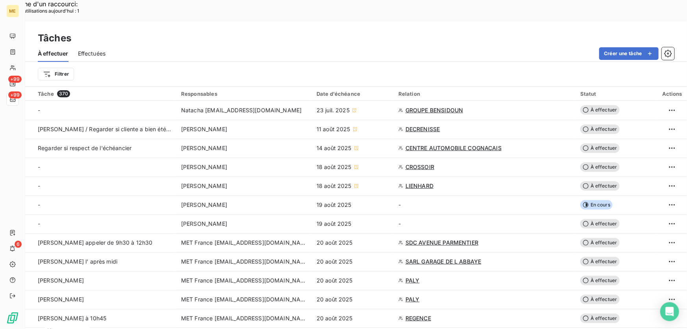
scroll to position [251, 0]
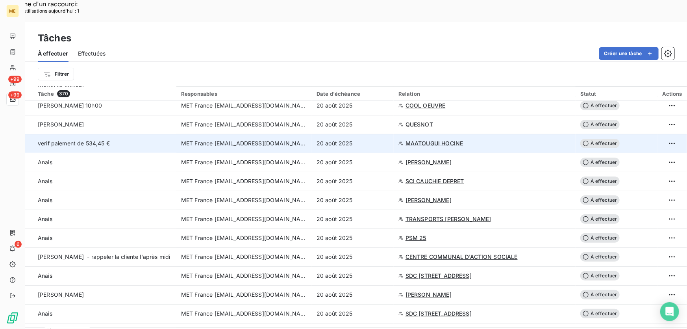
click at [364, 139] on div "20 août 2025" at bounding box center [353, 143] width 72 height 8
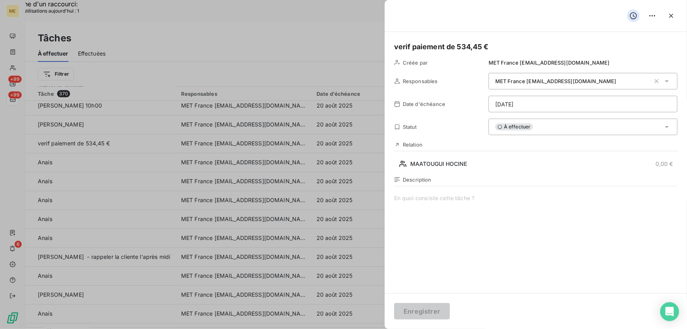
click at [525, 129] on span "À effectuer" at bounding box center [515, 126] width 38 height 7
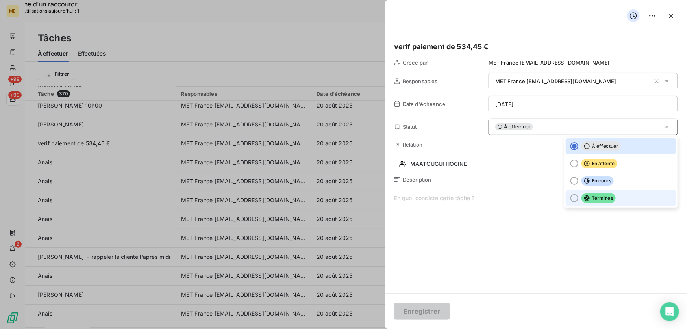
click at [585, 196] on icon at bounding box center [588, 198] width 6 height 6
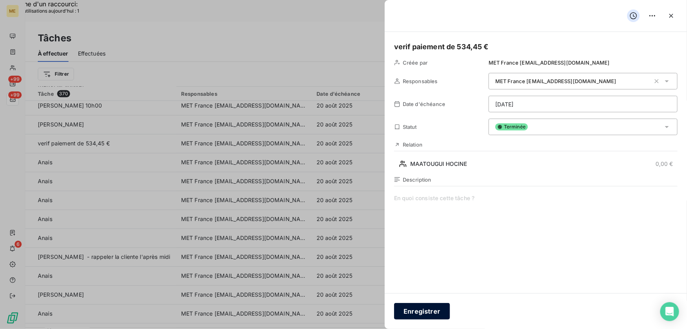
click at [425, 306] on button "Enregistrer" at bounding box center [422, 311] width 56 height 17
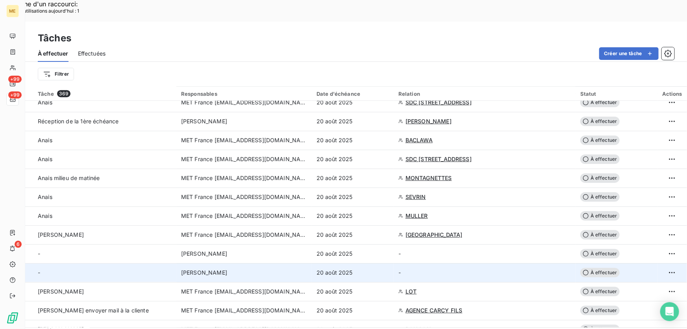
scroll to position [429, 0]
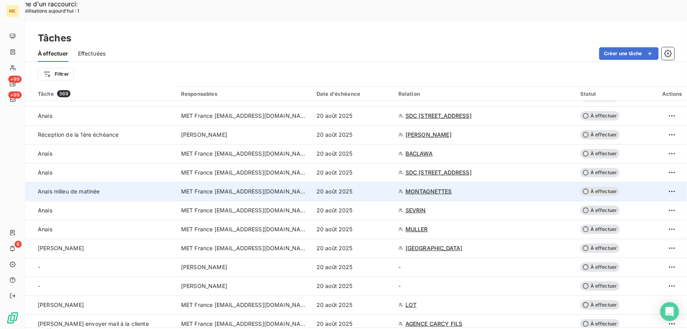
click at [125, 187] on div "Anais milieu de matinée" at bounding box center [105, 191] width 134 height 8
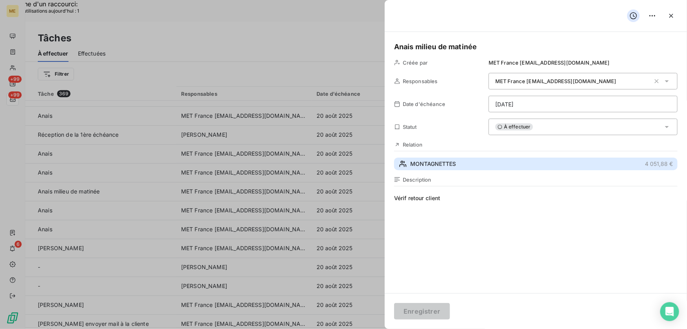
click at [446, 163] on span "MONTAGNETTES" at bounding box center [433, 164] width 46 height 8
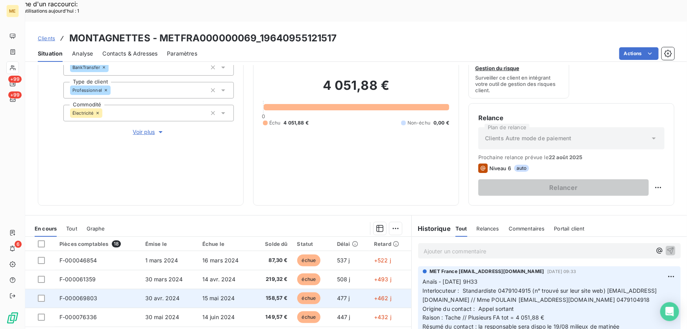
scroll to position [142, 0]
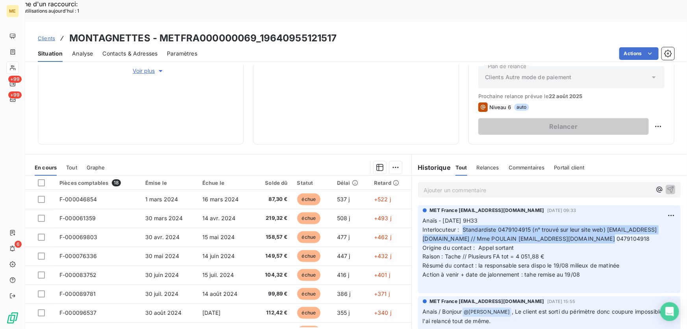
drag, startPoint x: 460, startPoint y: 207, endPoint x: 660, endPoint y: 218, distance: 200.0
click at [660, 218] on p "Anaïs - 18/08/2025 - 9H33 Interlocuteur : Standardiste 0479104915 (n° trouvé su…" at bounding box center [549, 252] width 253 height 72
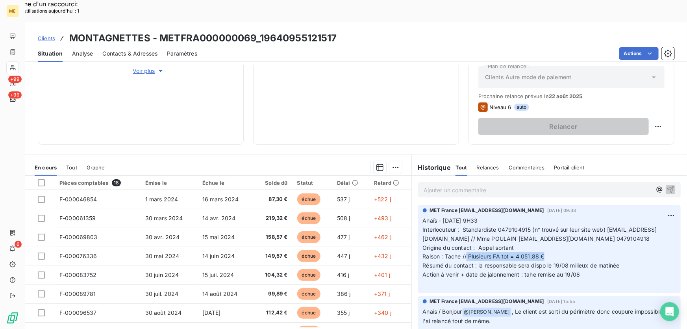
drag, startPoint x: 464, startPoint y: 235, endPoint x: 558, endPoint y: 232, distance: 93.8
click at [558, 232] on p "Anaïs - 18/08/2025 - 9H33 Interlocuteur : Standardiste 0479104915 (n° trouvé su…" at bounding box center [549, 252] width 253 height 72
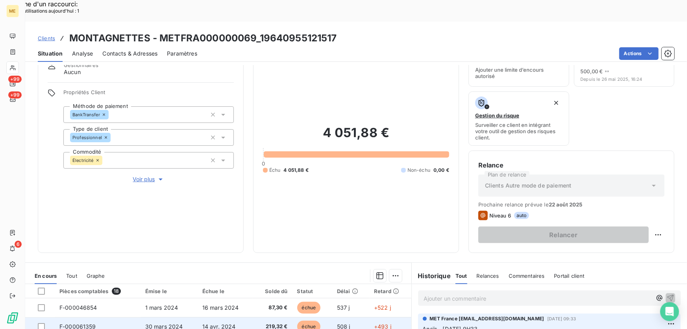
scroll to position [0, 0]
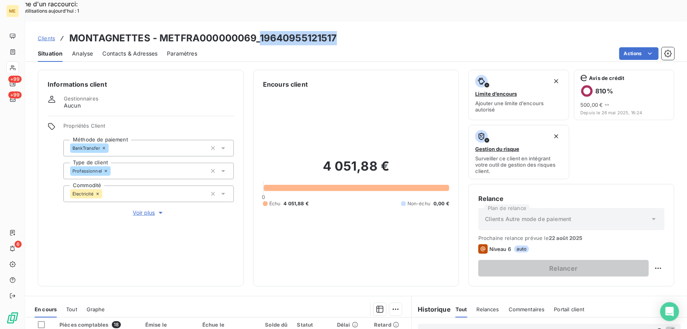
drag, startPoint x: 345, startPoint y: 16, endPoint x: 260, endPoint y: 20, distance: 84.4
click at [260, 31] on div "Clients MONTAGNETTES - METFRA000000069_19640955121517" at bounding box center [356, 38] width 662 height 14
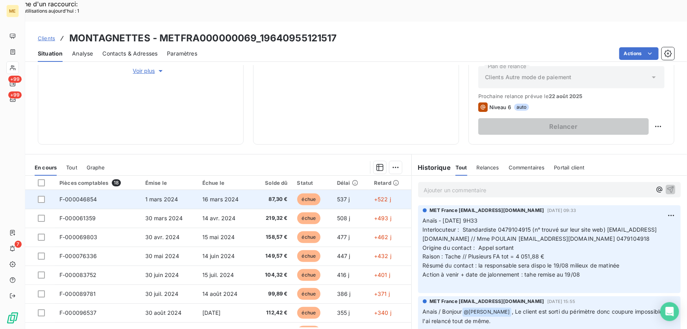
click at [193, 190] on td "1 mars 2024" at bounding box center [169, 199] width 57 height 19
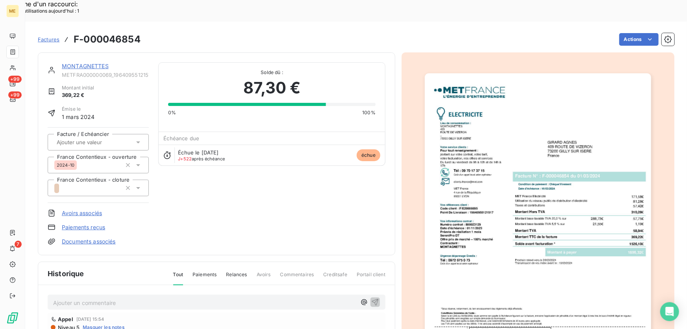
click at [564, 143] on img "button" at bounding box center [538, 233] width 226 height 321
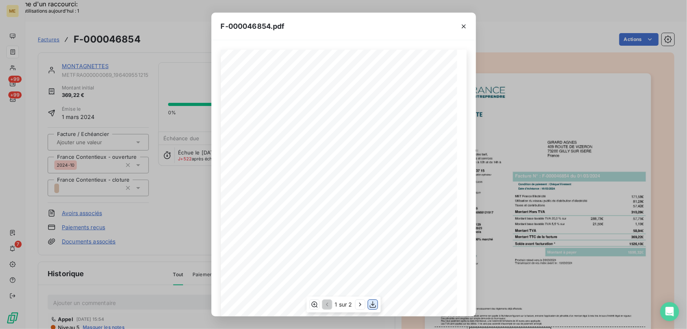
click at [372, 304] on icon "button" at bounding box center [373, 305] width 8 height 8
click at [461, 27] on icon "button" at bounding box center [464, 26] width 8 height 8
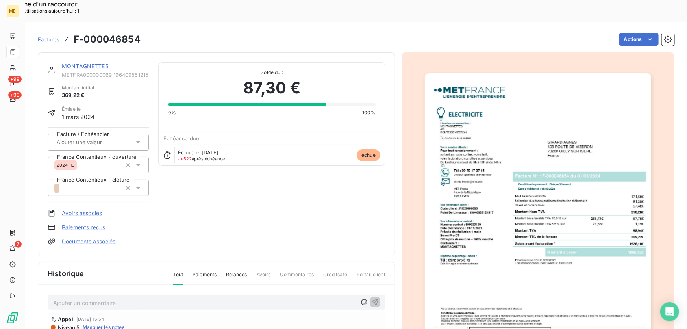
click at [69, 52] on div "MONTAGNETTES METFRA000000069_19640955121517 Montant initial 369,22 € Émise le 1…" at bounding box center [217, 153] width 358 height 203
click at [68, 63] on link "MONTAGNETTES" at bounding box center [85, 66] width 47 height 7
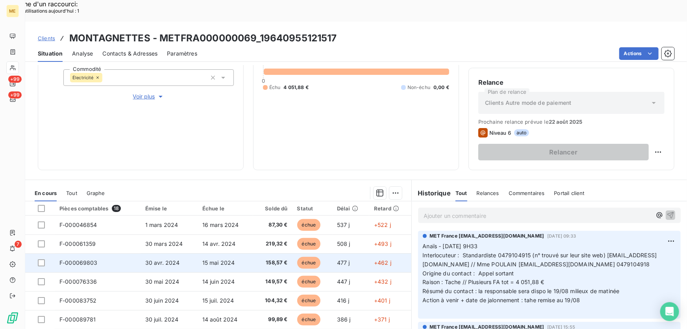
scroll to position [106, 0]
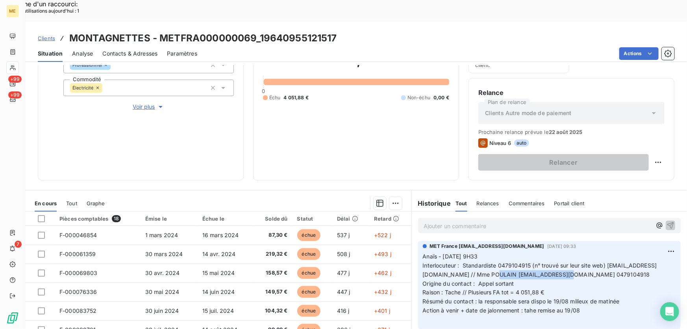
drag, startPoint x: 610, startPoint y: 253, endPoint x: 537, endPoint y: 249, distance: 72.6
click at [537, 262] on span "Interlocuteur : Standardiste 0479104915 (n° trouvé sur leur site web) infos@mon…" at bounding box center [540, 270] width 234 height 16
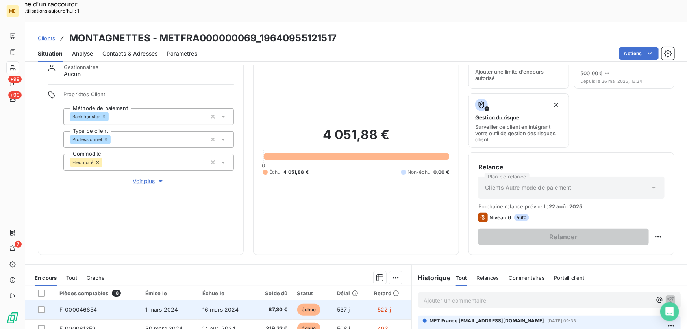
scroll to position [142, 0]
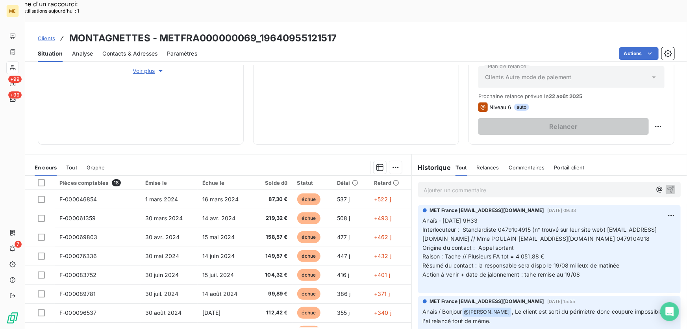
click at [437, 182] on div "Ajouter un commentaire ﻿" at bounding box center [549, 189] width 263 height 15
click at [436, 185] on p "Ajouter un commentaire ﻿" at bounding box center [538, 190] width 228 height 10
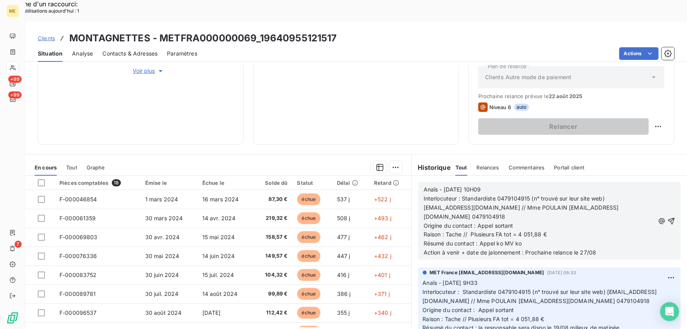
drag, startPoint x: 659, startPoint y: 200, endPoint x: 609, endPoint y: 227, distance: 56.7
click at [668, 217] on icon "button" at bounding box center [672, 221] width 8 height 8
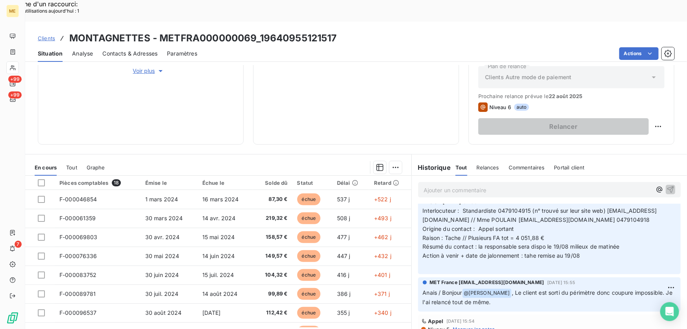
scroll to position [107, 0]
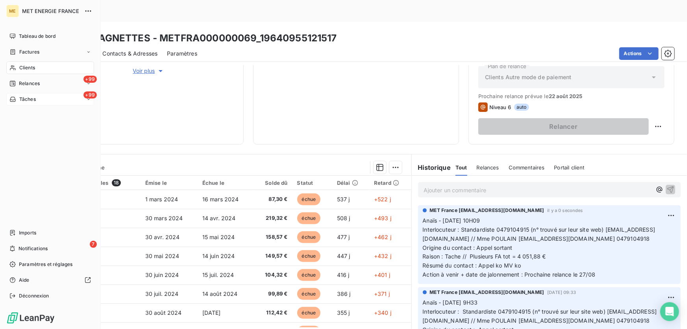
click at [18, 97] on div "Tâches" at bounding box center [22, 99] width 26 height 7
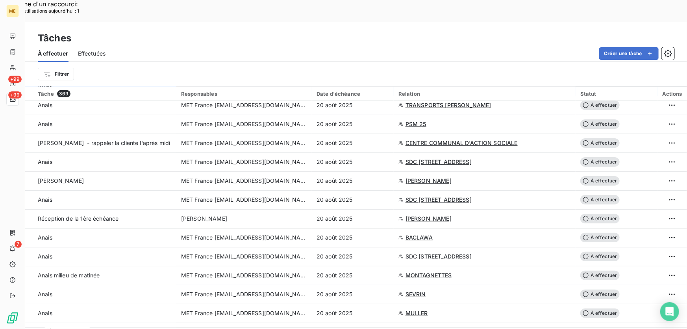
scroll to position [358, 0]
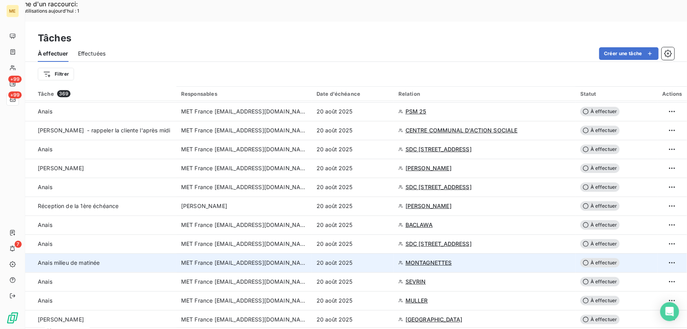
click at [375, 259] on div "20 août 2025" at bounding box center [353, 263] width 72 height 8
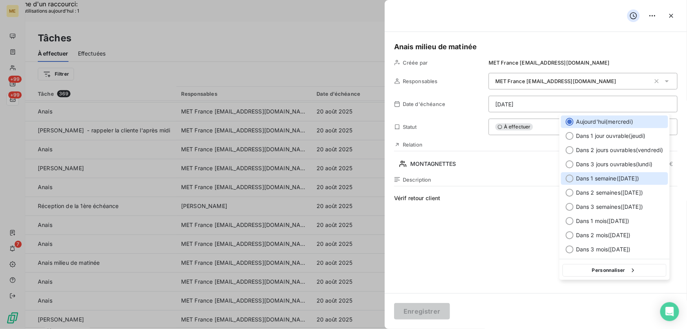
click at [587, 178] on span "Dans 1 semaine ( 27 août )" at bounding box center [607, 178] width 63 height 8
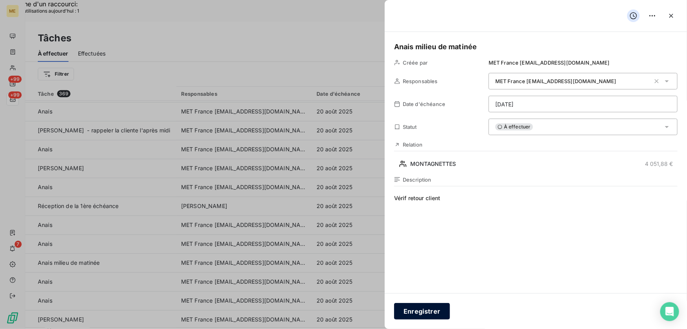
click at [409, 313] on button "Enregistrer" at bounding box center [422, 311] width 56 height 17
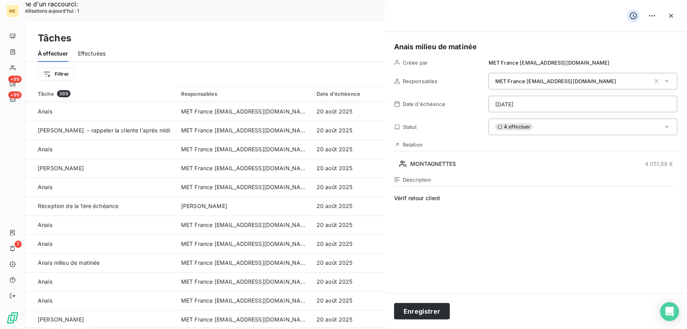
type input "20/08/2025"
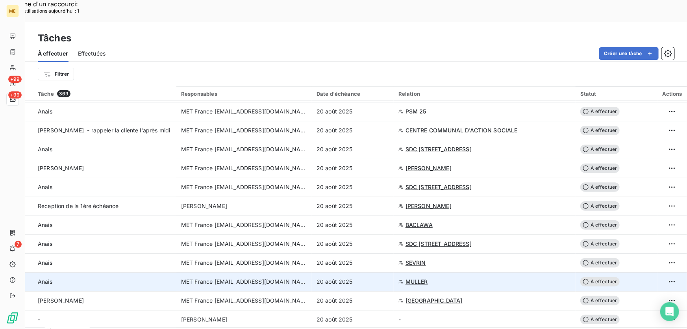
click at [368, 278] on div "20 août 2025" at bounding box center [353, 282] width 72 height 8
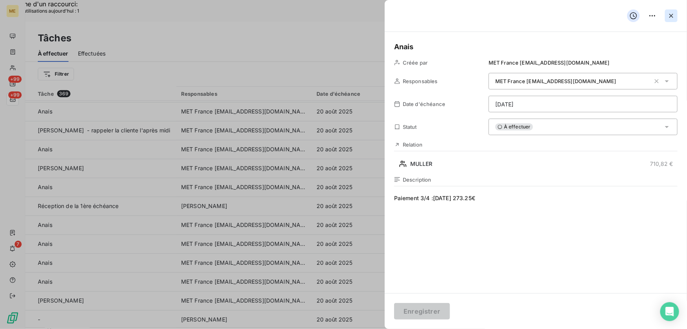
click at [671, 14] on icon "button" at bounding box center [672, 16] width 8 height 8
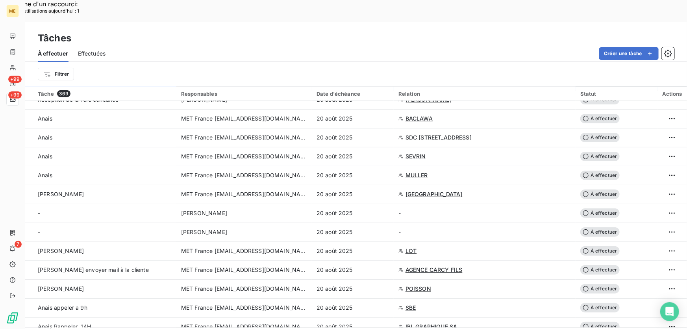
scroll to position [501, 0]
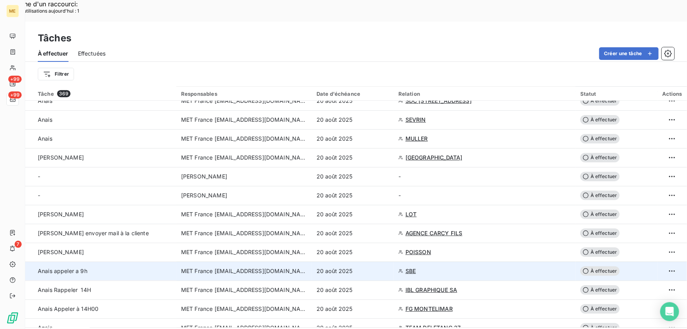
click at [373, 267] on div "20 août 2025" at bounding box center [353, 271] width 72 height 8
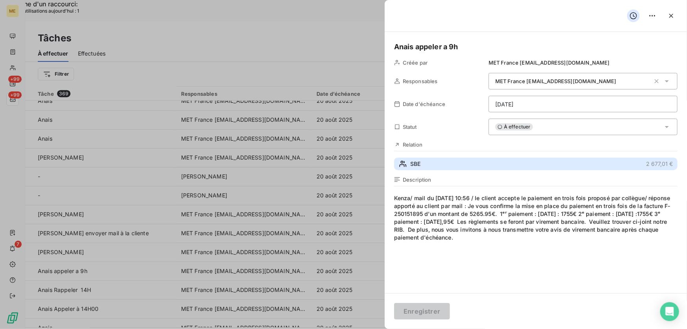
click at [460, 163] on button "SBE 2 677,01 €" at bounding box center [536, 164] width 284 height 13
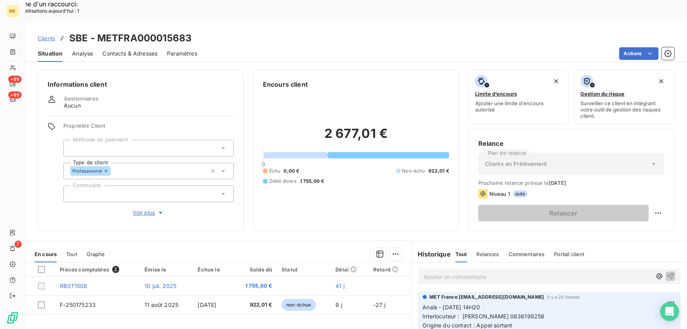
scroll to position [87, 0]
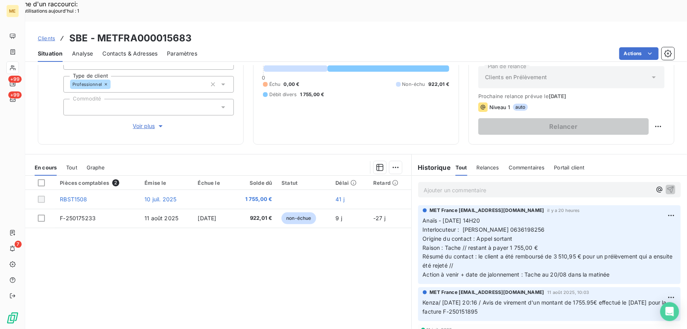
drag, startPoint x: 478, startPoint y: 237, endPoint x: 490, endPoint y: 244, distance: 14.0
click at [490, 244] on p "Anaïs - 19/08/2025 - 14H20 Interlocuteur : Mme CORTOT 0636198256 Origine du con…" at bounding box center [549, 247] width 253 height 63
click at [481, 247] on p "Anaïs - 19/08/2025 - 14H20 Interlocuteur : Mme CORTOT 0636198256 Origine du con…" at bounding box center [549, 247] width 253 height 63
drag, startPoint x: 465, startPoint y: 226, endPoint x: 572, endPoint y: 226, distance: 107.1
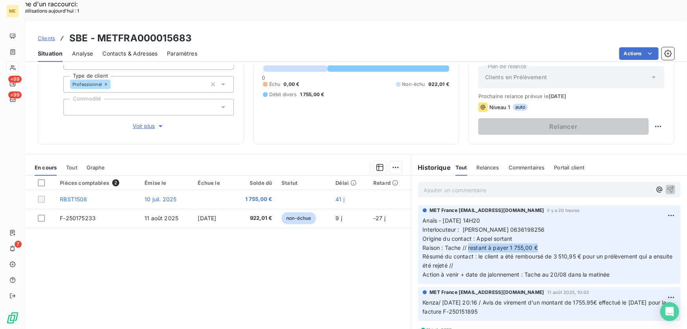
click at [572, 226] on p "Anaïs - 19/08/2025 - 14H20 Interlocuteur : Mme CORTOT 0636198256 Origine du con…" at bounding box center [549, 247] width 253 height 63
drag, startPoint x: 460, startPoint y: 208, endPoint x: 544, endPoint y: 205, distance: 83.9
click at [544, 216] on p "Anaïs - 19/08/2025 - 14H20 Interlocuteur : Mme CORTOT 0636198256 Origine du con…" at bounding box center [549, 247] width 253 height 63
drag, startPoint x: 475, startPoint y: 232, endPoint x: 484, endPoint y: 244, distance: 15.8
click at [484, 244] on p "Anaïs - 19/08/2025 - 14H20 Interlocuteur : Mme CORTOT 0636198256 Origine du con…" at bounding box center [549, 247] width 253 height 63
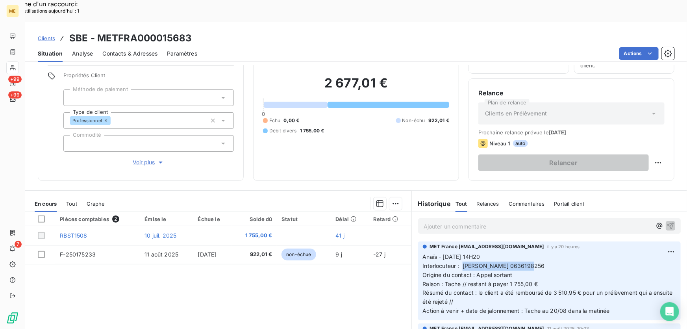
scroll to position [0, 0]
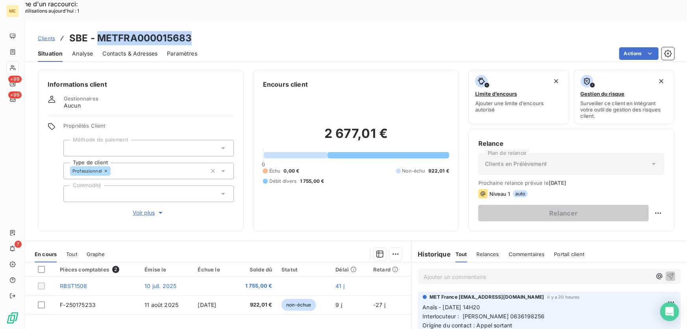
drag, startPoint x: 193, startPoint y: 18, endPoint x: 97, endPoint y: 20, distance: 96.1
click at [97, 31] on div "Clients SBE - METFRA000015683" at bounding box center [356, 38] width 662 height 14
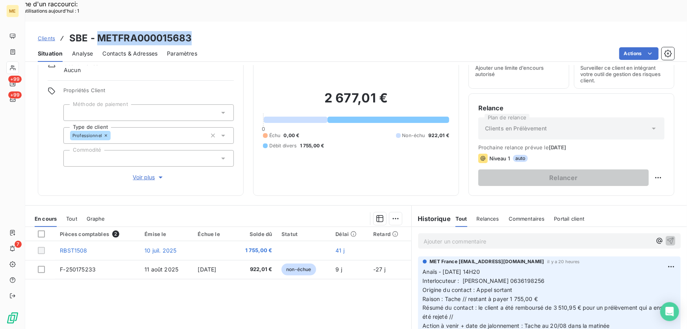
click at [123, 50] on span "Contacts & Adresses" at bounding box center [129, 54] width 55 height 8
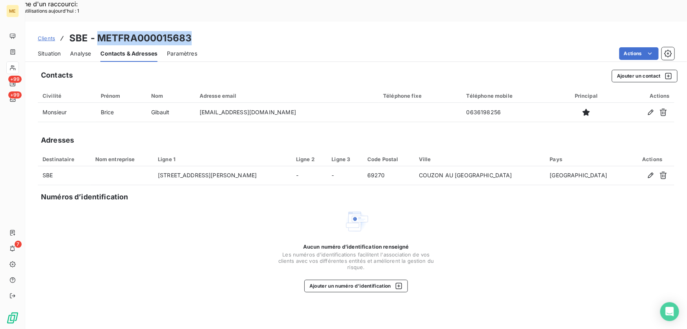
drag, startPoint x: 306, startPoint y: 89, endPoint x: 247, endPoint y: 108, distance: 61.7
click at [207, 103] on td "contact@restaurant-hoteldelagare.fr" at bounding box center [287, 112] width 184 height 19
click at [47, 50] on span "Situation" at bounding box center [49, 54] width 23 height 8
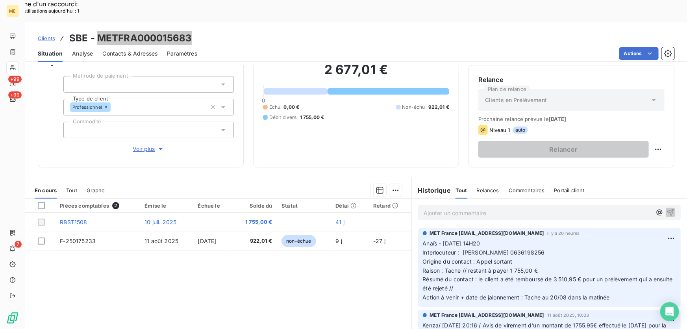
scroll to position [71, 0]
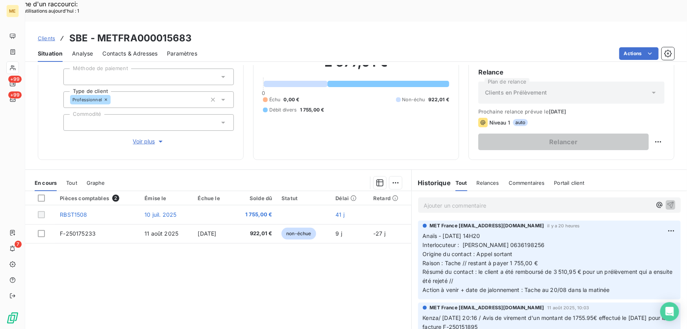
drag, startPoint x: 317, startPoint y: 115, endPoint x: 342, endPoint y: 113, distance: 25.7
click at [317, 115] on div "2 677,01 € 0 Échu 0,00 € Non-échu 922,01 € Débit divers 1 755,00 €" at bounding box center [356, 84] width 186 height 132
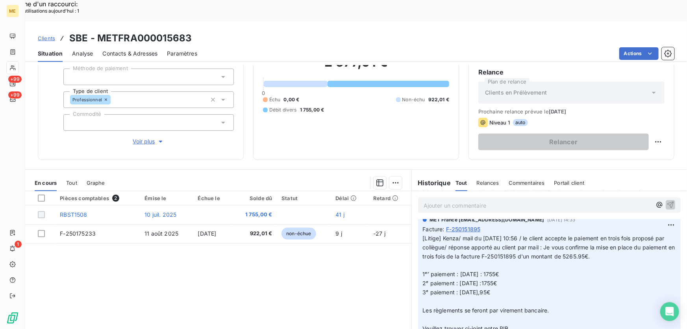
scroll to position [0, 0]
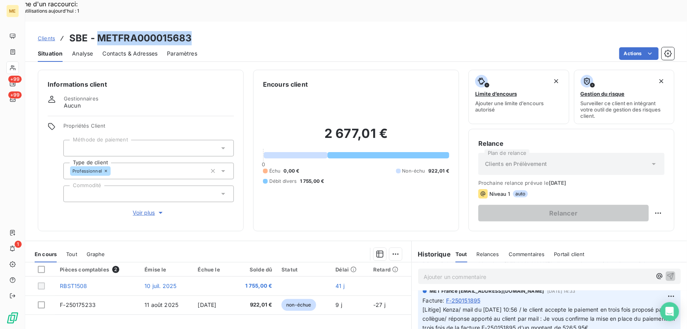
drag, startPoint x: 193, startPoint y: 17, endPoint x: 99, endPoint y: 16, distance: 94.5
click at [99, 31] on div "Clients SBE - METFRA000015683" at bounding box center [356, 38] width 662 height 14
click at [196, 31] on div "Clients SBE - METFRA000015683" at bounding box center [356, 38] width 662 height 14
drag, startPoint x: 192, startPoint y: 17, endPoint x: 98, endPoint y: 17, distance: 93.8
click at [98, 31] on div "Clients SBE - METFRA000015683" at bounding box center [356, 38] width 662 height 14
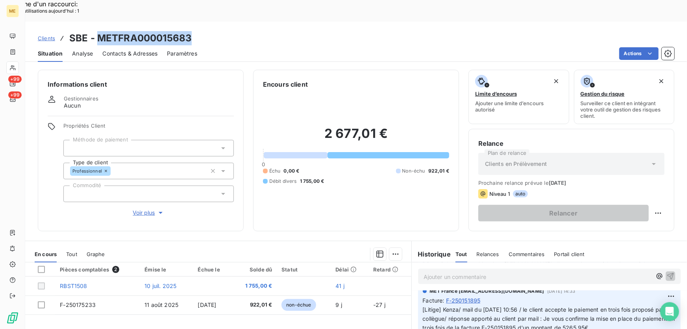
scroll to position [71, 0]
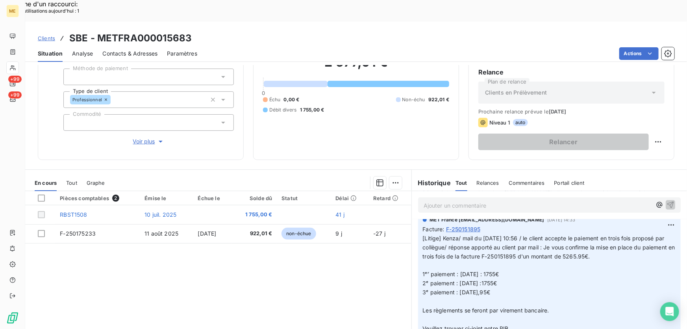
click at [481, 200] on p "Ajouter un commentaire ﻿" at bounding box center [538, 205] width 228 height 10
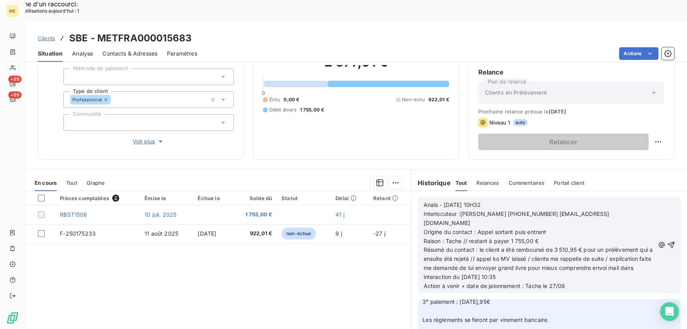
click at [668, 241] on icon "button" at bounding box center [672, 245] width 8 height 8
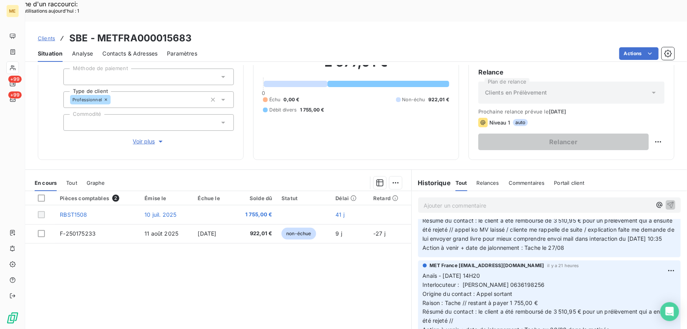
scroll to position [0, 0]
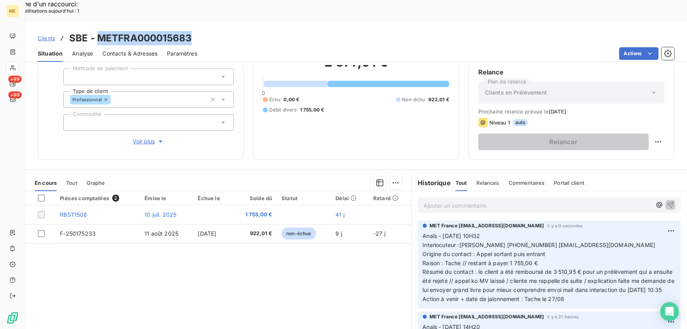
drag, startPoint x: 191, startPoint y: 15, endPoint x: 96, endPoint y: 19, distance: 95.4
click at [96, 31] on div "Clients SBE - METFRA000015683" at bounding box center [356, 38] width 662 height 14
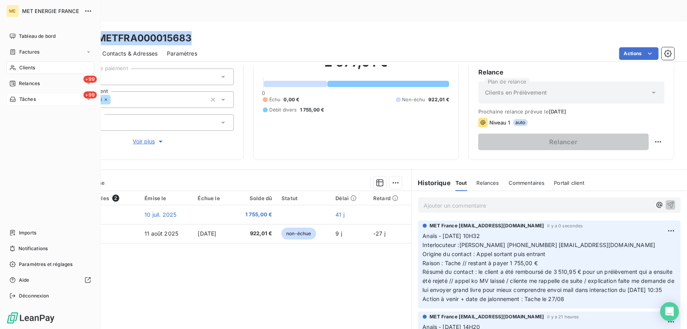
click at [20, 100] on span "Tâches" at bounding box center [27, 99] width 17 height 7
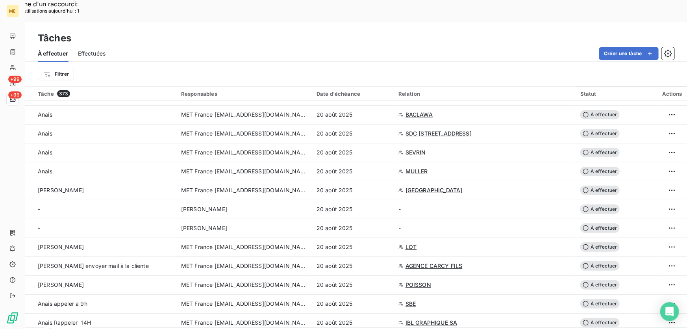
scroll to position [501, 0]
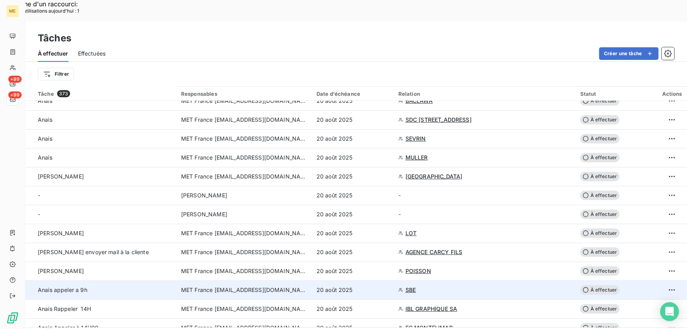
click at [364, 286] on div "20 août 2025" at bounding box center [353, 290] width 72 height 8
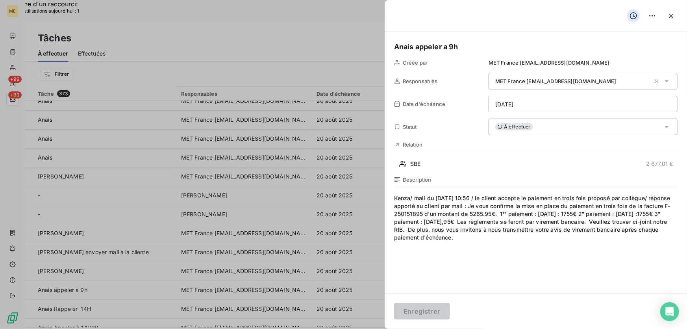
click at [465, 47] on h5 "Anais appeler a 9h" at bounding box center [536, 46] width 284 height 11
drag, startPoint x: 461, startPoint y: 47, endPoint x: 452, endPoint y: 46, distance: 9.1
click at [452, 46] on h5 "Anais appeler a 9h" at bounding box center [536, 46] width 284 height 11
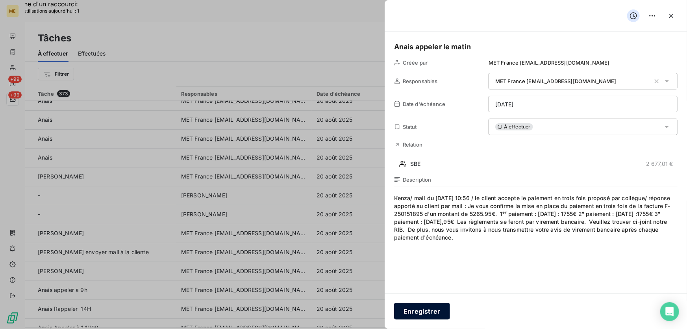
click at [414, 313] on button "Enregistrer" at bounding box center [422, 311] width 56 height 17
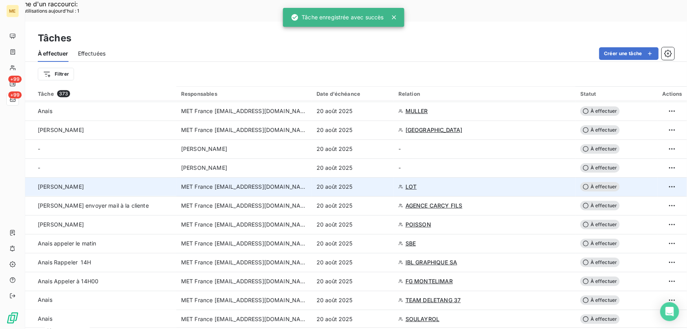
scroll to position [609, 0]
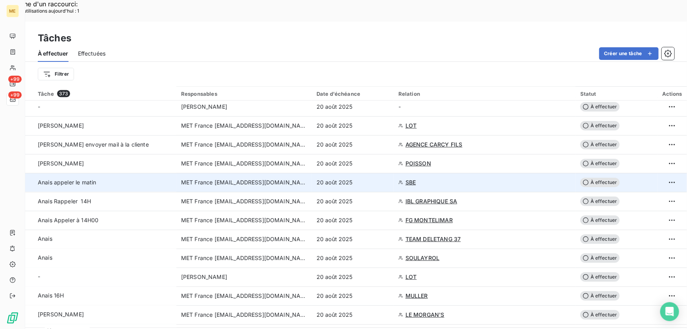
click at [379, 178] on div "20 août 2025" at bounding box center [353, 182] width 72 height 8
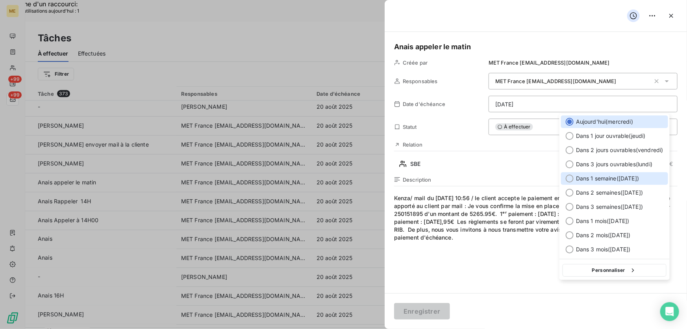
click at [611, 180] on span "Dans 1 semaine ( 27 août )" at bounding box center [607, 178] width 63 height 8
type input "27/08/2025"
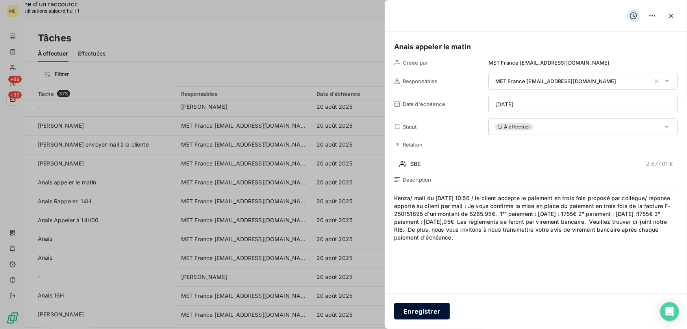
click at [434, 312] on button "Enregistrer" at bounding box center [422, 311] width 56 height 17
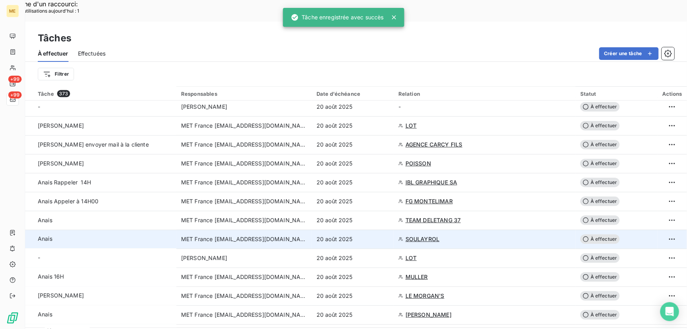
click at [380, 235] on div "20 août 2025" at bounding box center [353, 239] width 72 height 8
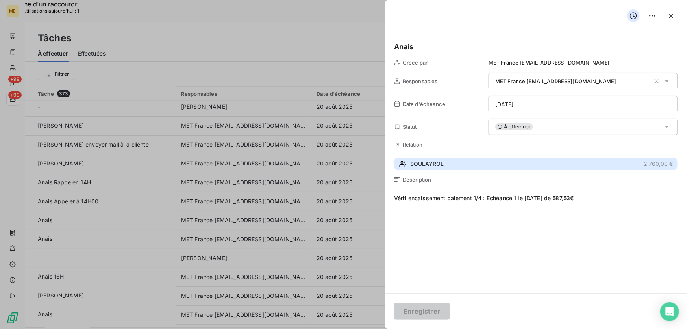
click at [452, 165] on button "SOULAYROL 2 760,00 €" at bounding box center [536, 164] width 284 height 13
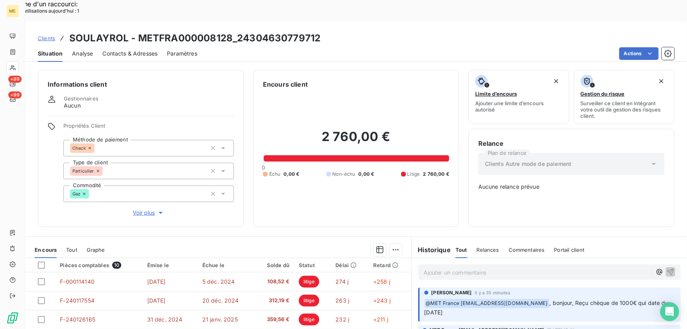
click at [527, 267] on p "Ajouter un commentaire ﻿" at bounding box center [538, 272] width 228 height 10
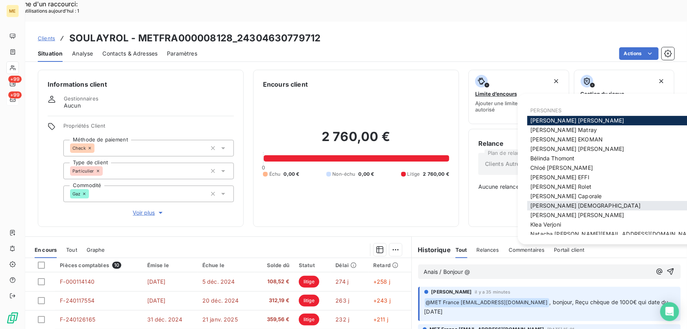
click at [548, 204] on span "Géraldine Moutafis" at bounding box center [586, 205] width 110 height 7
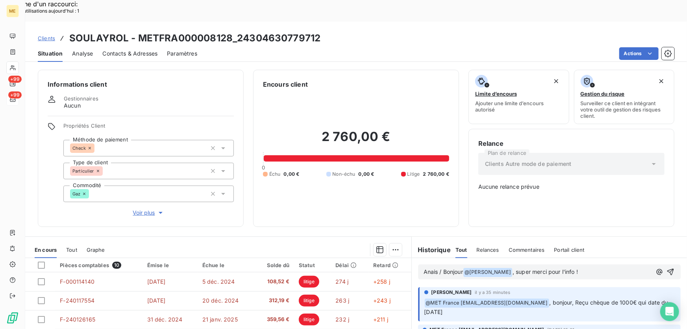
click at [667, 264] on div "Anais / Bonjour @ Géraldine Moutafis ﻿ , super merci pour l'info !" at bounding box center [549, 271] width 263 height 15
click at [667, 268] on icon "button" at bounding box center [671, 272] width 8 height 8
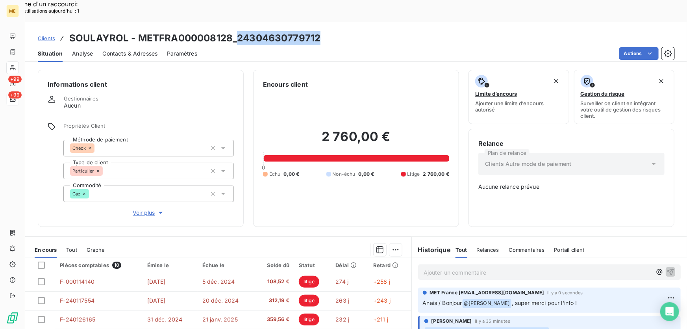
drag, startPoint x: 305, startPoint y: 17, endPoint x: 237, endPoint y: 21, distance: 68.2
click at [237, 31] on div "Clients SOULAYROL - METFRA000008128_24304630779712" at bounding box center [356, 38] width 662 height 14
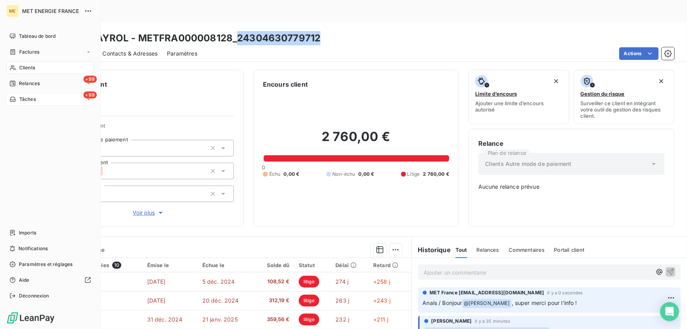
click at [21, 98] on span "Tâches" at bounding box center [27, 99] width 17 height 7
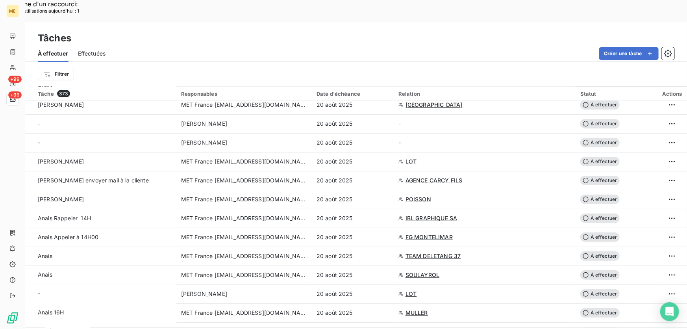
scroll to position [537, 0]
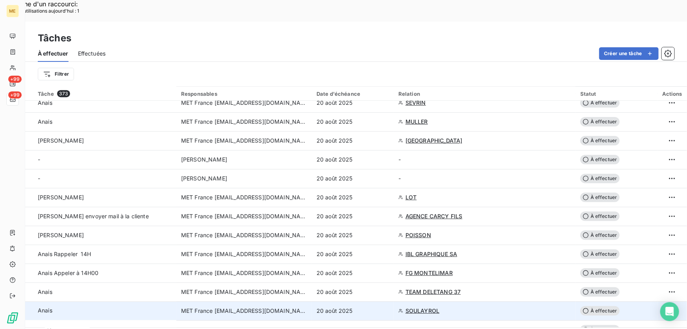
click at [369, 307] on div "20 août 2025" at bounding box center [353, 311] width 72 height 8
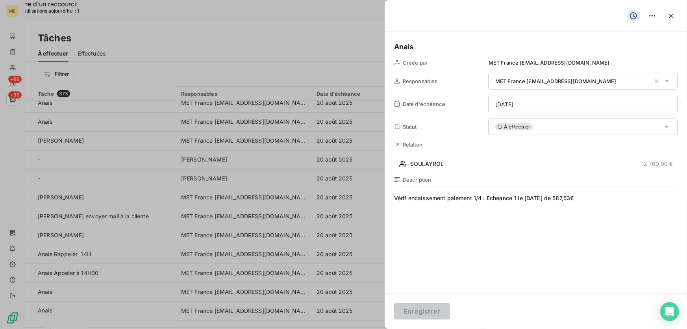
click at [538, 128] on div "À effectuer" at bounding box center [583, 127] width 189 height 17
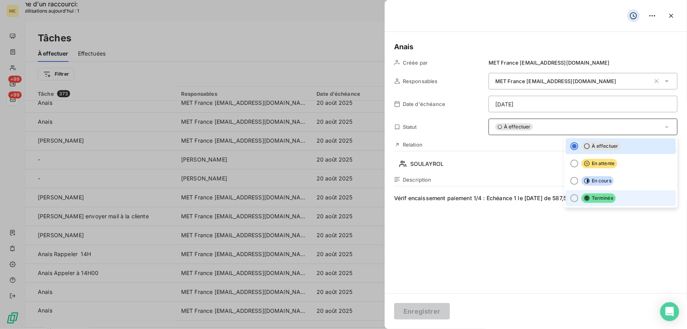
click at [600, 200] on span "Terminée" at bounding box center [599, 197] width 34 height 9
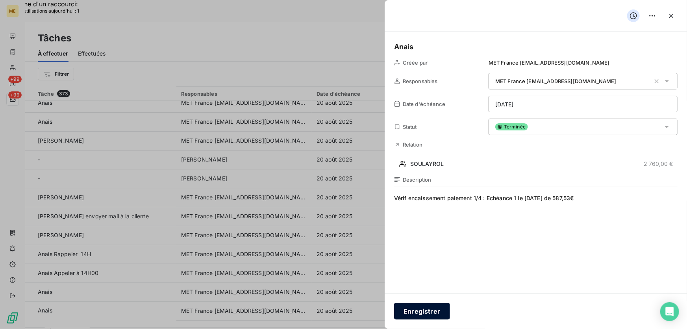
click at [431, 314] on button "Enregistrer" at bounding box center [422, 311] width 56 height 17
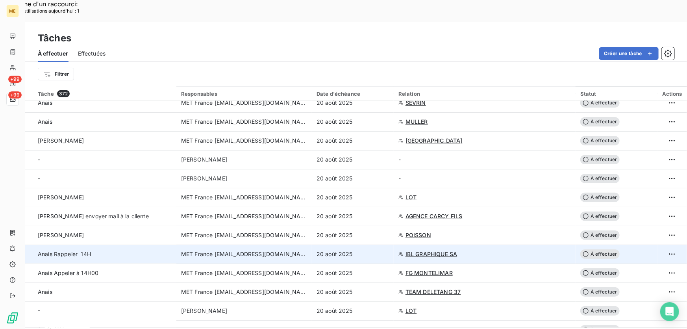
scroll to position [429, 0]
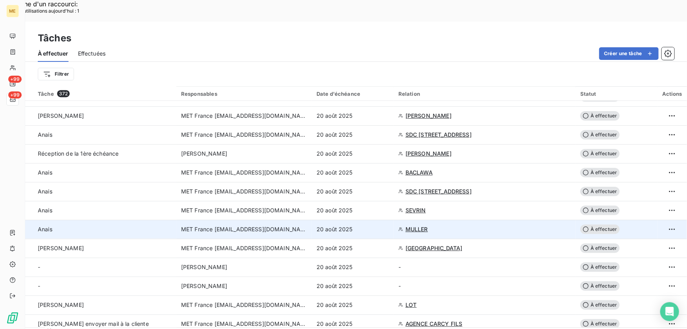
click at [362, 225] on div "20 août 2025" at bounding box center [353, 229] width 72 height 8
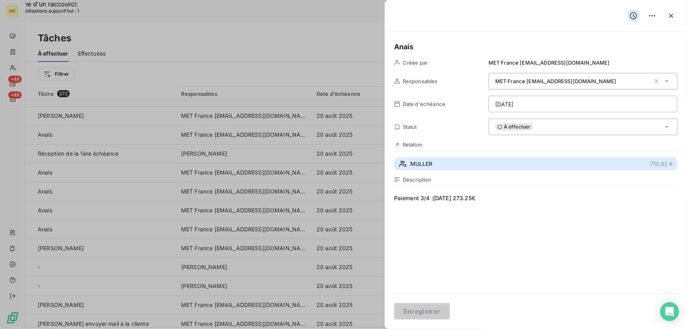
click at [477, 162] on button "MULLER 710,82 €" at bounding box center [536, 164] width 284 height 13
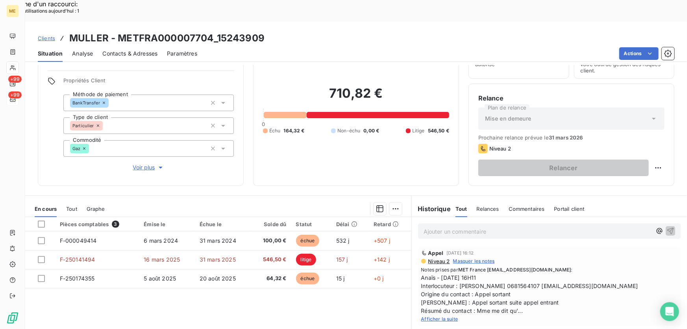
scroll to position [87, 0]
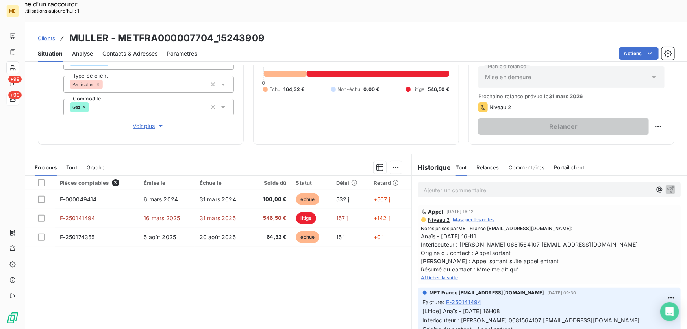
click at [437, 275] on span "Afficher la suite" at bounding box center [439, 278] width 37 height 6
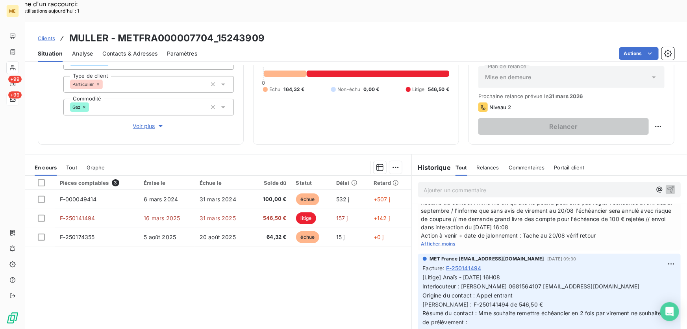
scroll to position [0, 0]
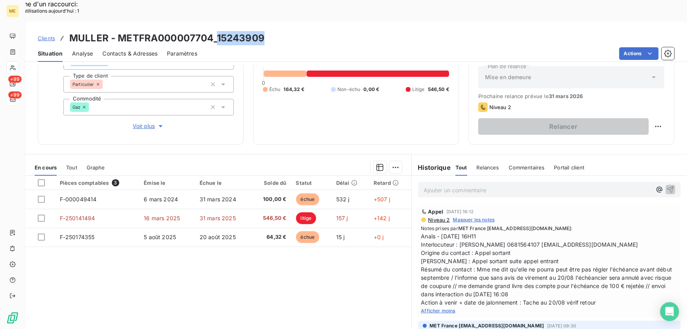
drag, startPoint x: 265, startPoint y: 20, endPoint x: 218, endPoint y: 16, distance: 47.0
click at [218, 31] on div "Clients MULLER - METFRA000007704_15243909" at bounding box center [356, 38] width 662 height 14
click at [296, 45] on div "Situation Analyse Contacts & Adresses Paramètres Actions" at bounding box center [356, 53] width 662 height 17
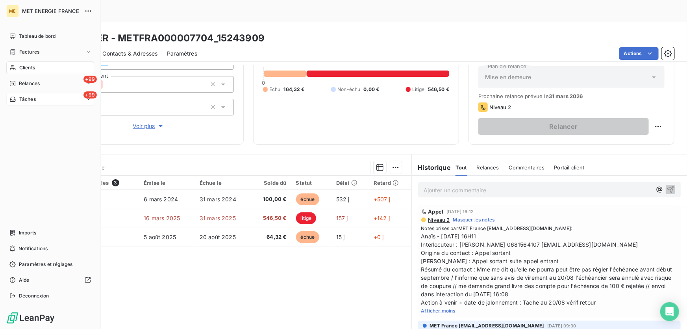
click at [17, 100] on div "Tâches" at bounding box center [22, 99] width 26 height 7
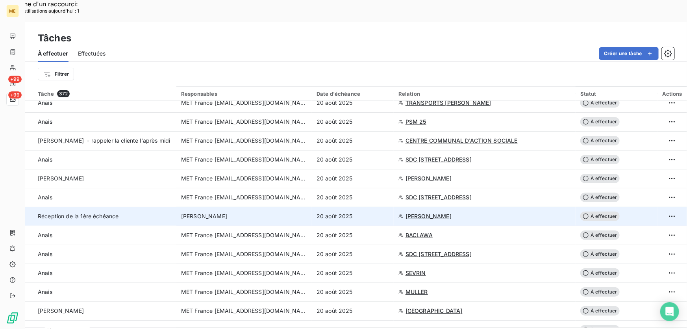
scroll to position [358, 0]
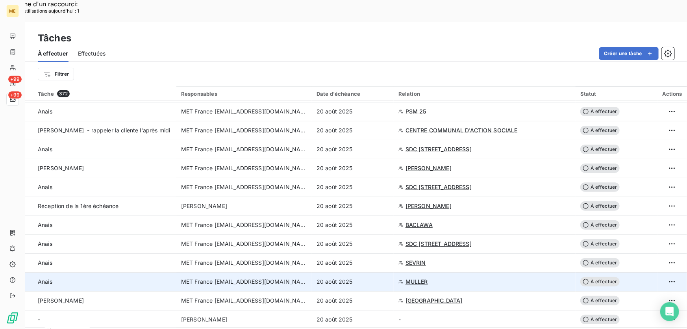
click at [370, 278] on div "20 août 2025" at bounding box center [353, 282] width 72 height 8
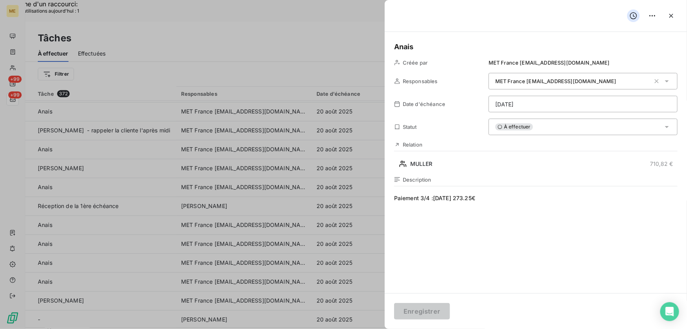
click at [462, 45] on h5 "Anais" at bounding box center [536, 46] width 284 height 11
click at [421, 315] on button "Enregistrer" at bounding box center [422, 311] width 56 height 17
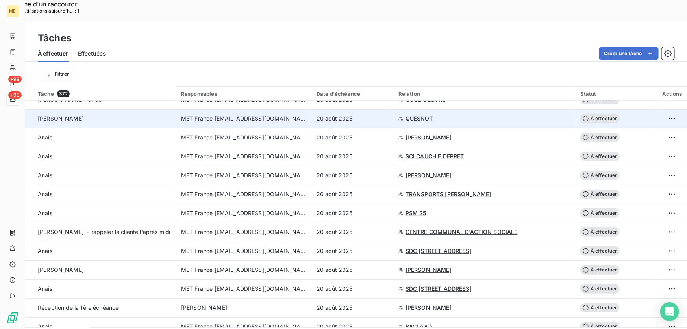
scroll to position [215, 0]
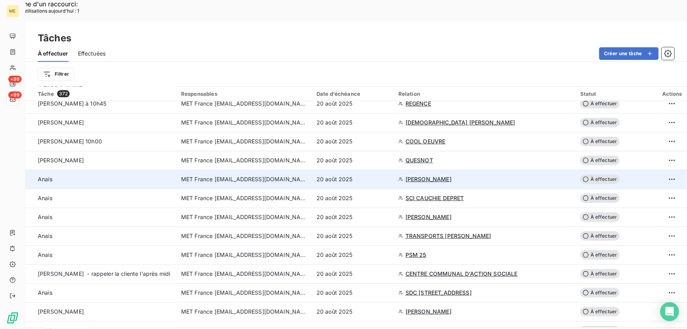
click at [369, 170] on td "20 août 2025" at bounding box center [353, 179] width 82 height 19
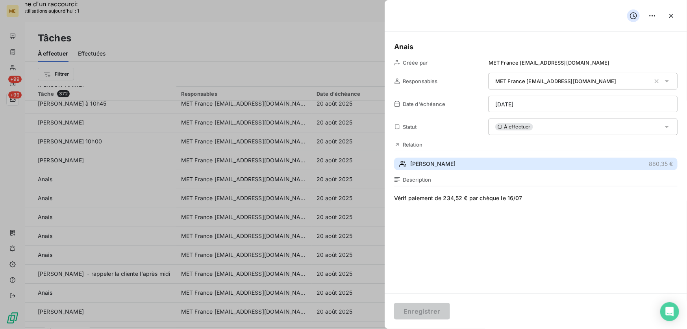
click at [475, 160] on button "BEAUCHENE RENE 880,35 €" at bounding box center [536, 164] width 284 height 13
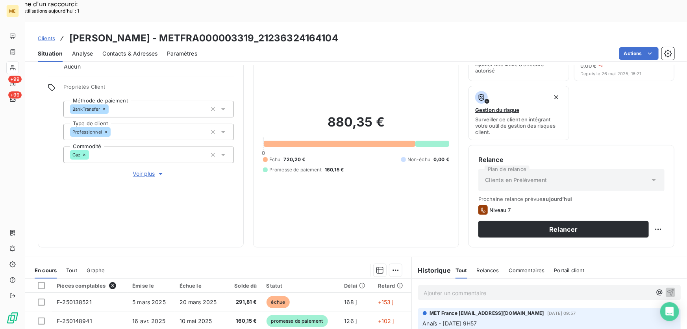
scroll to position [142, 0]
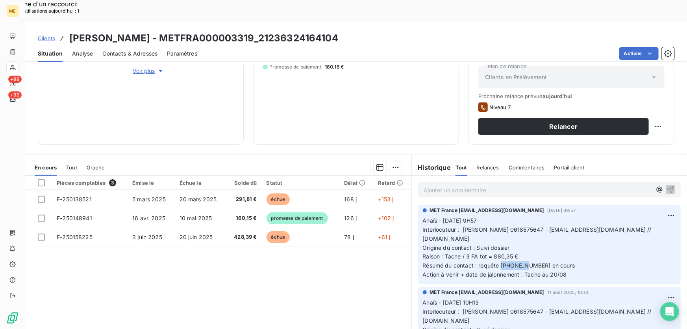
drag, startPoint x: 524, startPoint y: 244, endPoint x: 499, endPoint y: 243, distance: 24.8
click at [499, 262] on span "Résumé du contact : requête 00095141 en cours" at bounding box center [499, 265] width 152 height 7
click at [533, 271] on span "Action à venir + date de jalonnement : Tache au 20/08" at bounding box center [495, 274] width 144 height 7
click at [525, 262] on span "Résumé du contact : requête 00095141 en cours" at bounding box center [499, 265] width 152 height 7
drag, startPoint x: 523, startPoint y: 243, endPoint x: 499, endPoint y: 246, distance: 24.6
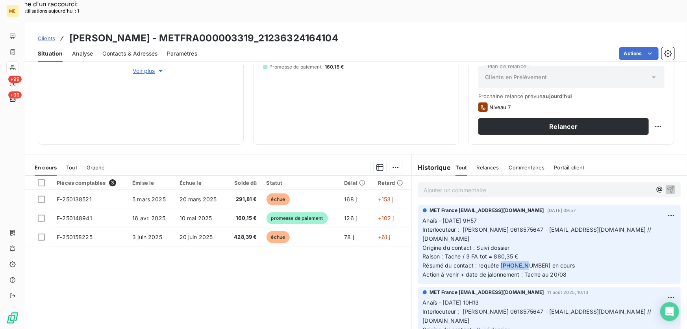
click at [499, 262] on span "Résumé du contact : requête 00095141 en cours" at bounding box center [499, 265] width 152 height 7
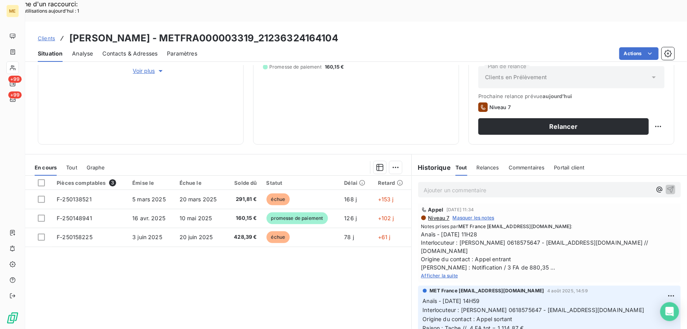
scroll to position [179, 0]
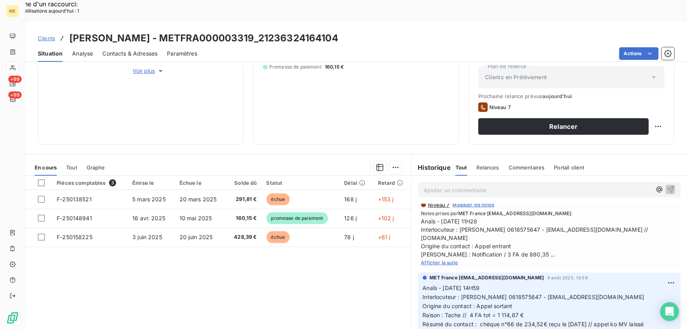
click at [433, 260] on span "Afficher la suite" at bounding box center [439, 263] width 37 height 6
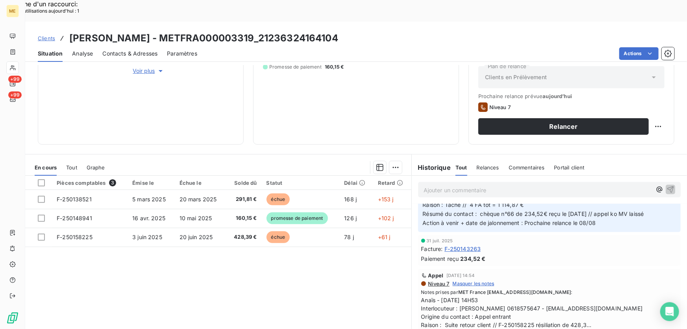
scroll to position [394, 0]
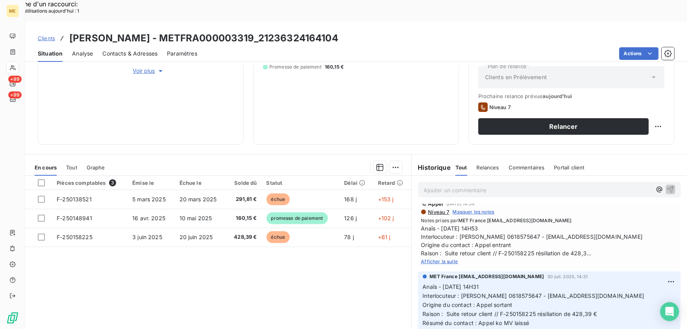
click at [436, 258] on span "Afficher la suite" at bounding box center [439, 261] width 37 height 6
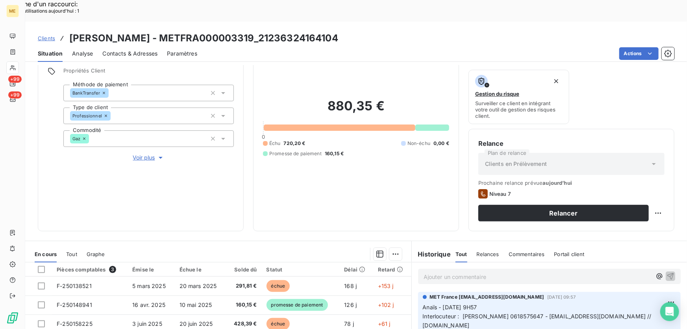
scroll to position [70, 0]
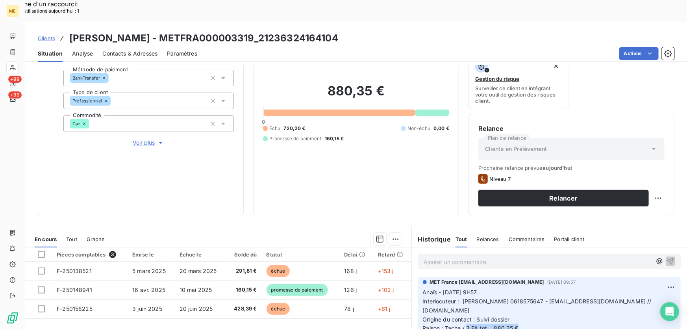
drag, startPoint x: 463, startPoint y: 307, endPoint x: 524, endPoint y: 306, distance: 60.7
click at [524, 306] on p "Anaïs - 13/08/2025 - 9H57 Interlocuteur : Mme BEAUCHENE 0618575647 - CHRISTINEM…" at bounding box center [549, 319] width 253 height 63
drag, startPoint x: 459, startPoint y: 278, endPoint x: 522, endPoint y: 288, distance: 64.2
click at [522, 288] on p "Anaïs - 13/08/2025 - 9H57 Interlocuteur : Mme BEAUCHENE 0618575647 - CHRISTINEM…" at bounding box center [549, 319] width 253 height 63
click at [467, 257] on p "Ajouter un commentaire ﻿" at bounding box center [538, 262] width 228 height 10
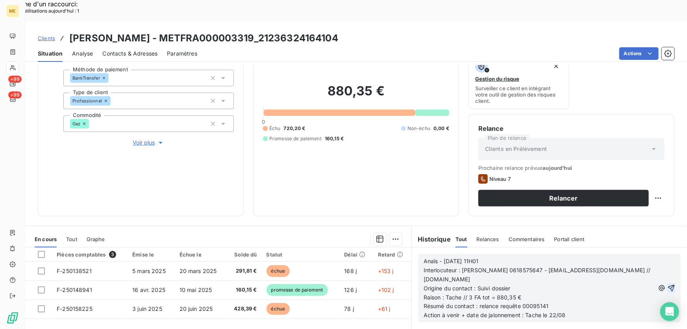
click at [668, 284] on icon "button" at bounding box center [672, 288] width 8 height 8
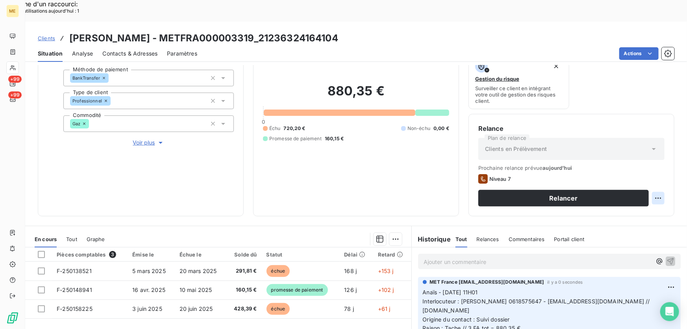
click at [635, 196] on div "Replanifier cette action" at bounding box center [621, 193] width 71 height 13
select select "7"
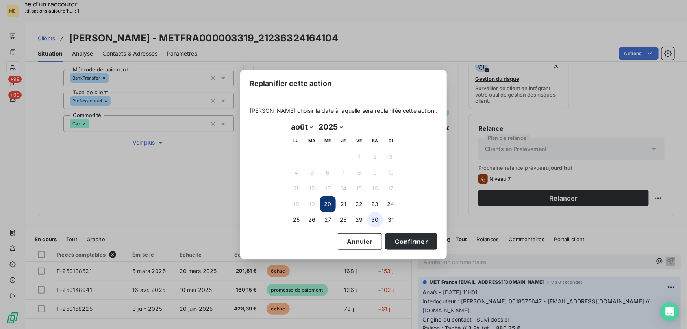
drag, startPoint x: 358, startPoint y: 202, endPoint x: 368, endPoint y: 216, distance: 16.6
click at [359, 203] on button "22" at bounding box center [360, 204] width 16 height 16
click at [395, 240] on button "Confirmer" at bounding box center [412, 241] width 52 height 17
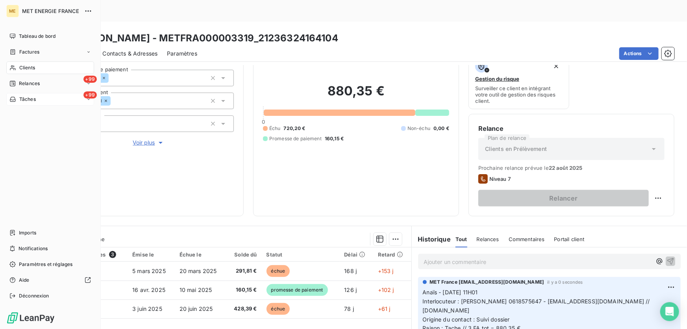
click at [19, 102] on div "Tâches" at bounding box center [22, 99] width 26 height 7
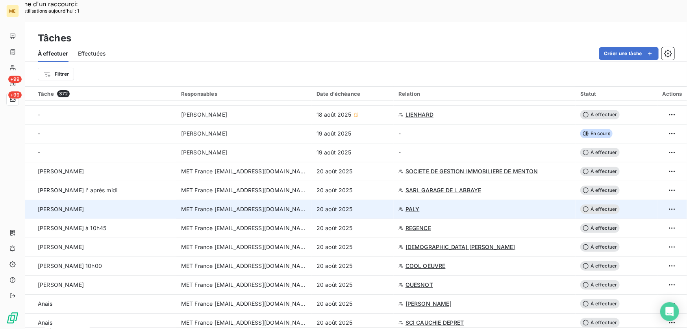
scroll to position [143, 0]
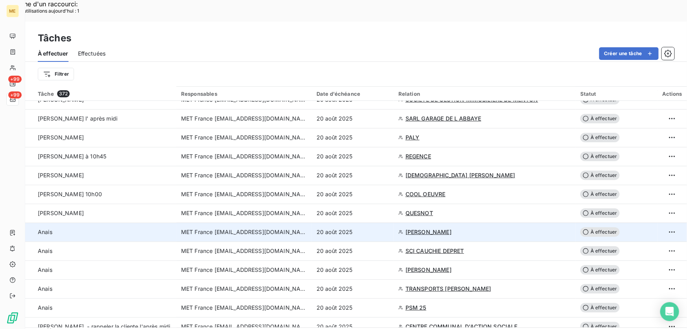
click at [378, 228] on div "20 août 2025" at bounding box center [353, 232] width 72 height 8
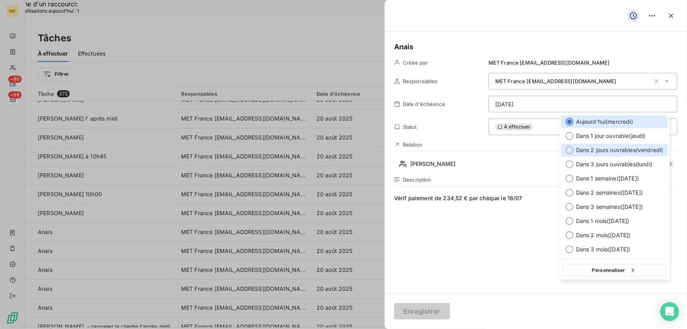
click at [616, 151] on span "Dans 2 jours ouvrables ( vendredi )" at bounding box center [619, 150] width 87 height 8
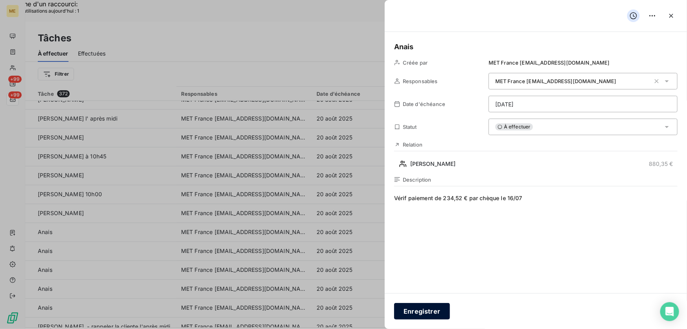
click at [423, 307] on button "Enregistrer" at bounding box center [422, 311] width 56 height 17
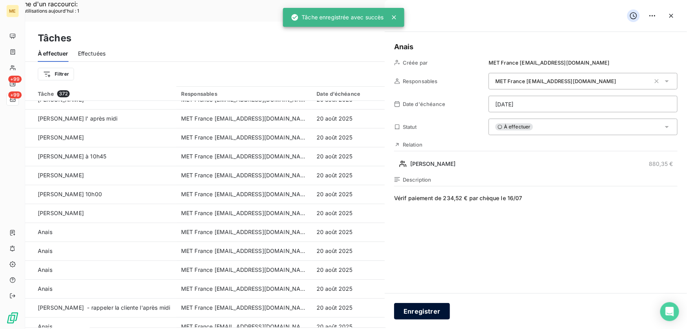
type input "20/08/2025"
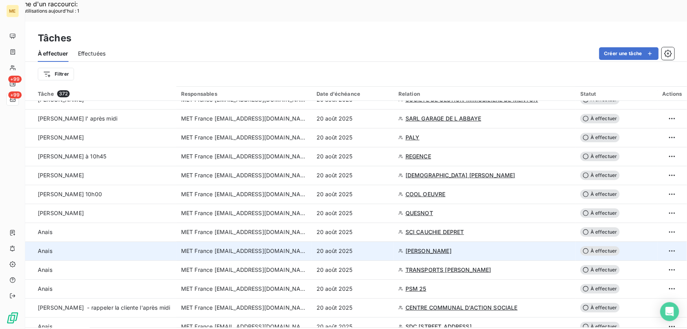
click at [382, 247] on div "20 août 2025" at bounding box center [353, 251] width 72 height 8
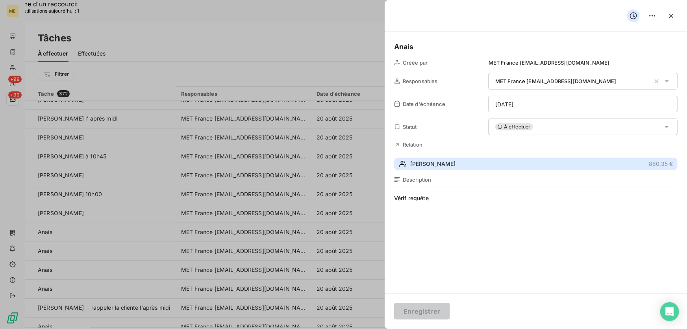
click at [443, 161] on span "BEAUCHENE RENE" at bounding box center [432, 164] width 45 height 8
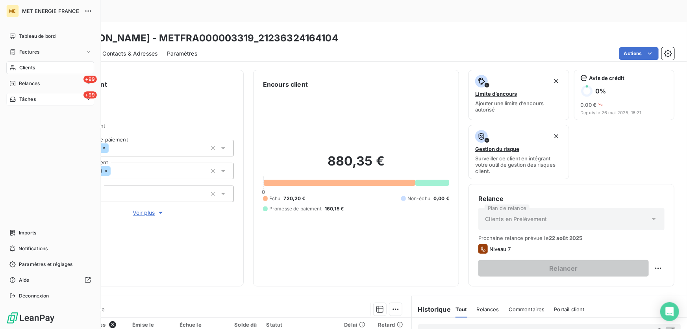
click at [37, 103] on div "+99 Tâches" at bounding box center [50, 99] width 88 height 13
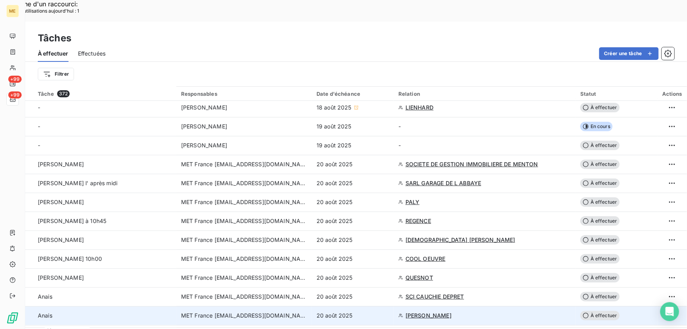
scroll to position [107, 0]
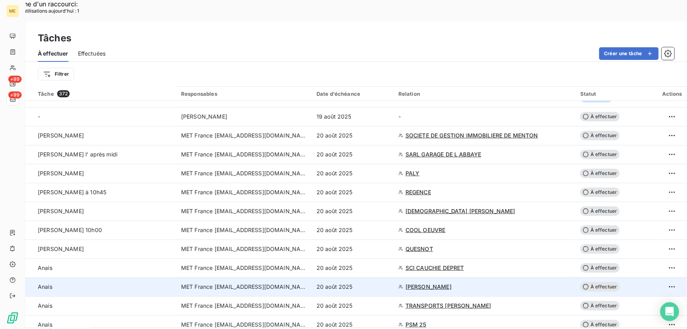
click at [374, 283] on div "20 août 2025" at bounding box center [353, 287] width 72 height 8
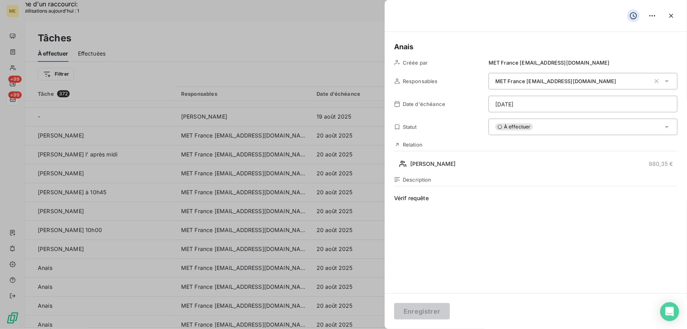
click at [538, 128] on div "À effectuer" at bounding box center [583, 127] width 189 height 17
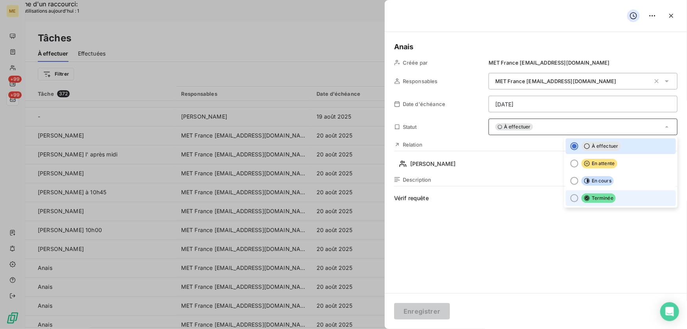
click at [594, 198] on span "Terminée" at bounding box center [599, 197] width 34 height 9
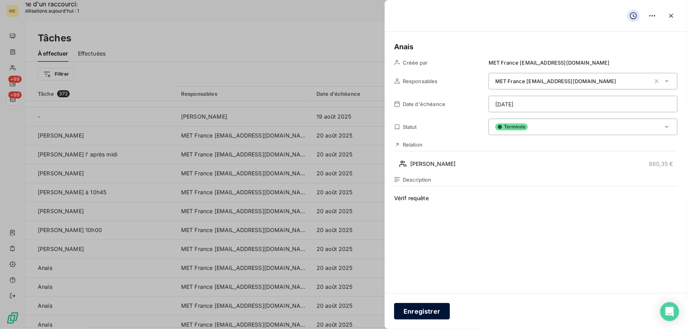
click at [407, 310] on button "Enregistrer" at bounding box center [422, 311] width 56 height 17
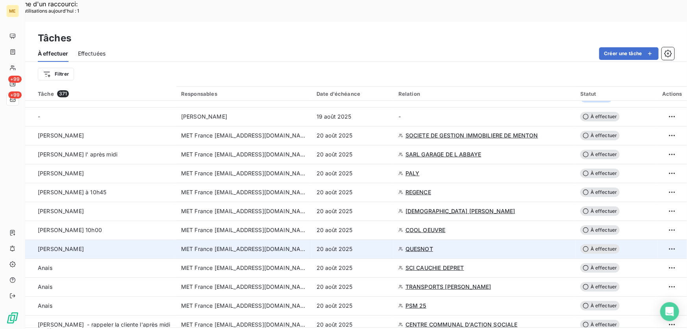
scroll to position [179, 0]
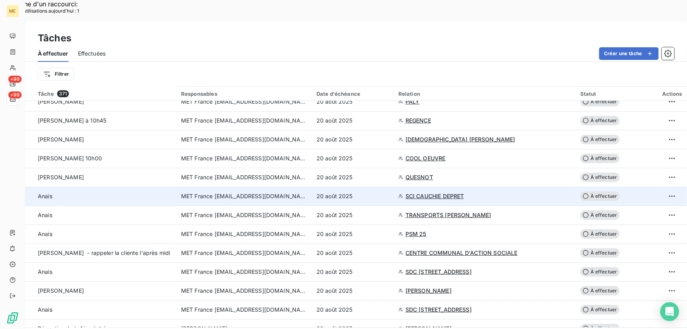
click at [376, 187] on td "20 août 2025" at bounding box center [353, 196] width 82 height 19
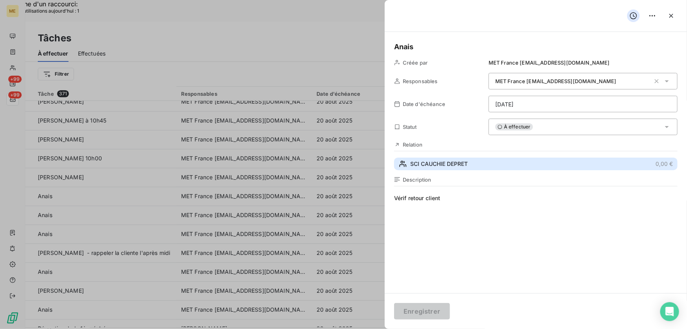
click at [520, 166] on button "SCI CAUCHIE DEPRET 0,00 €" at bounding box center [536, 164] width 284 height 13
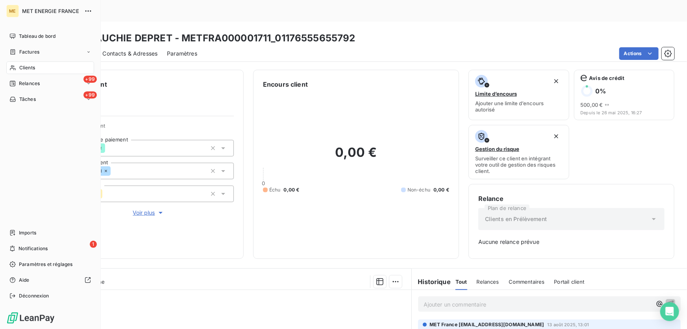
click at [29, 101] on span "Tâches" at bounding box center [27, 99] width 17 height 7
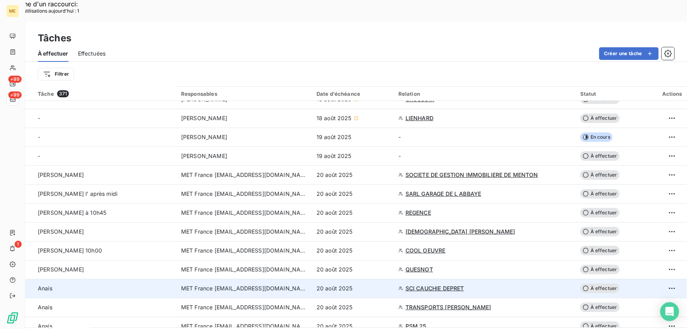
scroll to position [71, 0]
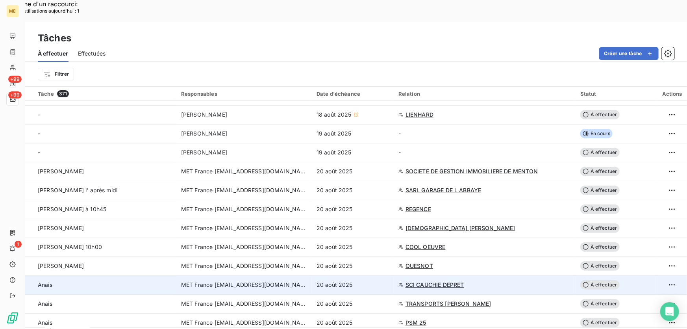
click at [386, 275] on td "20 août 2025" at bounding box center [353, 284] width 82 height 19
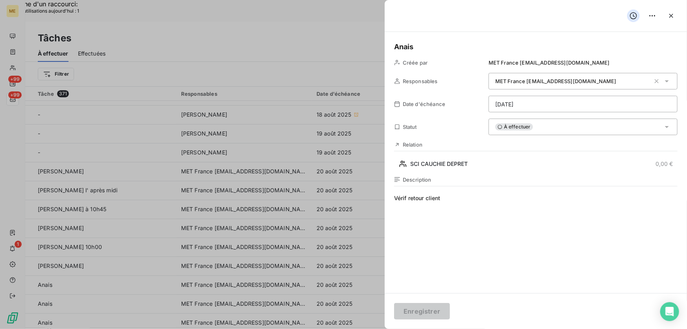
click at [542, 126] on div "À effectuer" at bounding box center [583, 127] width 189 height 17
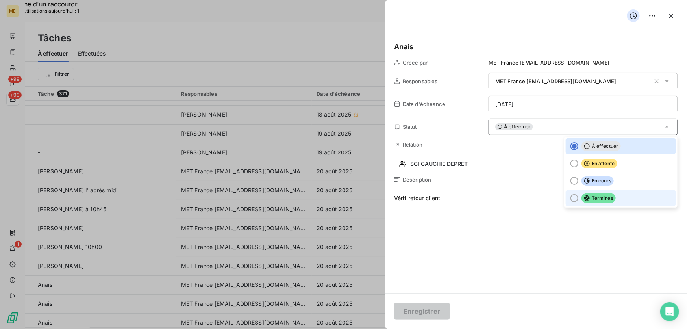
click at [615, 199] on li "Terminée" at bounding box center [621, 198] width 110 height 16
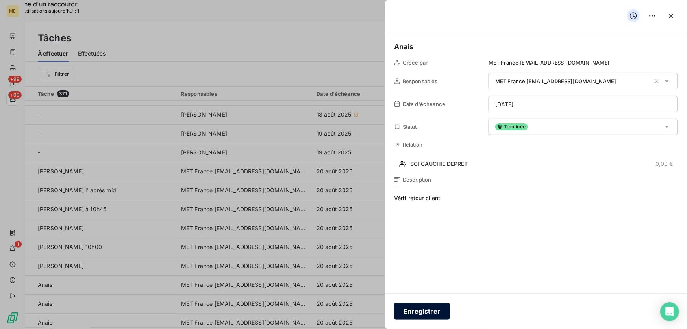
click at [416, 318] on button "Enregistrer" at bounding box center [422, 311] width 56 height 17
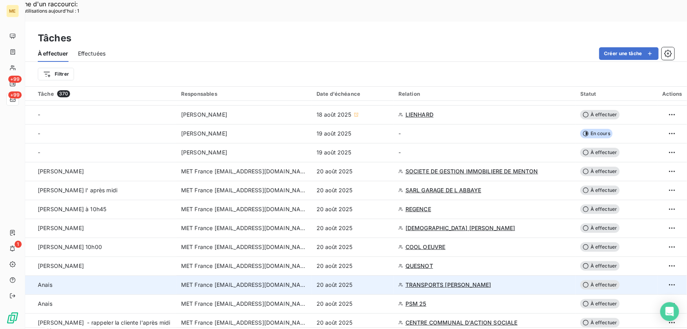
click at [365, 281] on div "20 août 2025" at bounding box center [353, 285] width 72 height 8
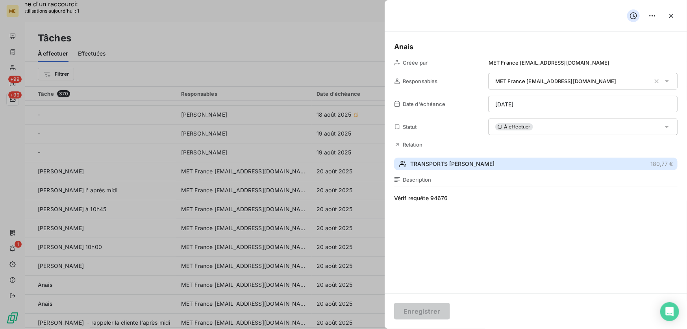
click at [475, 162] on button "TRANSPORTS ALAINE 180,77 €" at bounding box center [536, 164] width 284 height 13
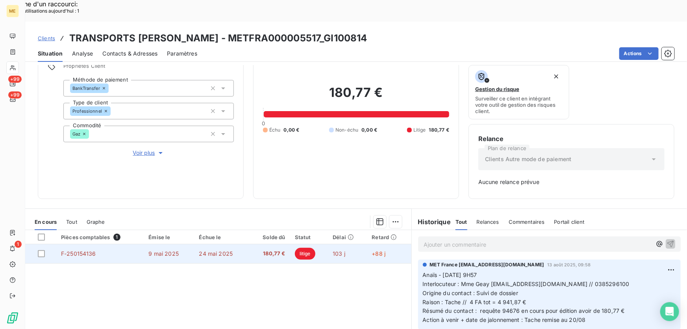
scroll to position [107, 0]
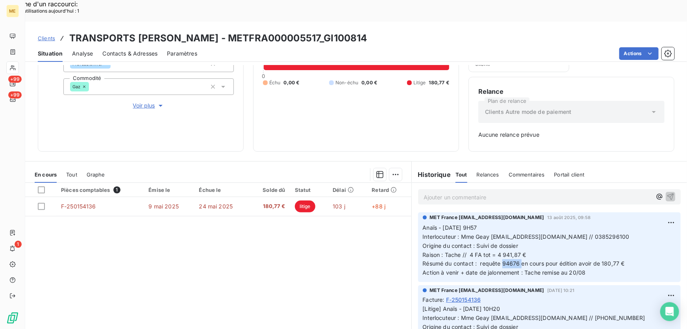
drag, startPoint x: 518, startPoint y: 241, endPoint x: 500, endPoint y: 241, distance: 18.1
click at [500, 260] on span "Résumé du contact : requête 94676 en cours pour édition avoir de 180,77 €" at bounding box center [524, 263] width 202 height 7
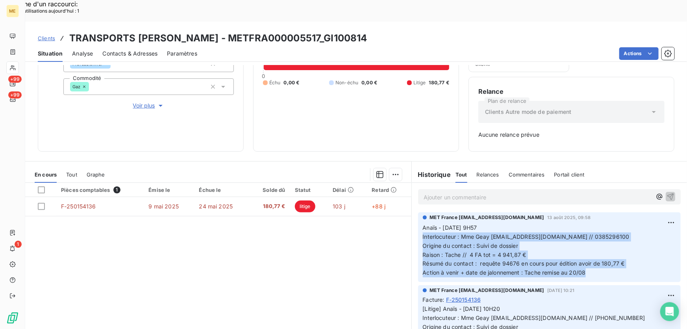
drag, startPoint x: 588, startPoint y: 251, endPoint x: 413, endPoint y: 213, distance: 179.4
click at [413, 213] on div "MET France met-france@recouvrement.met.com 13 août 2025, 09:58 Anaïs - 13/08/20…" at bounding box center [549, 247] width 275 height 73
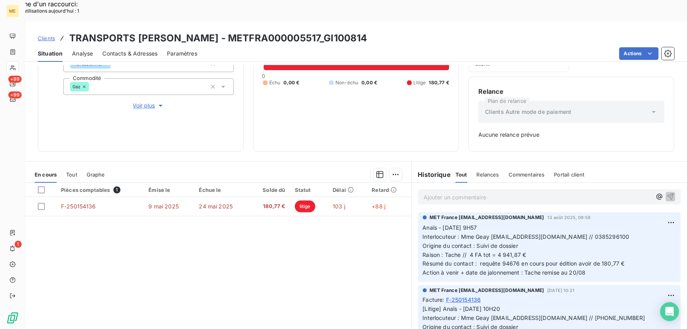
click at [527, 192] on p "Ajouter un commentaire ﻿" at bounding box center [538, 197] width 228 height 10
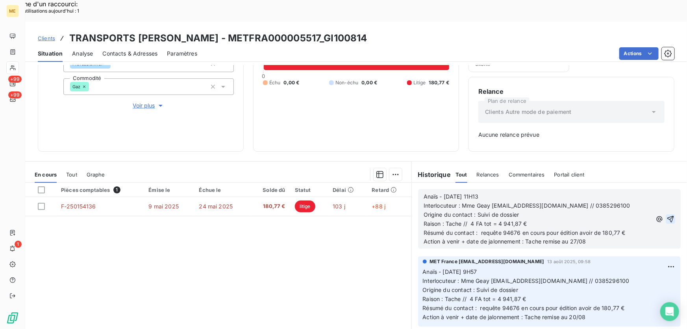
click at [666, 214] on button "button" at bounding box center [670, 218] width 9 height 9
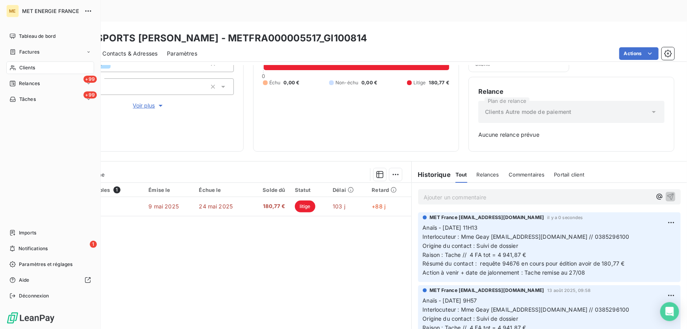
click at [23, 102] on span "Tâches" at bounding box center [27, 99] width 17 height 7
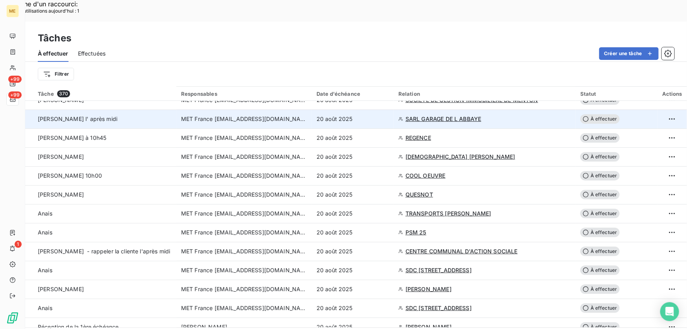
scroll to position [143, 0]
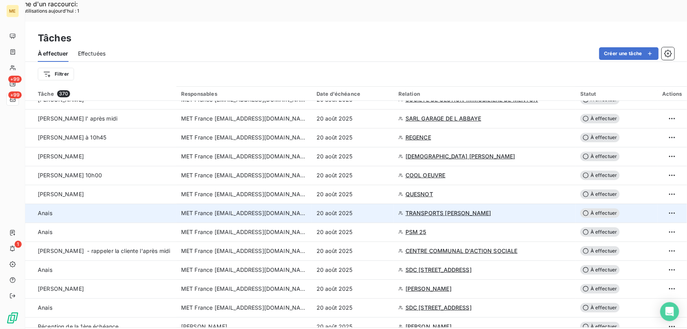
click at [381, 209] on div "20 août 2025" at bounding box center [353, 213] width 72 height 8
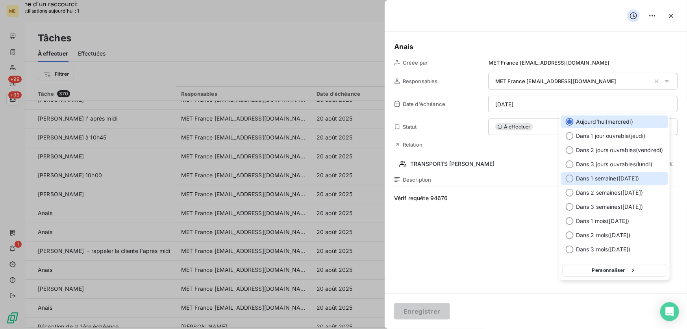
click at [591, 178] on span "Dans 1 semaine ( 27 août )" at bounding box center [607, 178] width 63 height 8
type input "27/08/2025"
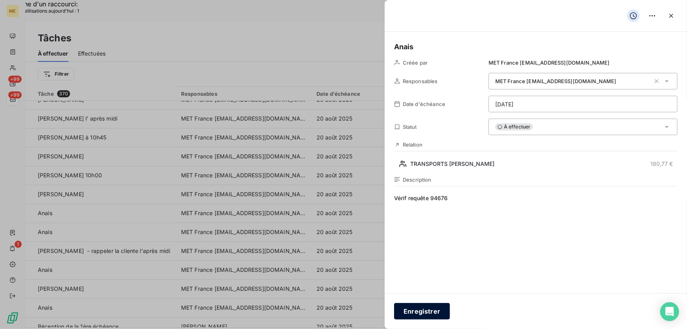
click at [409, 314] on button "Enregistrer" at bounding box center [422, 311] width 56 height 17
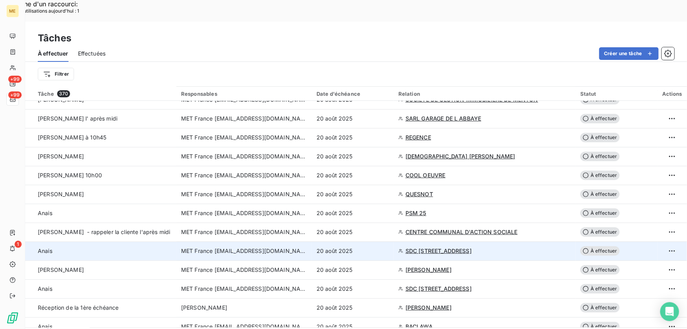
click at [365, 247] on div "20 août 2025" at bounding box center [353, 251] width 72 height 8
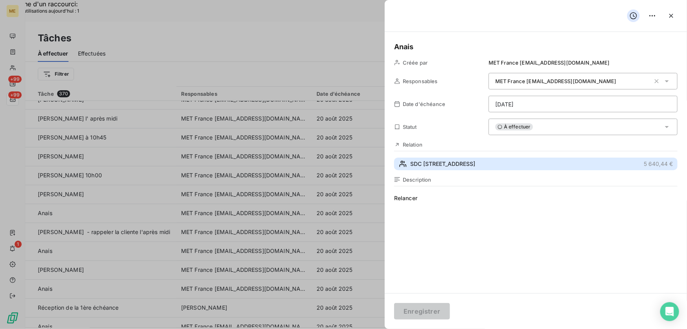
click at [475, 165] on span "SDC 1 AVENUE DU GENERAL DE GALLIENI" at bounding box center [442, 164] width 65 height 8
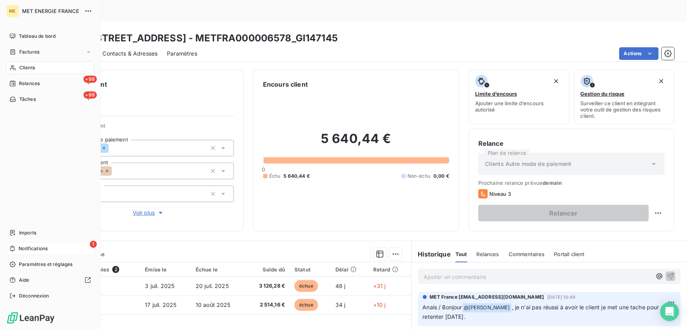
click at [23, 246] on span "Notifications" at bounding box center [33, 248] width 29 height 7
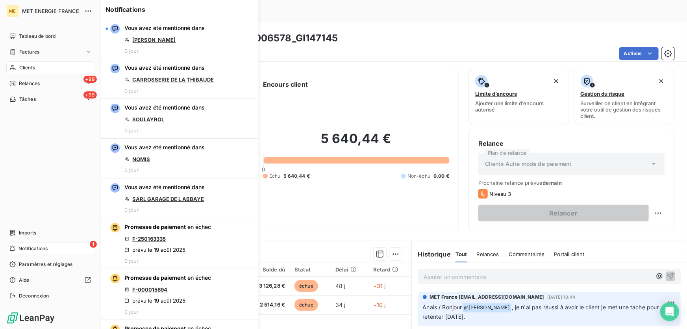
click at [23, 246] on span "Notifications" at bounding box center [33, 248] width 29 height 7
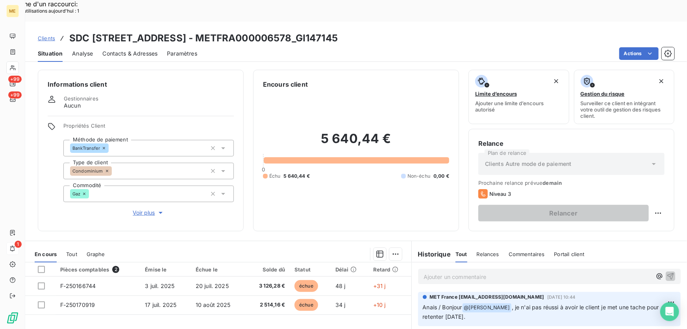
scroll to position [87, 0]
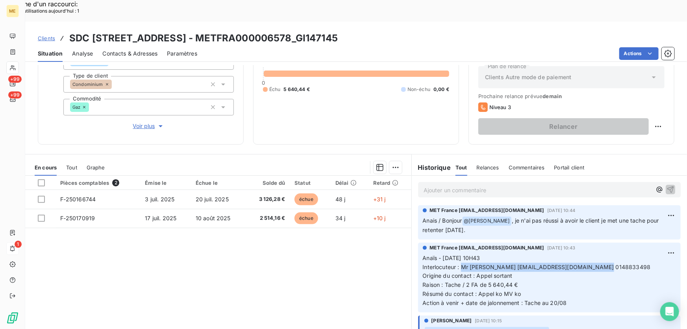
drag, startPoint x: 458, startPoint y: 244, endPoint x: 604, endPoint y: 245, distance: 145.7
click at [604, 254] on p "Anaïs - 19/08/2025 - 10H43 Interlocuteur : Mr COLLEAU thierard@adjgestion.com 0…" at bounding box center [549, 281] width 253 height 54
drag, startPoint x: 462, startPoint y: 264, endPoint x: 522, endPoint y: 264, distance: 59.9
click at [522, 264] on p "Anaïs - 19/08/2025 - 10H43 Interlocuteur : Mr COLLEAU thierard@adjgestion.com 0…" at bounding box center [549, 281] width 253 height 54
drag, startPoint x: 414, startPoint y: 19, endPoint x: 373, endPoint y: 20, distance: 41.0
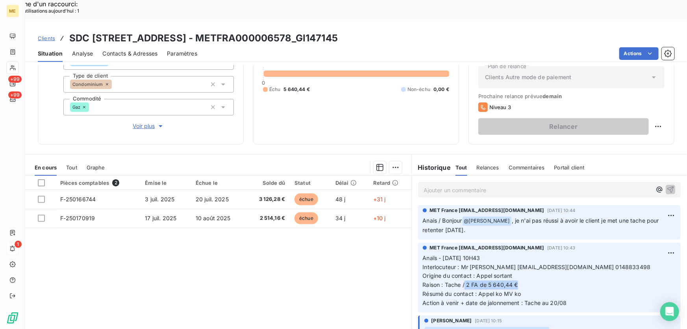
click at [373, 31] on div "Clients SDC 1 AVENUE DU GENERAL DE GALLIENI - METFRA000006578_GI147145" at bounding box center [356, 38] width 662 height 14
click at [445, 31] on div "Clients SDC 1 AVENUE DU GENERAL DE GALLIENI - METFRA000006578_GI147145" at bounding box center [356, 38] width 662 height 14
drag, startPoint x: 415, startPoint y: 18, endPoint x: 373, endPoint y: 19, distance: 42.2
click at [373, 31] on div "Clients SDC 1 AVENUE DU GENERAL DE GALLIENI - METFRA000006578_GI147145" at bounding box center [356, 38] width 662 height 14
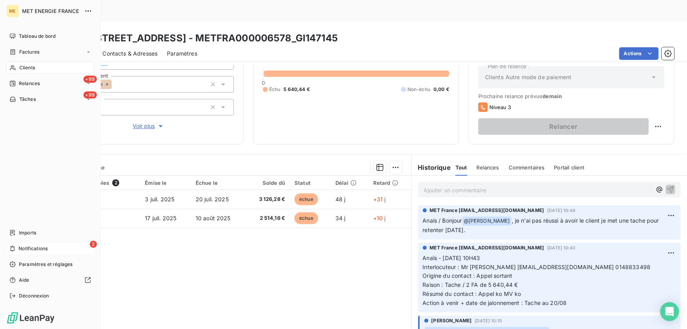
click at [17, 250] on div "2 Notifications" at bounding box center [50, 248] width 88 height 13
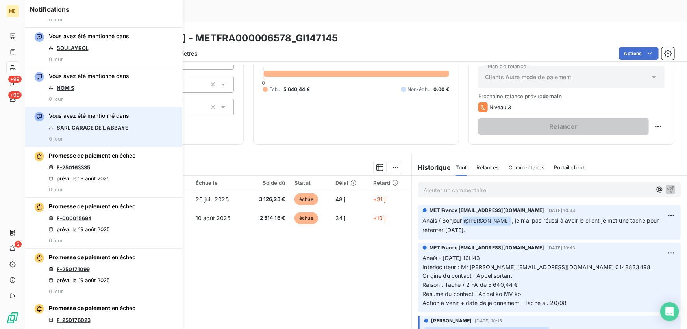
scroll to position [0, 0]
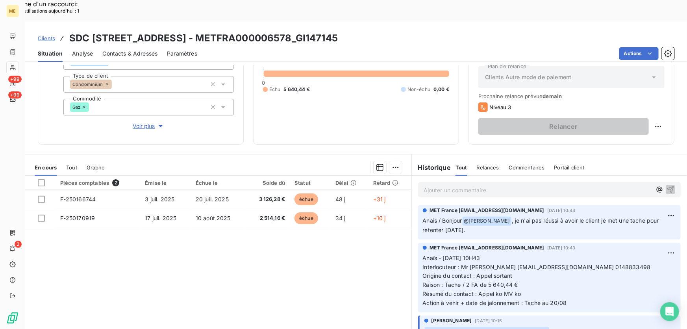
click at [454, 185] on p "Ajouter un commentaire ﻿" at bounding box center [538, 190] width 228 height 10
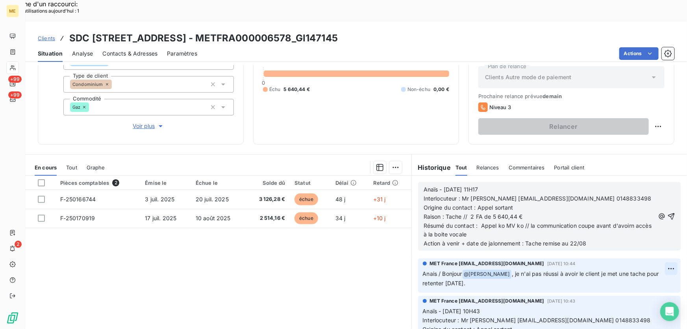
click at [668, 212] on icon "button" at bounding box center [672, 216] width 8 height 8
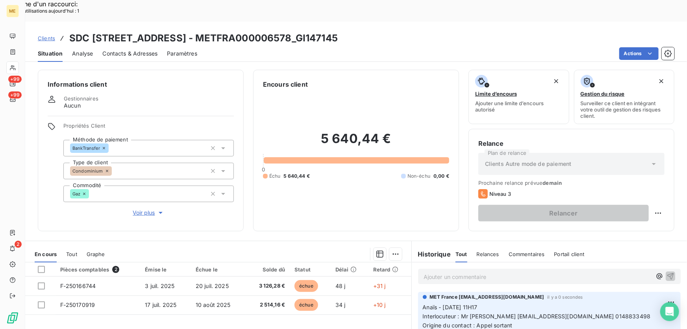
click at [136, 50] on span "Contacts & Adresses" at bounding box center [129, 54] width 55 height 8
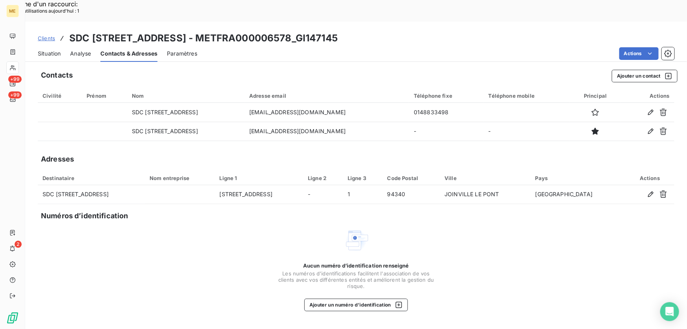
click at [48, 50] on span "Situation" at bounding box center [49, 54] width 23 height 8
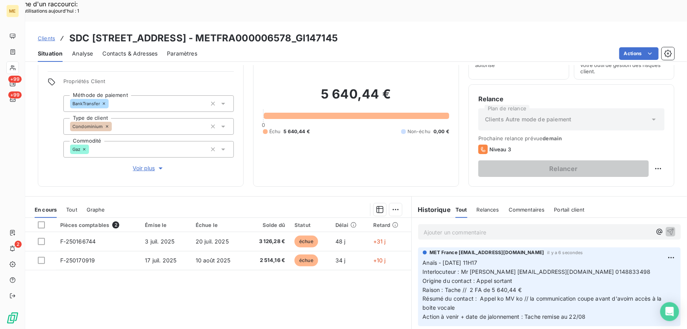
scroll to position [87, 0]
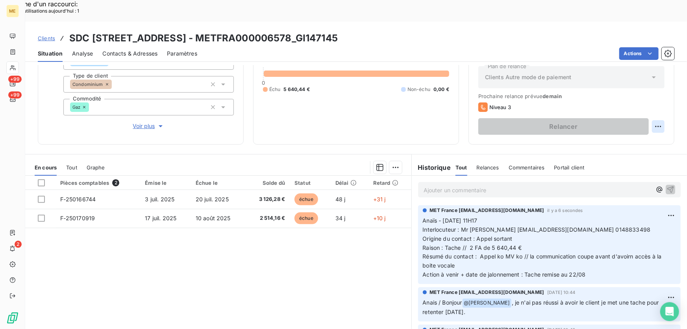
click at [641, 129] on div "Replanifier cette action" at bounding box center [621, 121] width 77 height 19
click at [638, 126] on div "Replanifier cette action" at bounding box center [621, 121] width 71 height 13
select select "7"
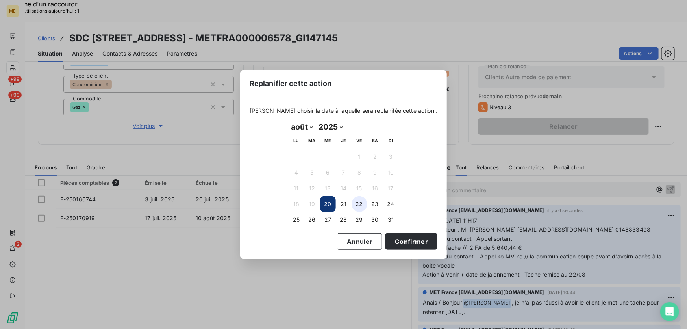
click at [360, 204] on button "22" at bounding box center [360, 204] width 16 height 16
click at [397, 240] on button "Confirmer" at bounding box center [412, 241] width 52 height 17
